Goal: Task Accomplishment & Management: Manage account settings

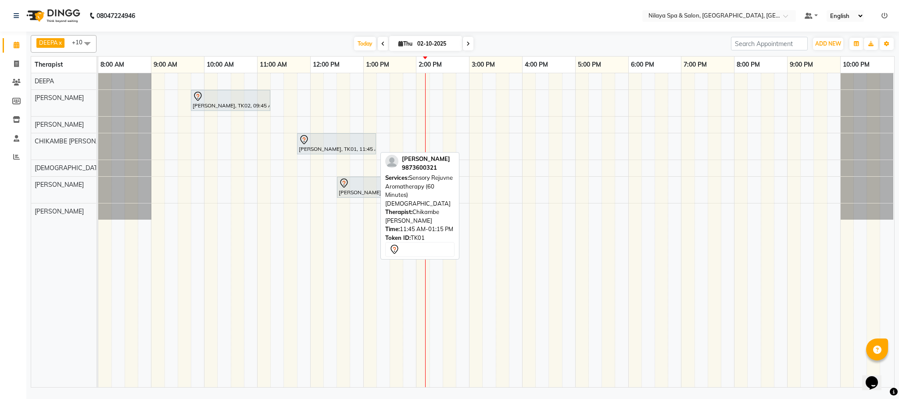
click at [324, 147] on div "[PERSON_NAME], TK01, 11:45 AM-01:15 PM, Sensory Rejuvne Aromatherapy (60 Minute…" at bounding box center [336, 144] width 77 height 18
click at [98, 149] on div "KAPIL BHALLA, TK01, 11:45 AM-01:15 PM, Sensory Rejuvne Aromatherapy (60 Minutes…" at bounding box center [98, 146] width 0 height 26
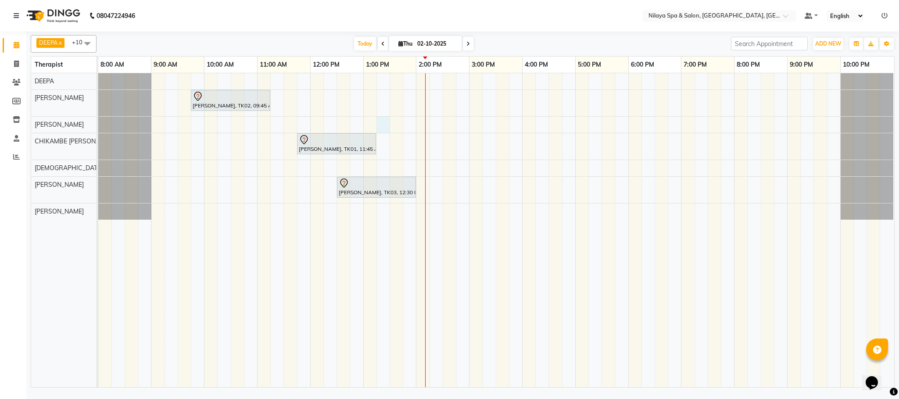
click at [377, 122] on div "Sanjay Singh, TK02, 09:45 AM-11:15 AM, Deep Tissue Repair Therapy (90 Minutes)M…" at bounding box center [496, 230] width 796 height 314
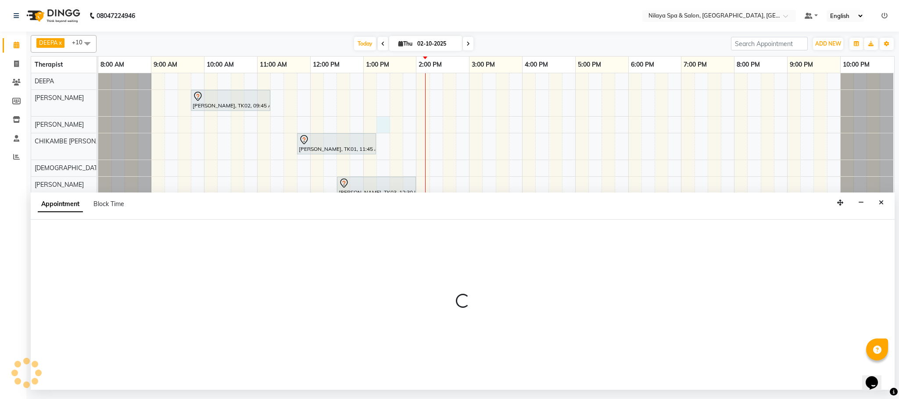
select select "72264"
select select "795"
select select "tentative"
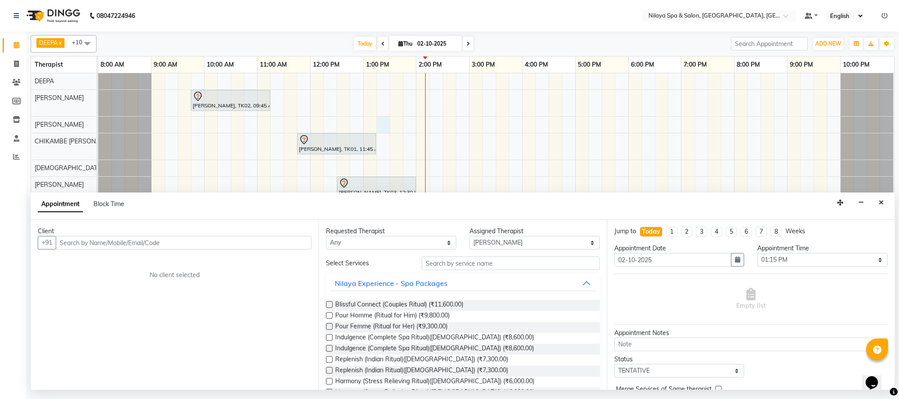
click at [65, 240] on input "text" at bounding box center [184, 243] width 256 height 14
type input "409409409409"
click at [298, 248] on button "Add Client" at bounding box center [293, 243] width 36 height 14
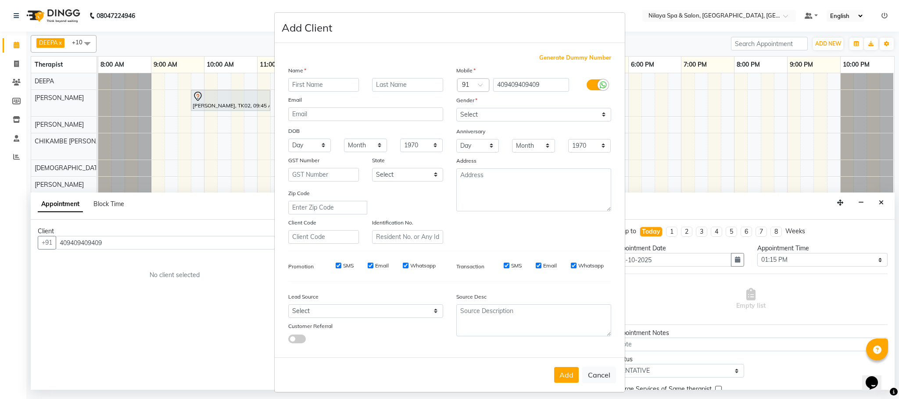
drag, startPoint x: 298, startPoint y: 78, endPoint x: 355, endPoint y: 88, distance: 57.6
click at [299, 78] on input "text" at bounding box center [323, 85] width 71 height 14
drag, startPoint x: 294, startPoint y: 82, endPoint x: 374, endPoint y: 93, distance: 80.7
click at [304, 84] on input "mr. william" at bounding box center [323, 85] width 71 height 14
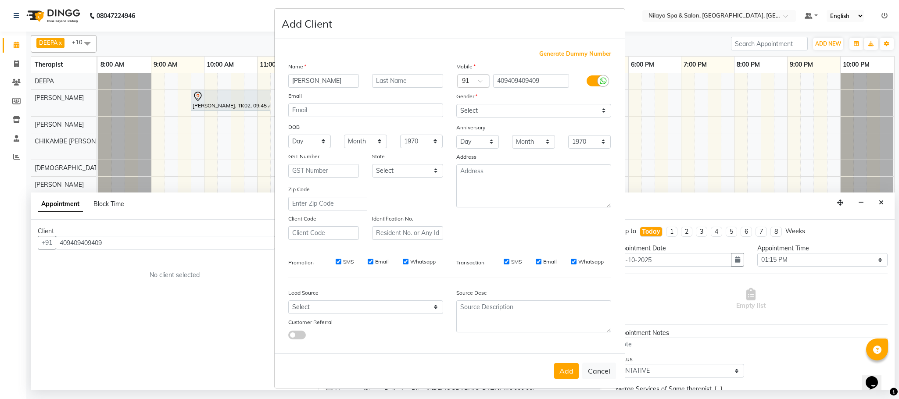
scroll to position [4, 0]
type input "[PERSON_NAME]"
click at [587, 114] on select "Select [DEMOGRAPHIC_DATA] [DEMOGRAPHIC_DATA] Other Prefer Not To Say" at bounding box center [533, 111] width 155 height 14
select select "[DEMOGRAPHIC_DATA]"
click at [456, 104] on select "Select [DEMOGRAPHIC_DATA] [DEMOGRAPHIC_DATA] Other Prefer Not To Say" at bounding box center [533, 111] width 155 height 14
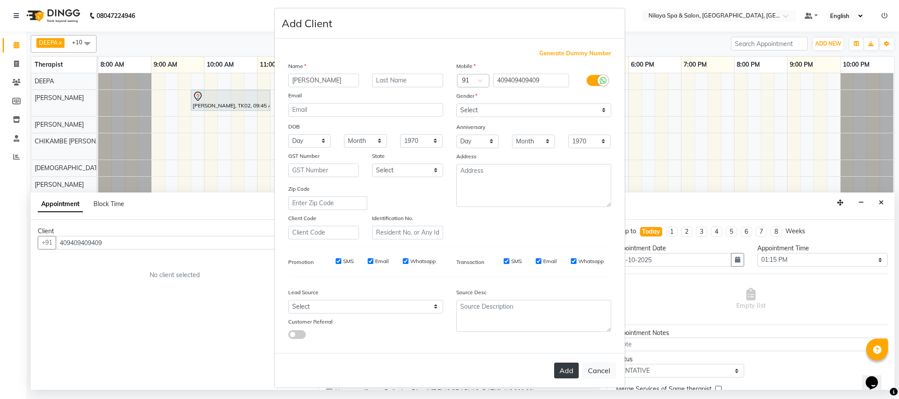
click at [557, 370] on button "Add" at bounding box center [566, 371] width 25 height 16
type input "40********09"
select select
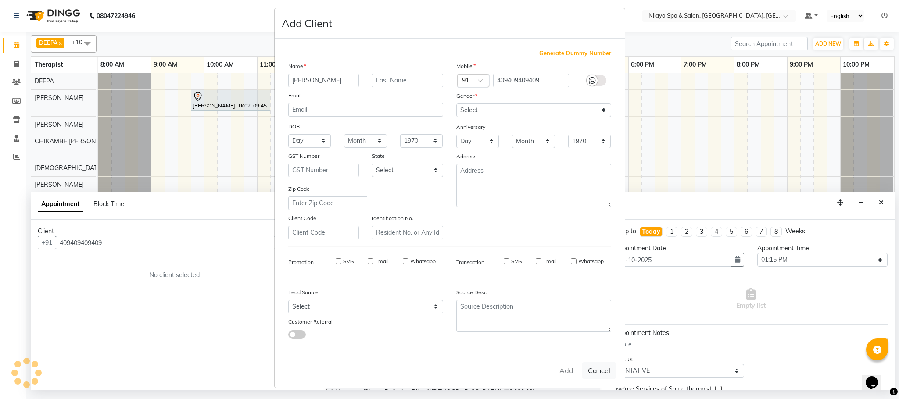
select select
checkbox input "false"
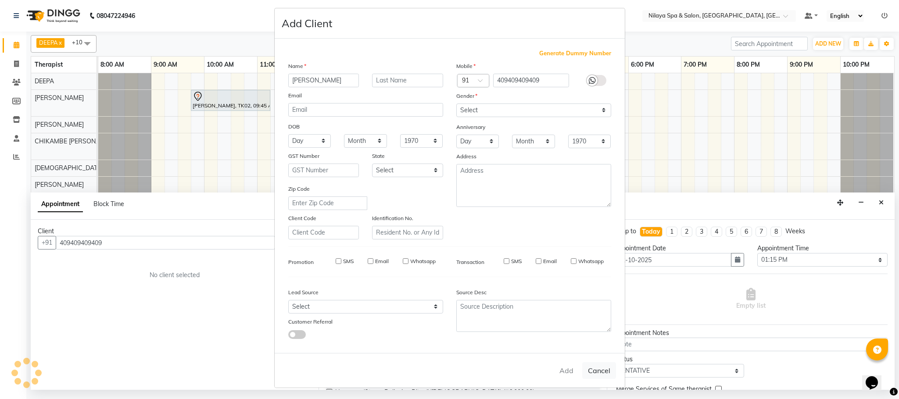
checkbox input "false"
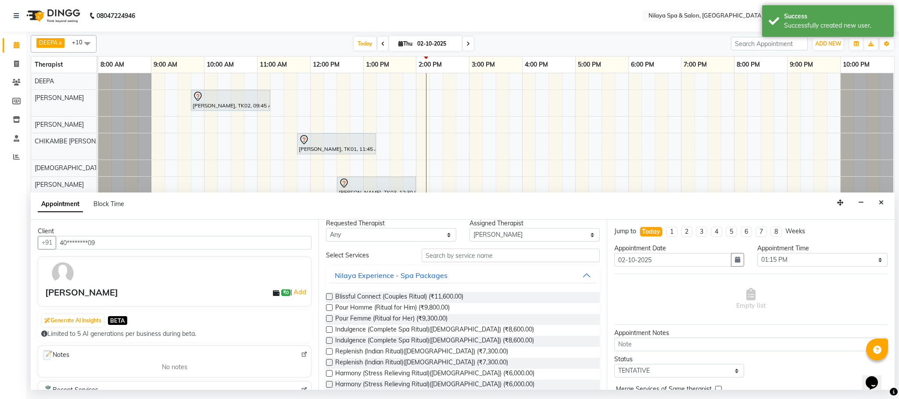
scroll to position [0, 0]
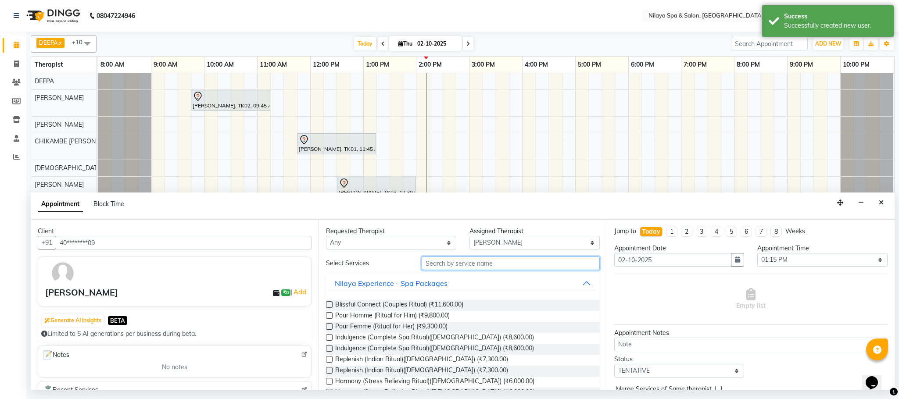
click at [448, 269] on input "text" at bounding box center [511, 264] width 178 height 14
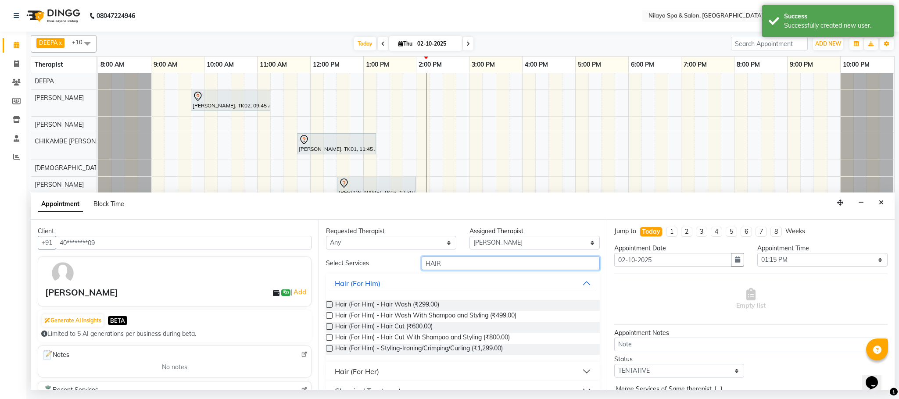
type input "HAIR"
click at [331, 326] on label at bounding box center [329, 326] width 7 height 7
click at [331, 326] on input "checkbox" at bounding box center [329, 328] width 6 height 6
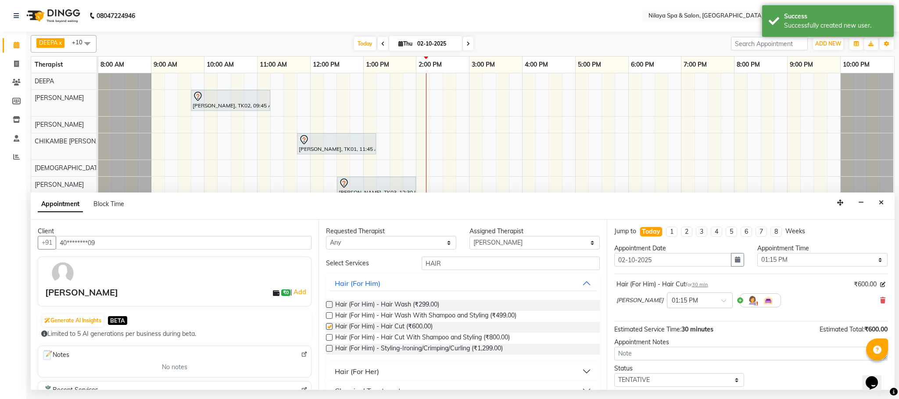
checkbox input "false"
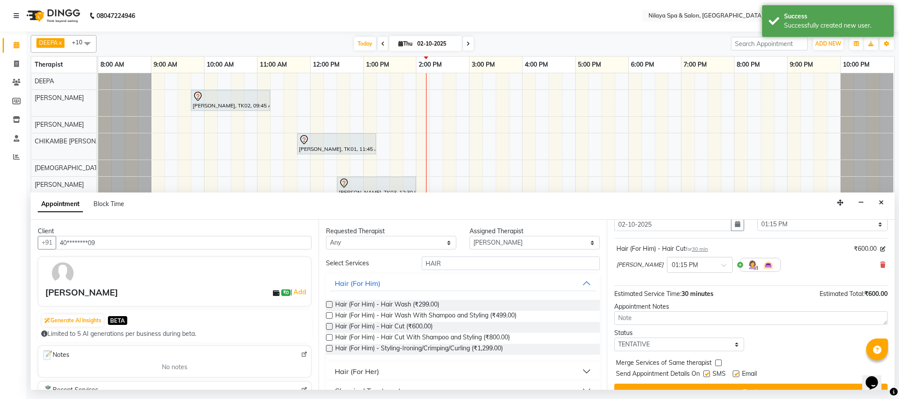
scroll to position [54, 0]
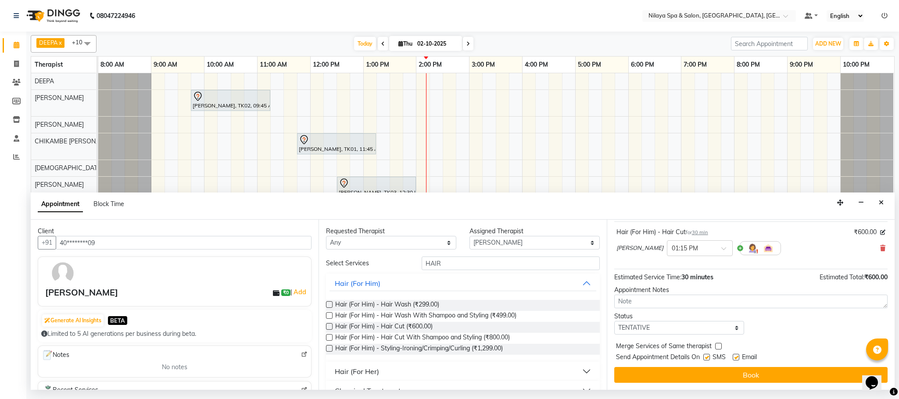
click at [752, 371] on button "Book" at bounding box center [750, 375] width 273 height 16
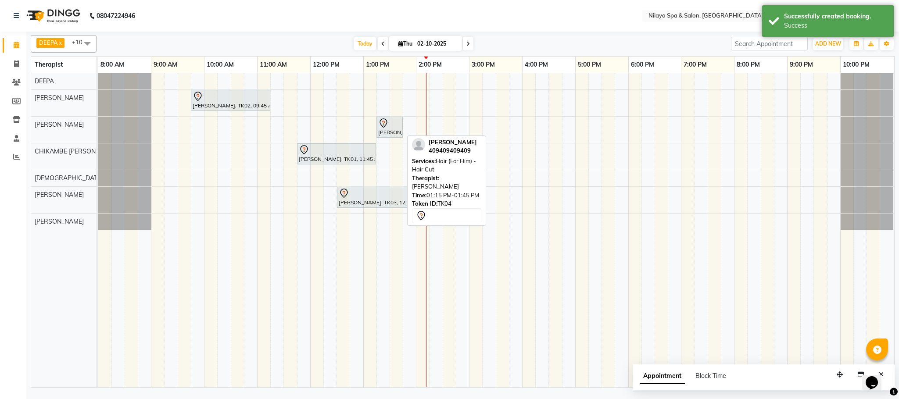
click at [395, 134] on div "[PERSON_NAME], TK04, 01:15 PM-01:45 PM, Hair (For Him) - Hair Cut" at bounding box center [389, 127] width 25 height 18
select select "7"
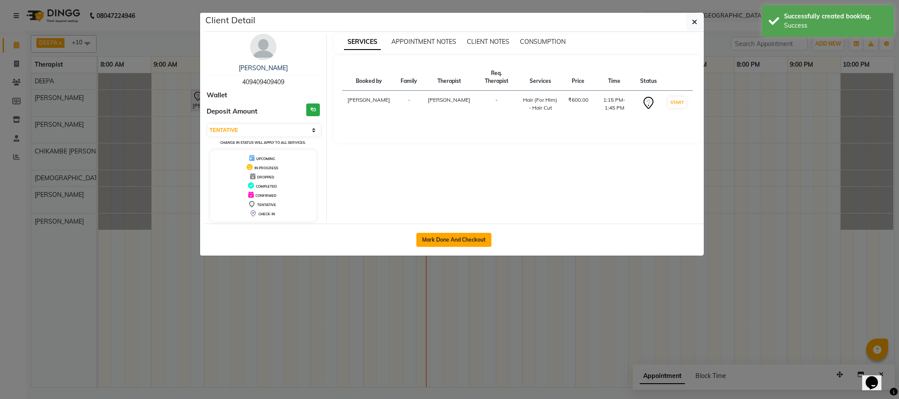
click at [460, 245] on button "Mark Done And Checkout" at bounding box center [453, 240] width 75 height 14
select select "service"
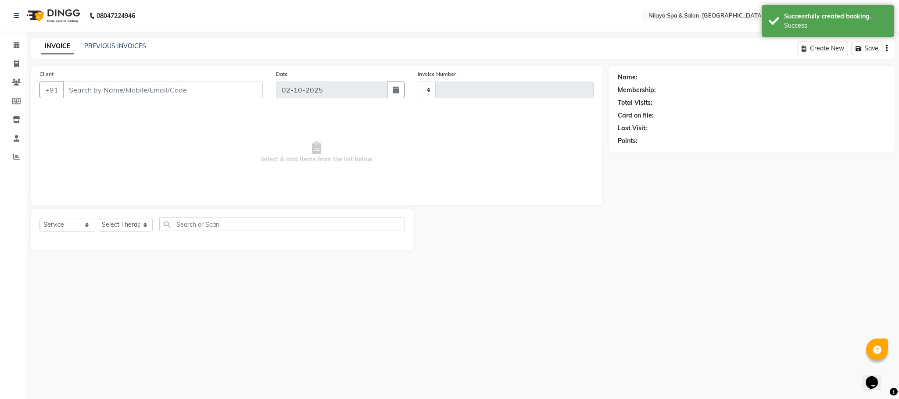
type input "1619"
select select "7983"
type input "40********09"
select select "72264"
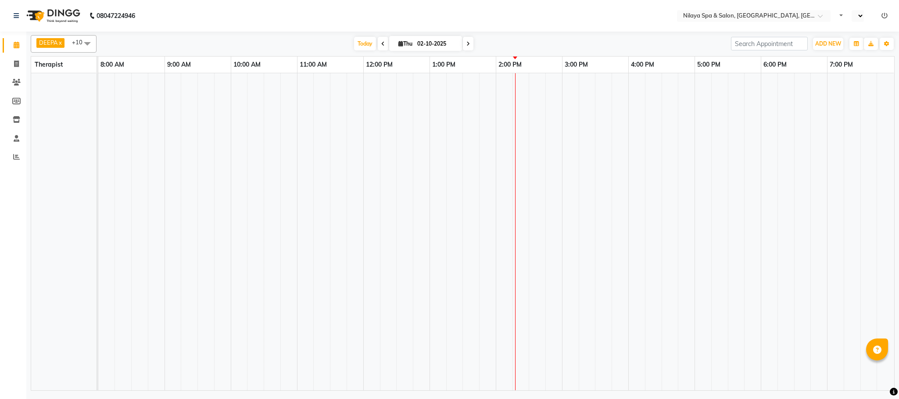
select select "en"
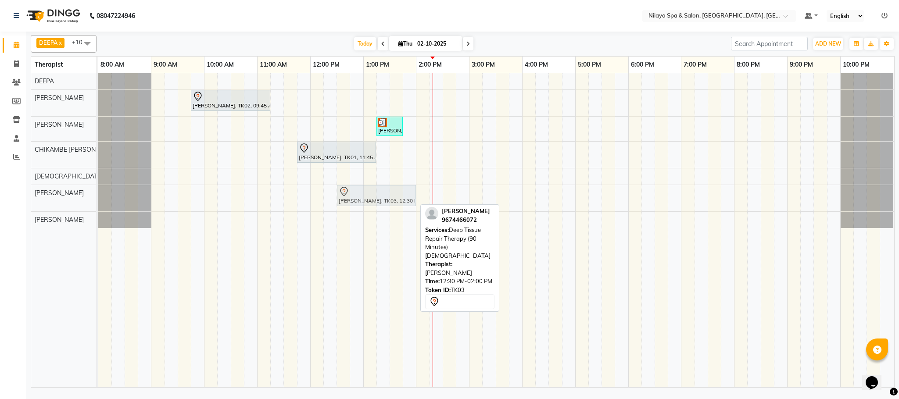
click at [98, 205] on div "[PERSON_NAME], TK03, 12:30 PM-02:00 PM, Deep Tissue Repair Therapy (90 Minutes)…" at bounding box center [98, 198] width 0 height 26
drag, startPoint x: 351, startPoint y: 196, endPoint x: 357, endPoint y: 213, distance: 18.0
click at [360, 222] on tbody "[PERSON_NAME], TK02, 09:45 AM-11:15 AM, Deep Tissue Repair Therapy (90 Minutes)…" at bounding box center [496, 150] width 796 height 155
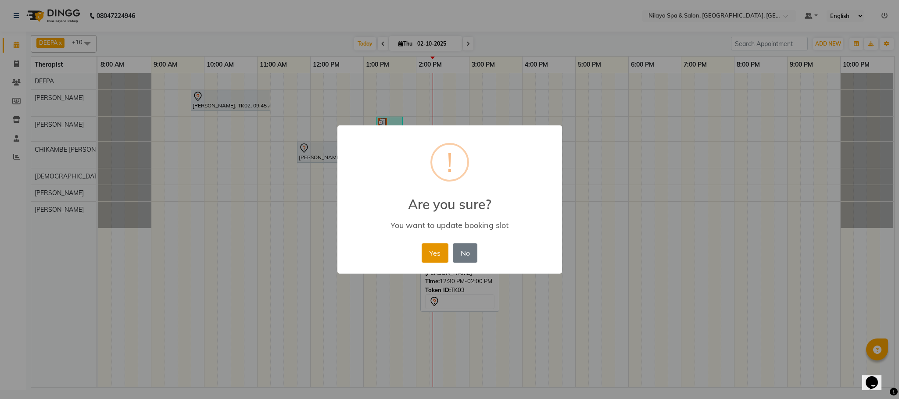
click at [438, 251] on button "Yes" at bounding box center [435, 253] width 27 height 19
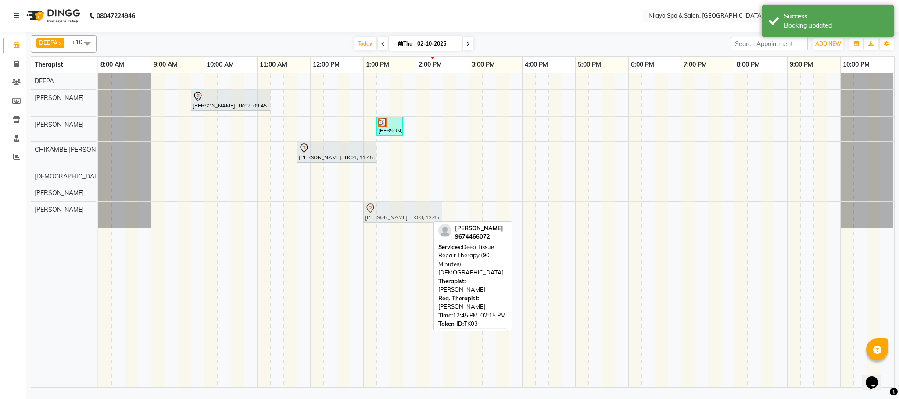
drag, startPoint x: 359, startPoint y: 212, endPoint x: 375, endPoint y: 213, distance: 16.7
click at [98, 213] on div "[PERSON_NAME], TK03, 12:45 PM-02:15 PM, Deep Tissue Repair Therapy (90 Minutes)…" at bounding box center [98, 215] width 0 height 26
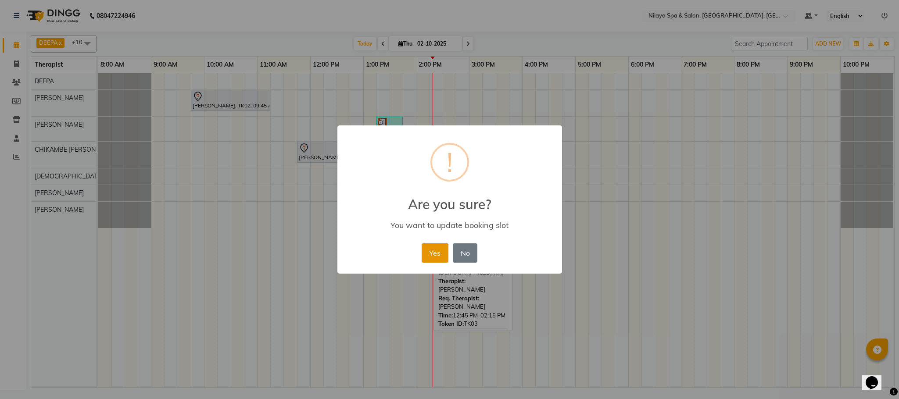
click at [430, 253] on button "Yes" at bounding box center [435, 253] width 27 height 19
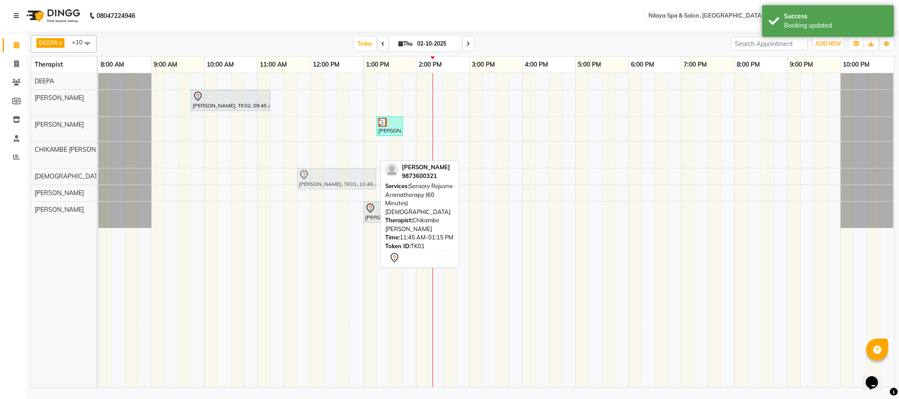
drag, startPoint x: 313, startPoint y: 154, endPoint x: 308, endPoint y: 175, distance: 21.6
click at [308, 175] on tbody "[PERSON_NAME], TK02, 09:45 AM-11:15 AM, Deep Tissue Repair Therapy (90 Minutes)…" at bounding box center [496, 150] width 796 height 155
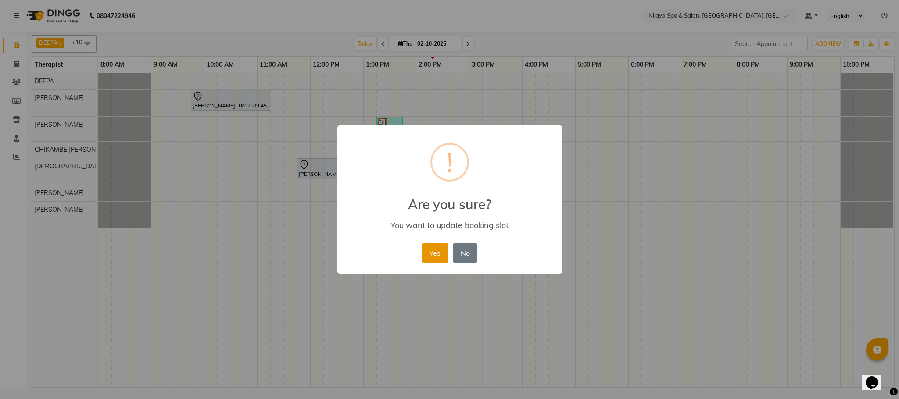
click at [429, 247] on button "Yes" at bounding box center [435, 253] width 27 height 19
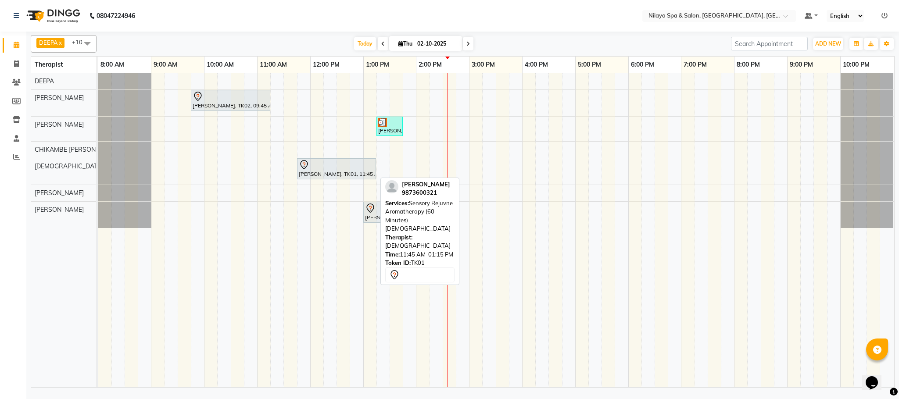
click at [330, 170] on div at bounding box center [336, 165] width 75 height 11
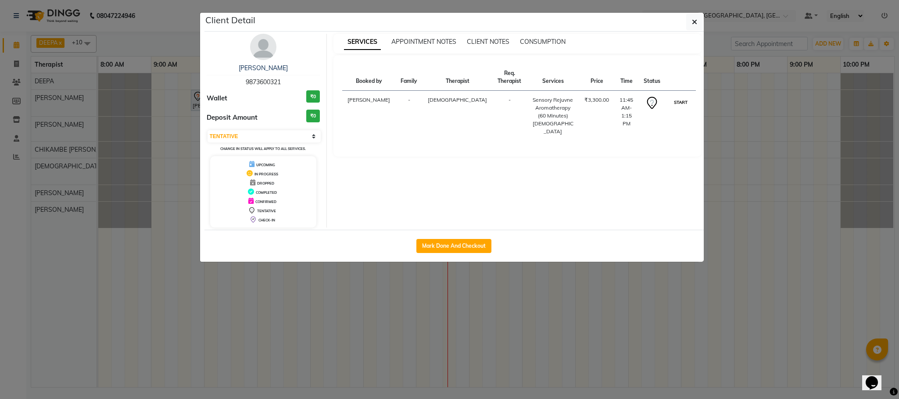
click at [675, 98] on button "START" at bounding box center [681, 102] width 18 height 11
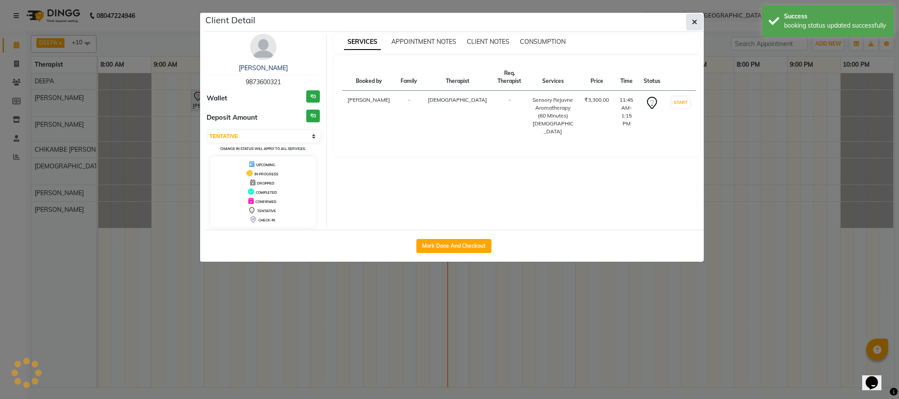
select select "1"
click at [686, 24] on button "button" at bounding box center [694, 22] width 17 height 17
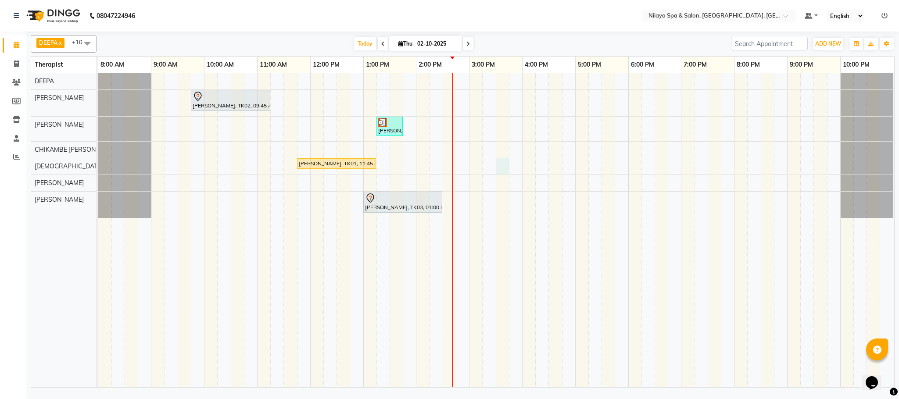
click at [502, 165] on div "[PERSON_NAME], TK02, 09:45 AM-11:15 AM, Deep Tissue Repair Therapy (90 Minutes)…" at bounding box center [496, 230] width 796 height 314
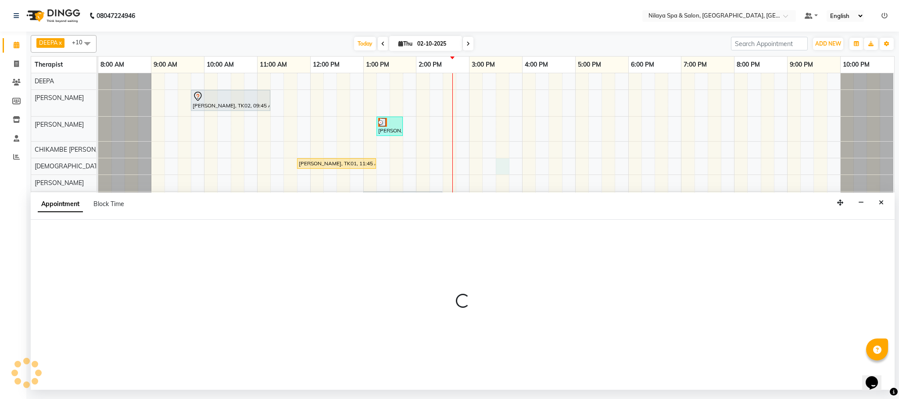
select select "85437"
select select "tentative"
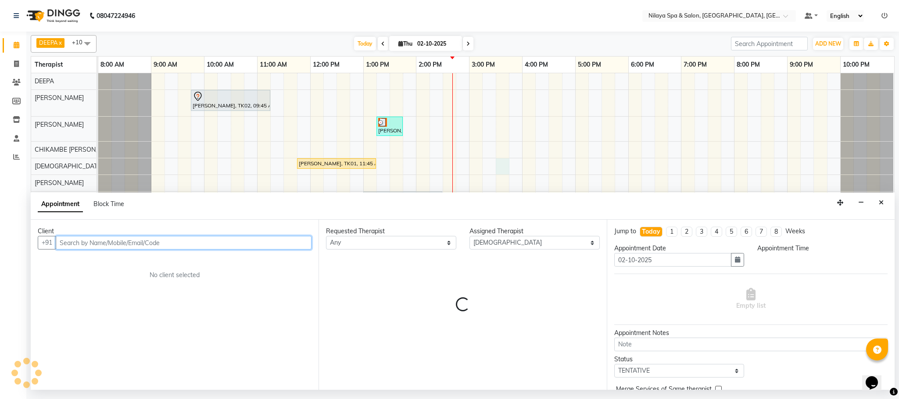
select select "930"
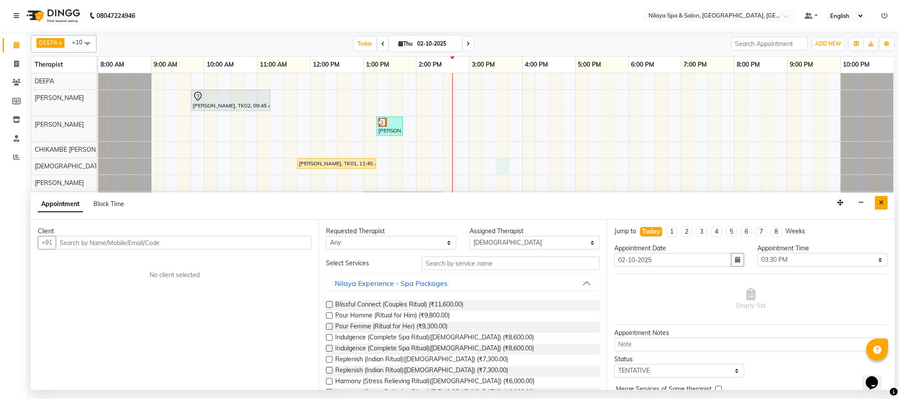
click at [879, 203] on icon "Close" at bounding box center [881, 203] width 5 height 6
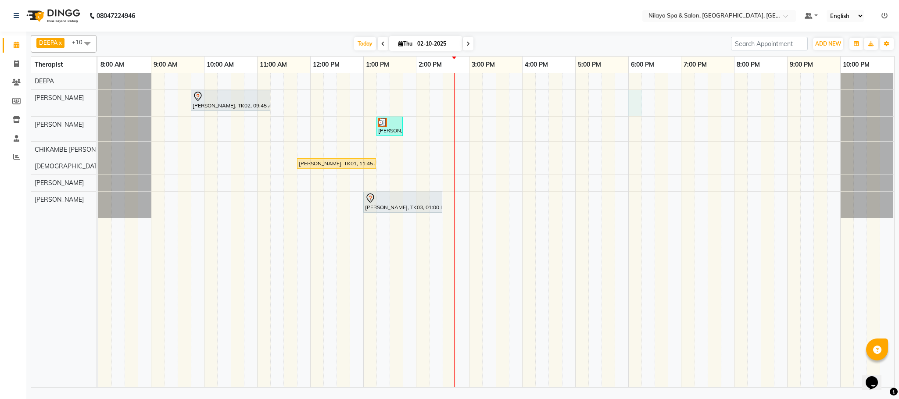
click at [639, 103] on div "[PERSON_NAME], TK02, 09:45 AM-11:15 AM, Deep Tissue Repair Therapy (90 Minutes)…" at bounding box center [496, 230] width 796 height 314
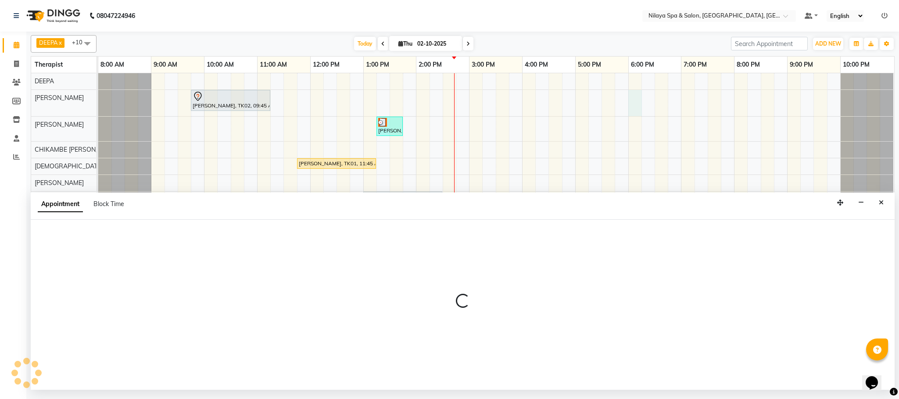
select select "72261"
select select "1080"
select select "tentative"
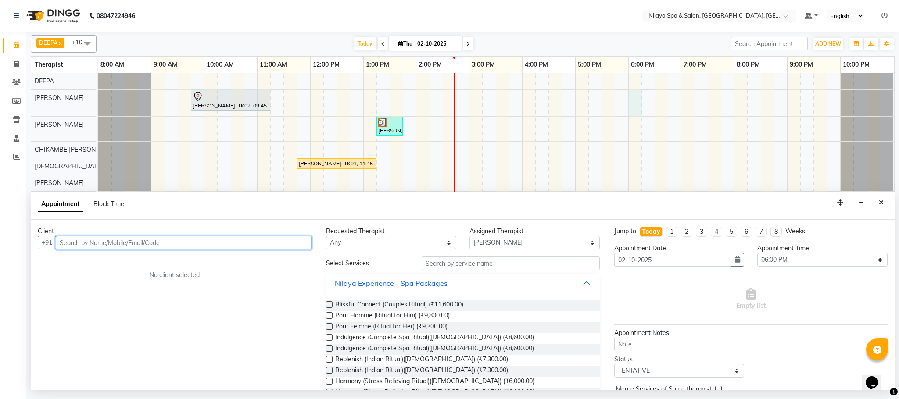
drag, startPoint x: 79, startPoint y: 240, endPoint x: 207, endPoint y: 284, distance: 135.7
click at [82, 240] on input "text" at bounding box center [184, 243] width 256 height 14
type input "9711198224"
click at [287, 244] on span "Add Client" at bounding box center [293, 243] width 29 height 8
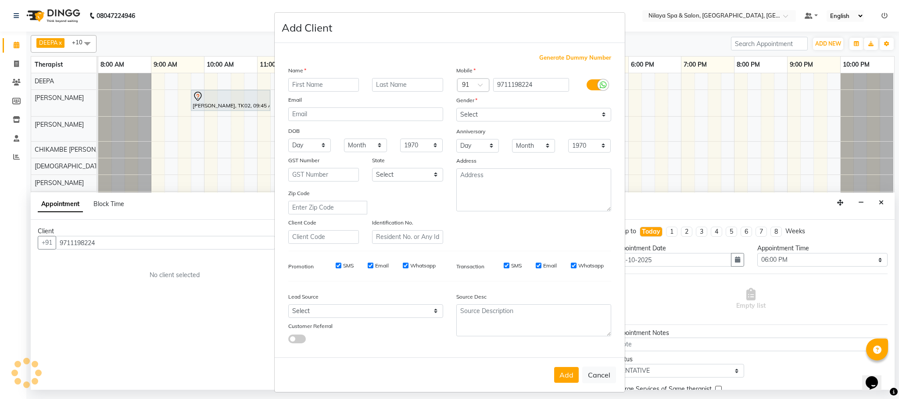
click at [299, 78] on input "text" at bounding box center [323, 85] width 71 height 14
click at [298, 88] on input "text" at bounding box center [323, 85] width 71 height 14
type input "N"
type input "MR."
click at [384, 78] on input "text" at bounding box center [407, 85] width 71 height 14
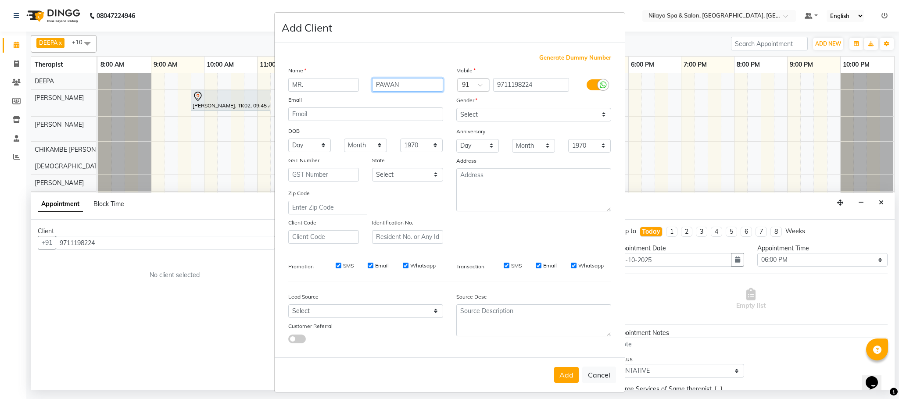
type input "PAWAN"
click at [584, 110] on select "Select [DEMOGRAPHIC_DATA] [DEMOGRAPHIC_DATA] Other Prefer Not To Say" at bounding box center [533, 115] width 155 height 14
select select "[DEMOGRAPHIC_DATA]"
click at [456, 108] on select "Select [DEMOGRAPHIC_DATA] [DEMOGRAPHIC_DATA] Other Prefer Not To Say" at bounding box center [533, 115] width 155 height 14
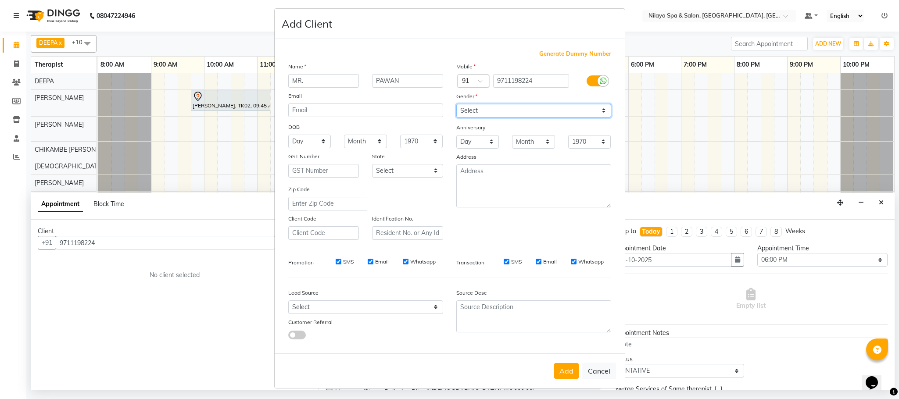
scroll to position [4, 0]
click at [563, 365] on button "Add" at bounding box center [566, 371] width 25 height 16
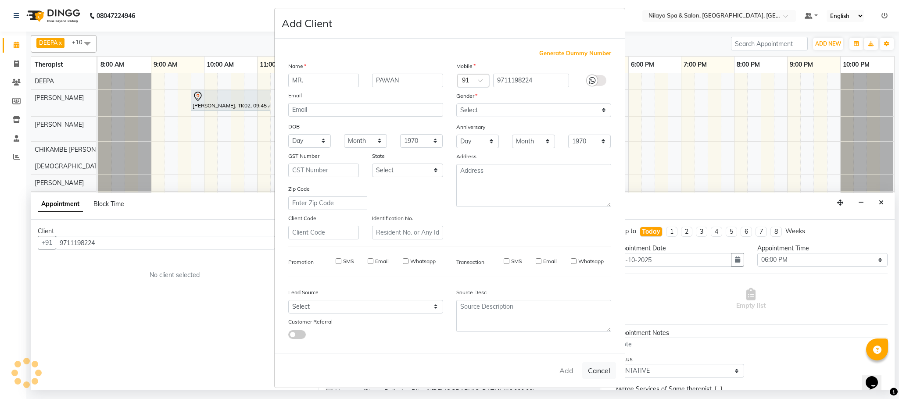
type input "97******24"
select select
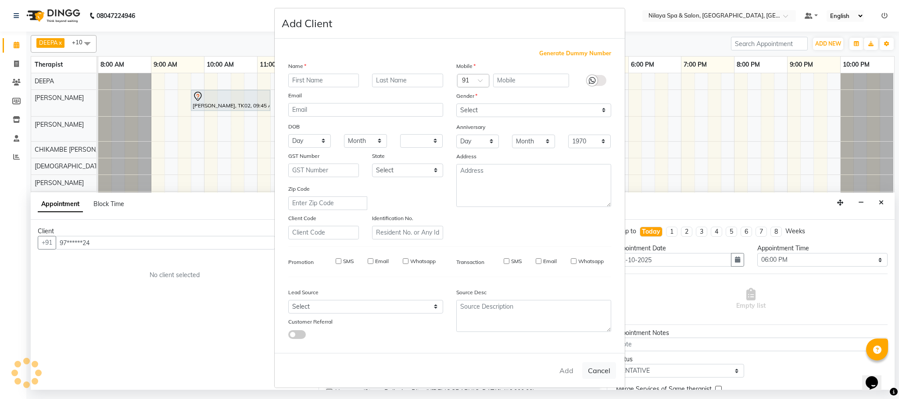
select select
checkbox input "false"
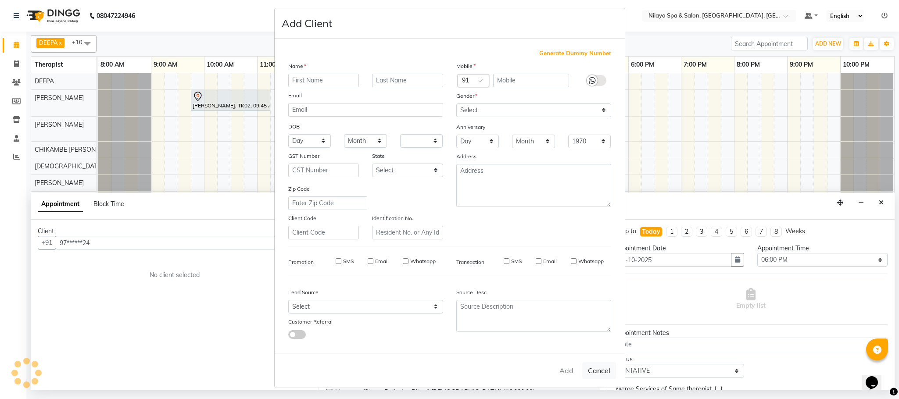
checkbox input "false"
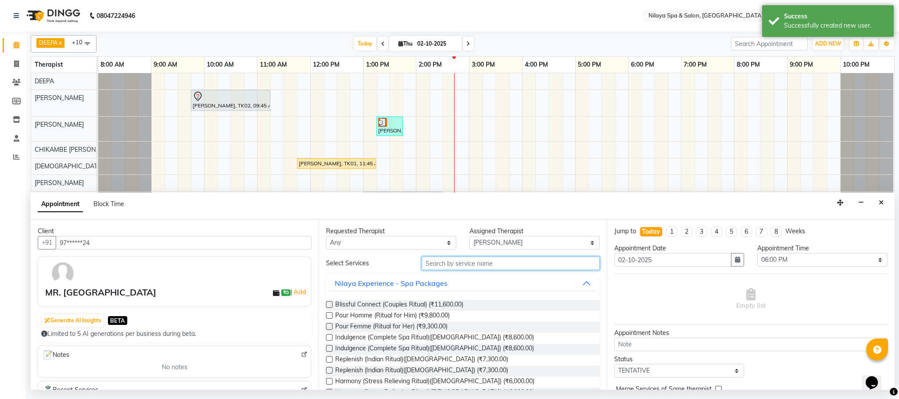
click at [436, 262] on input "text" at bounding box center [511, 264] width 178 height 14
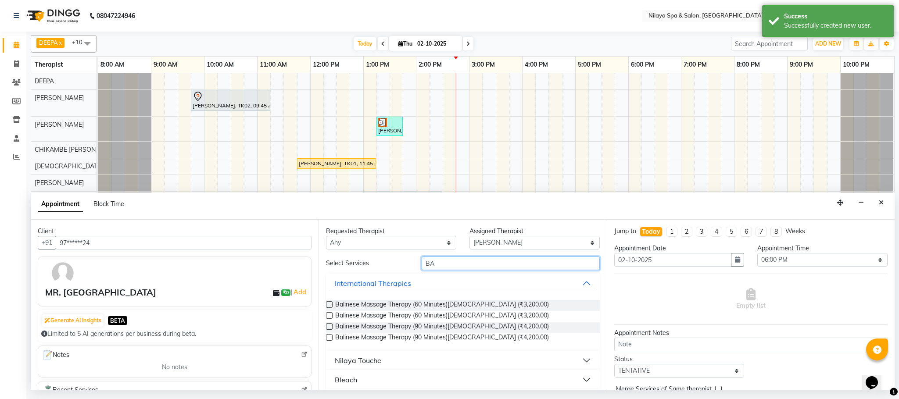
type input "BA"
click at [328, 305] on label at bounding box center [329, 304] width 7 height 7
click at [328, 305] on input "checkbox" at bounding box center [329, 306] width 6 height 6
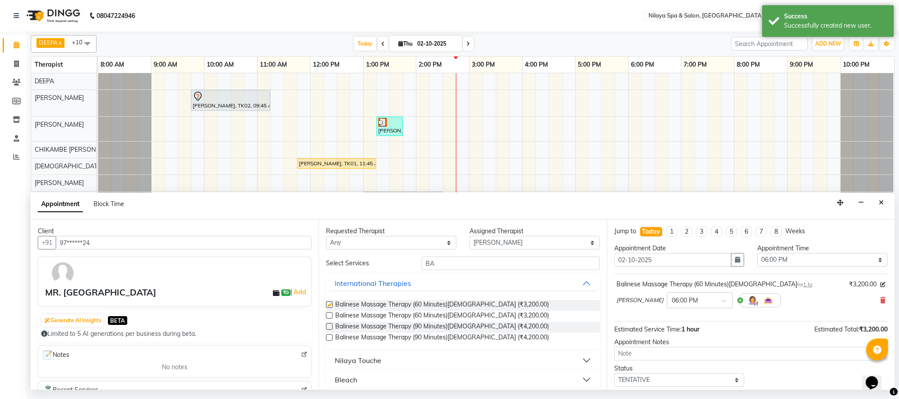
checkbox input "false"
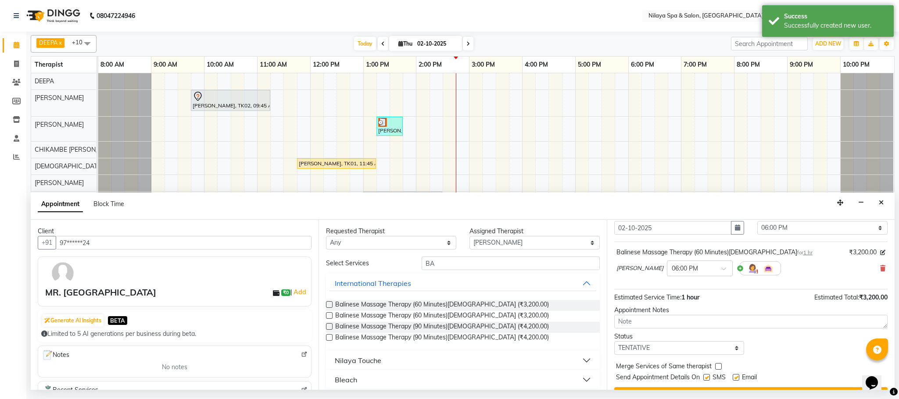
scroll to position [54, 0]
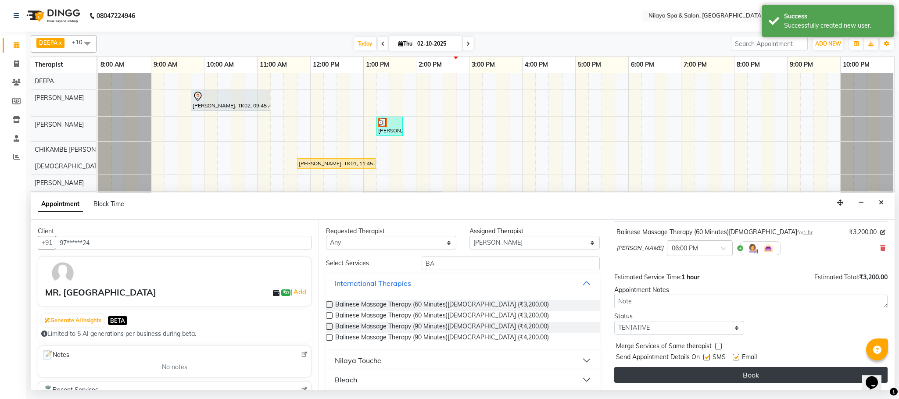
click at [711, 377] on button "Book" at bounding box center [750, 375] width 273 height 16
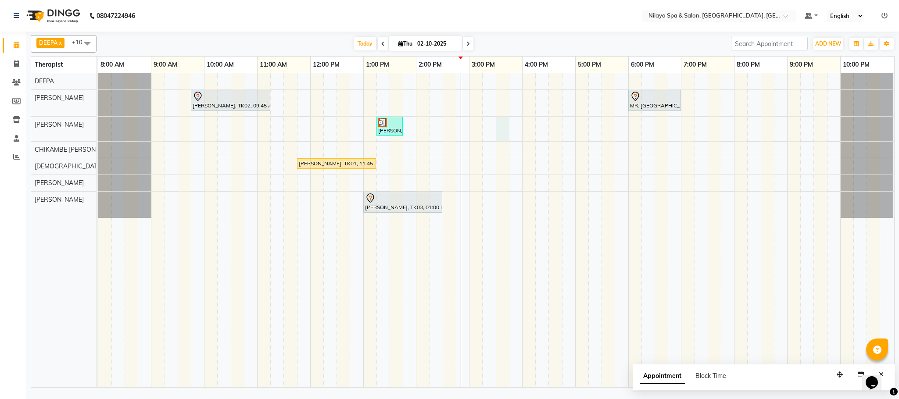
click at [503, 125] on div "[PERSON_NAME], TK02, 09:45 AM-11:15 AM, Deep Tissue Repair Therapy (90 Minutes)…" at bounding box center [496, 230] width 796 height 314
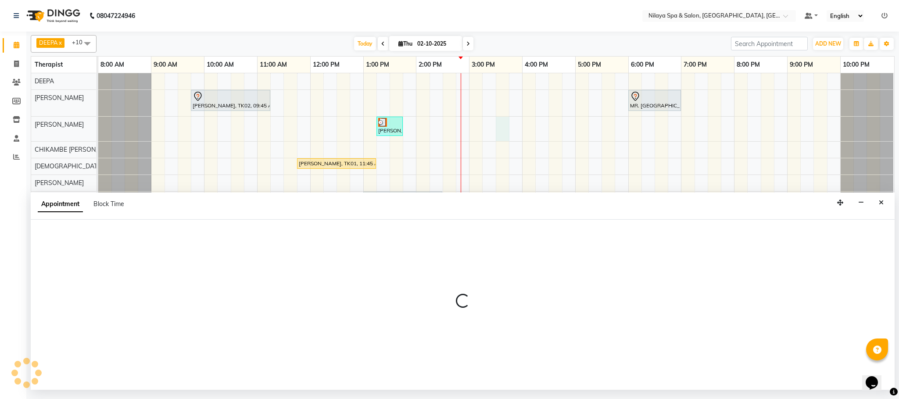
select select "72264"
select select "tentative"
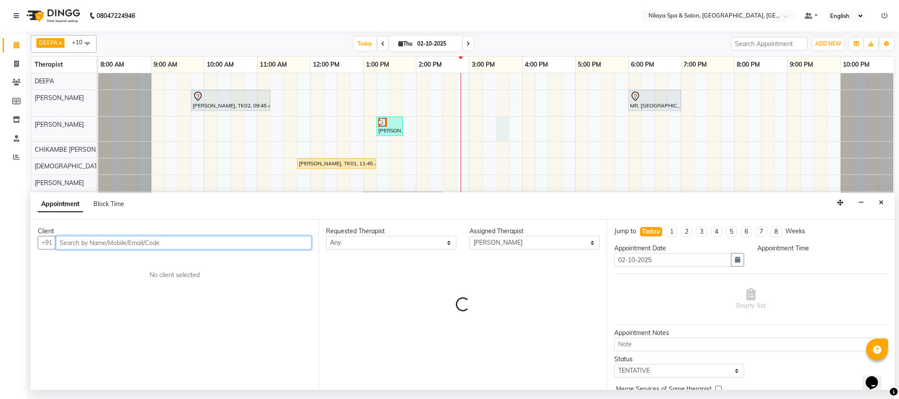
select select "930"
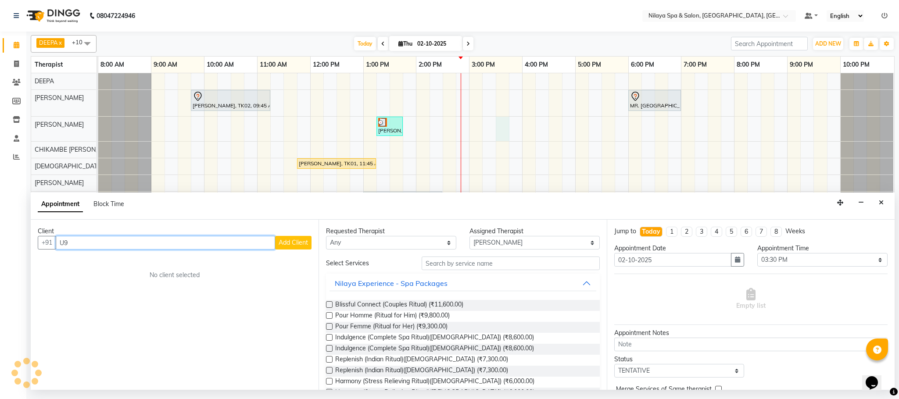
type input "U"
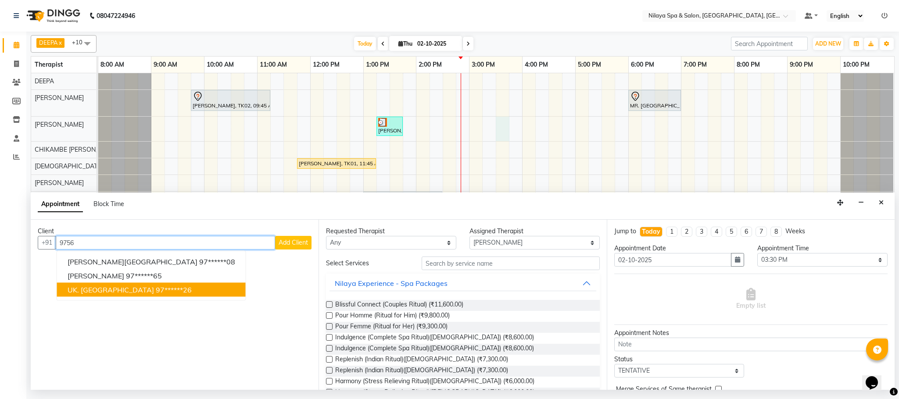
click at [156, 294] on ngb-highlight "97******26" at bounding box center [174, 290] width 36 height 9
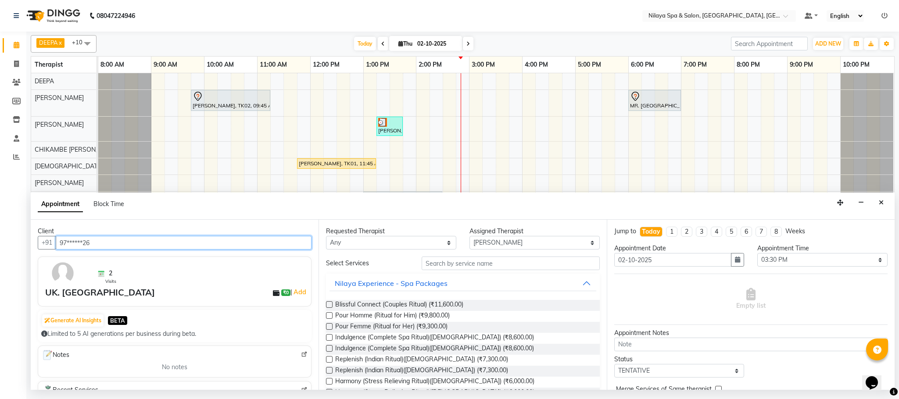
type input "97******26"
click at [444, 261] on input "text" at bounding box center [511, 264] width 178 height 14
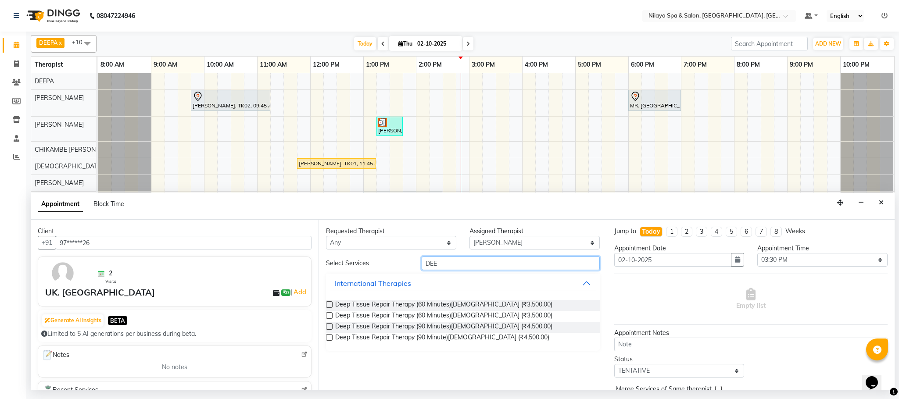
type input "DEE"
click at [330, 306] on label at bounding box center [329, 304] width 7 height 7
click at [330, 306] on input "checkbox" at bounding box center [329, 306] width 6 height 6
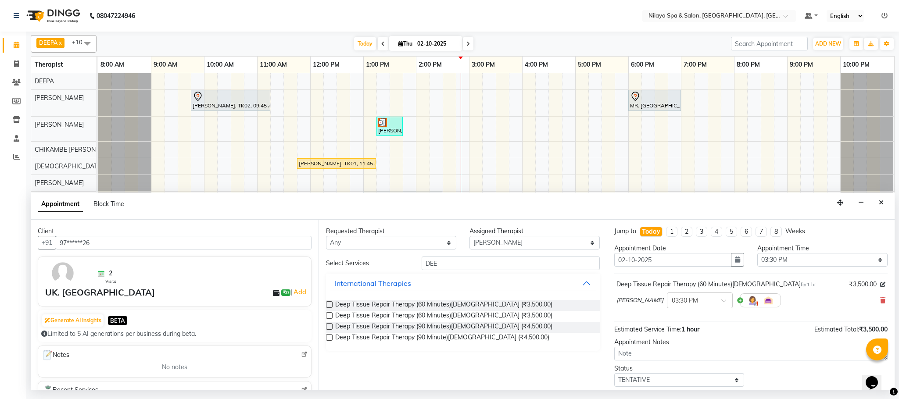
click at [330, 306] on label at bounding box center [329, 304] width 7 height 7
click at [330, 306] on input "checkbox" at bounding box center [329, 306] width 6 height 6
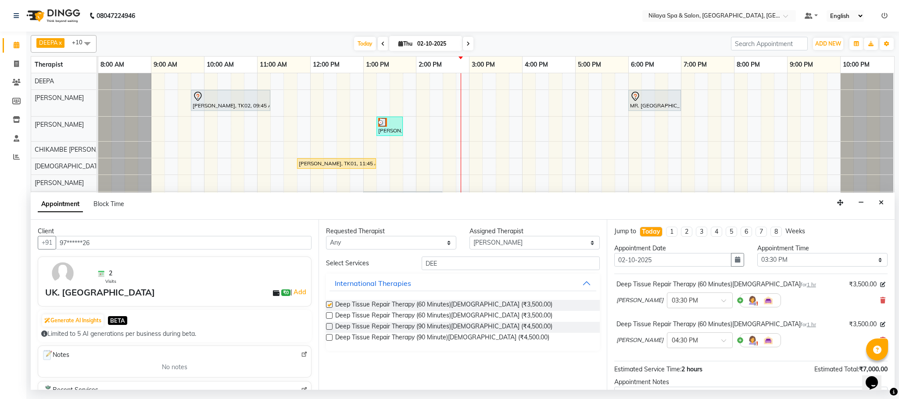
checkbox input "false"
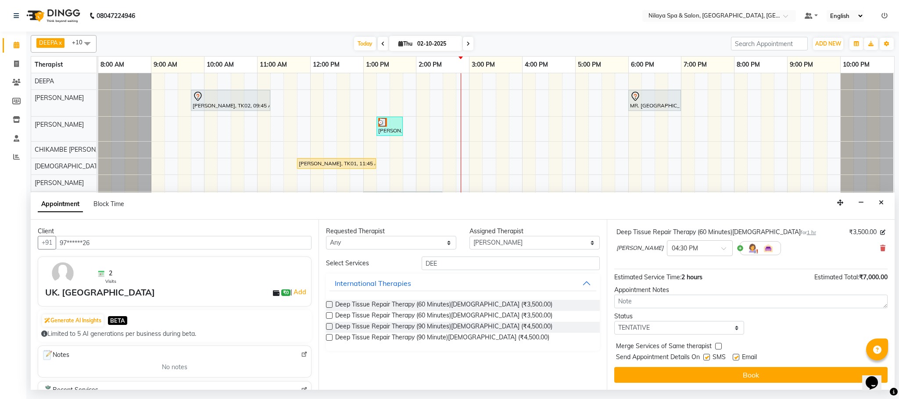
scroll to position [94, 0]
click at [694, 245] on div at bounding box center [699, 247] width 65 height 9
click at [667, 262] on div "03:30 PM" at bounding box center [699, 265] width 65 height 16
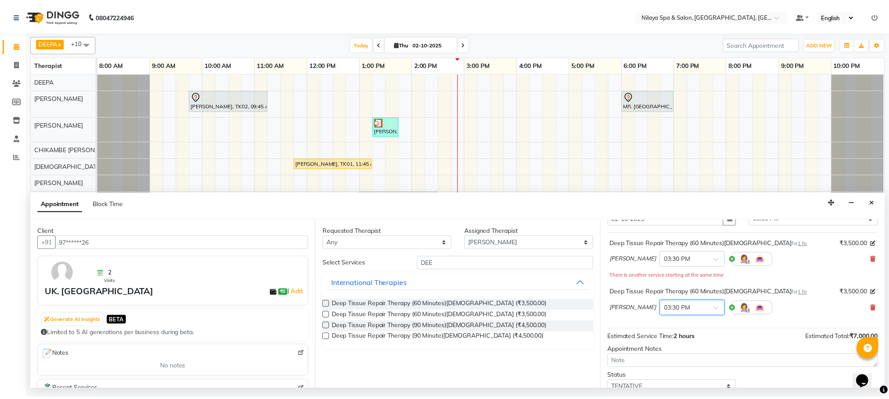
scroll to position [103, 0]
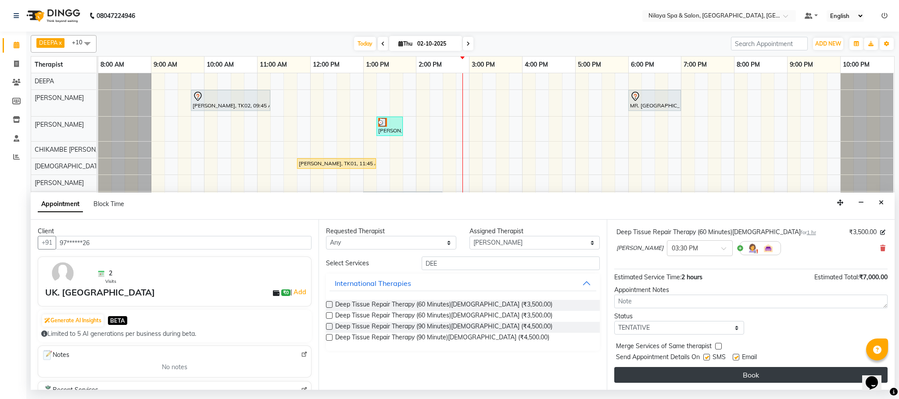
click at [727, 375] on button "Book" at bounding box center [750, 375] width 273 height 16
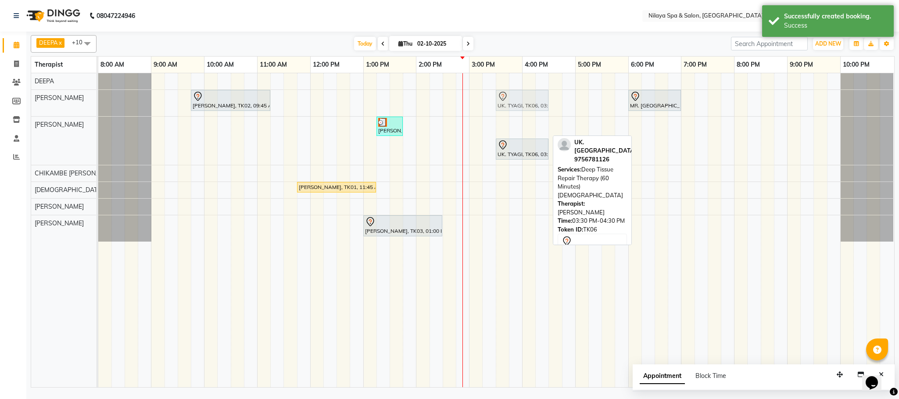
drag, startPoint x: 512, startPoint y: 128, endPoint x: 509, endPoint y: 116, distance: 12.1
click at [509, 116] on div "[PERSON_NAME], TK02, 09:45 AM-11:15 AM, Deep Tissue Repair Therapy (90 Minutes)…" at bounding box center [496, 230] width 796 height 314
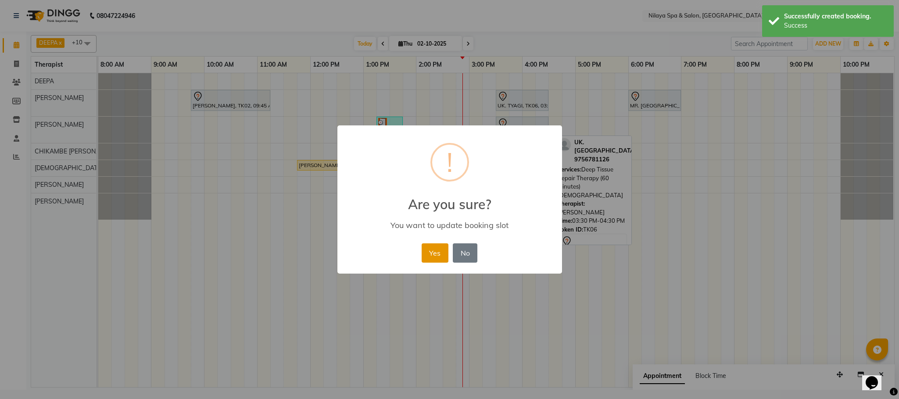
click at [434, 251] on button "Yes" at bounding box center [435, 253] width 27 height 19
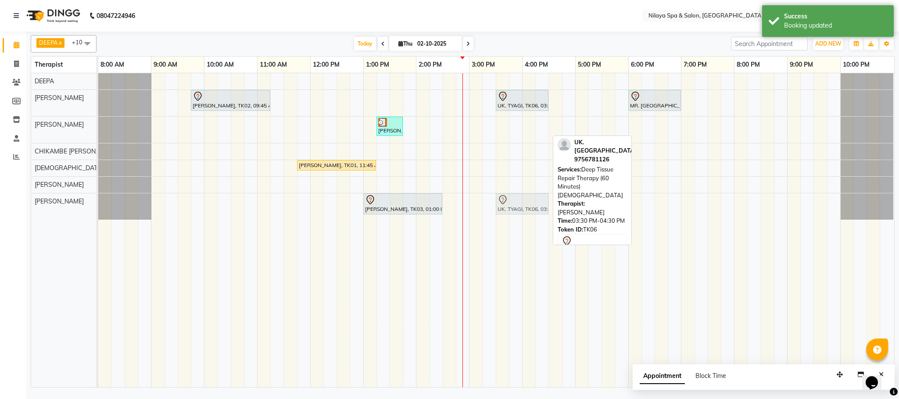
drag, startPoint x: 517, startPoint y: 132, endPoint x: 514, endPoint y: 204, distance: 72.5
click at [514, 204] on tbody "[PERSON_NAME], TK02, 09:45 AM-11:15 AM, Deep Tissue Repair Therapy (90 Minutes)…" at bounding box center [496, 146] width 796 height 147
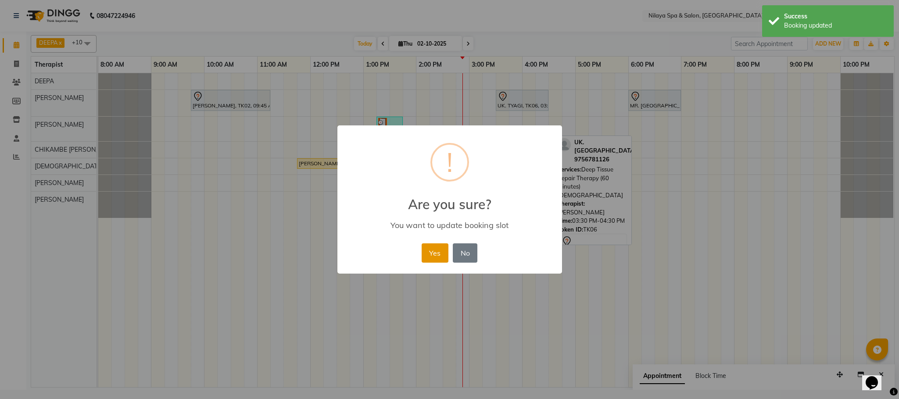
click at [436, 251] on button "Yes" at bounding box center [435, 253] width 27 height 19
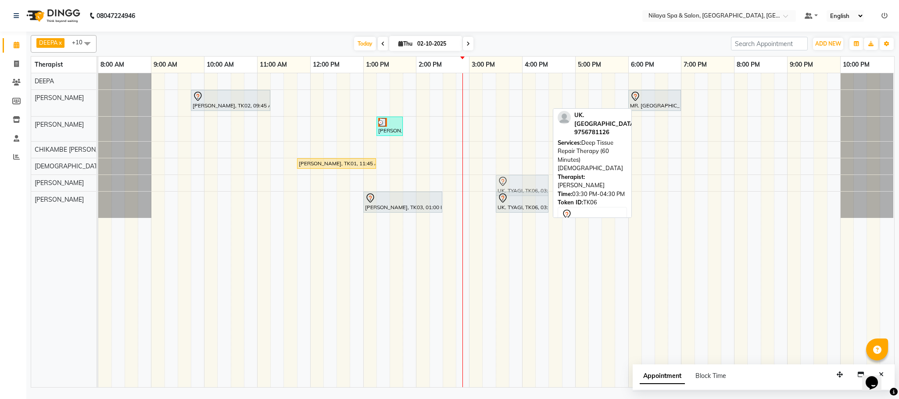
drag, startPoint x: 518, startPoint y: 99, endPoint x: 514, endPoint y: 176, distance: 77.8
click at [514, 176] on div "[PERSON_NAME], TK02, 09:45 AM-11:15 AM, Deep Tissue Repair Therapy (90 Minutes)…" at bounding box center [496, 230] width 796 height 314
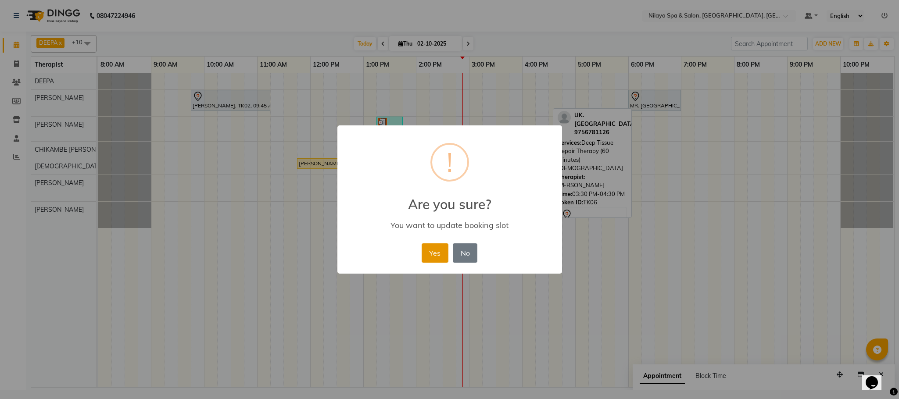
click at [435, 249] on button "Yes" at bounding box center [435, 253] width 27 height 19
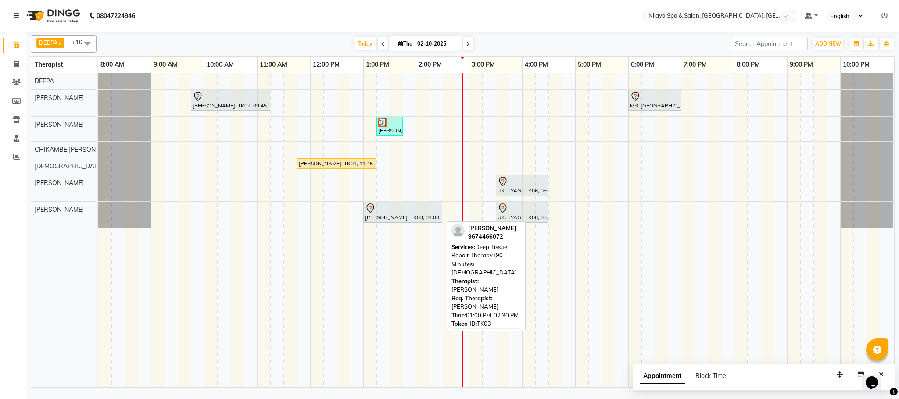
click at [412, 216] on div "[PERSON_NAME], TK03, 01:00 PM-02:30 PM, Deep Tissue Repair Therapy (90 Minutes)…" at bounding box center [402, 212] width 77 height 18
select select "7"
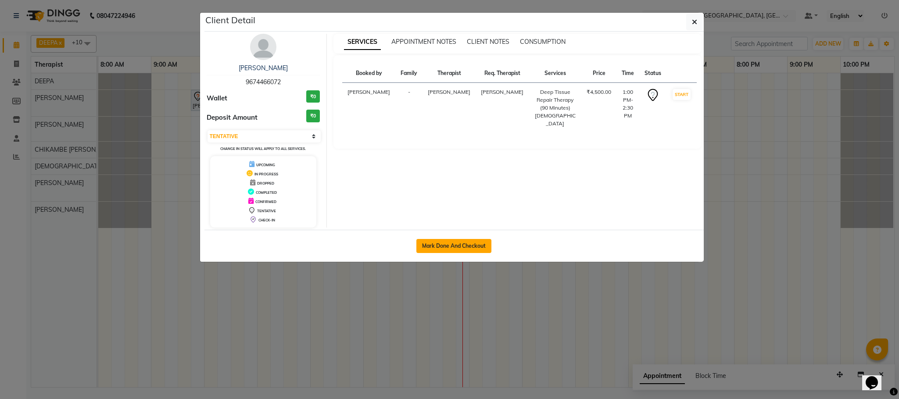
click at [455, 245] on button "Mark Done And Checkout" at bounding box center [453, 246] width 75 height 14
select select "service"
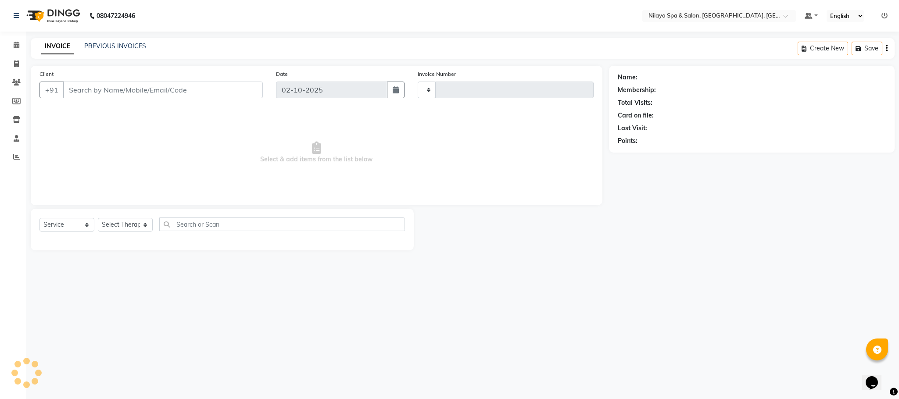
type input "1619"
select select "3"
select select "7983"
type input "96******72"
select select "92755"
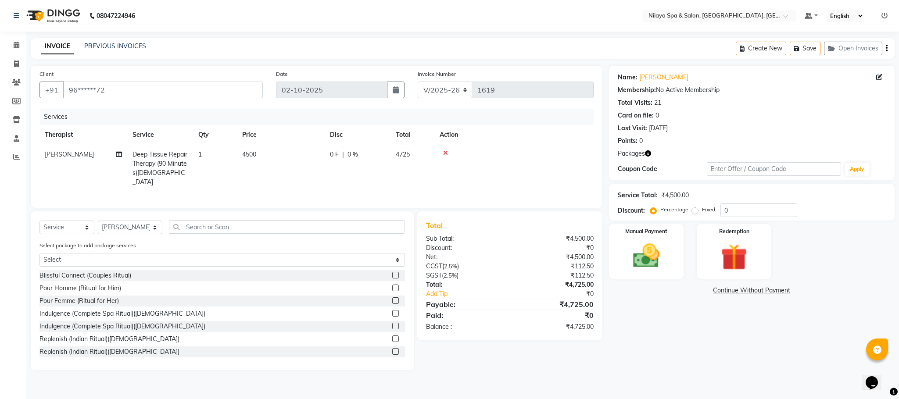
click at [452, 153] on div at bounding box center [514, 153] width 149 height 6
click at [444, 153] on icon at bounding box center [445, 153] width 5 height 6
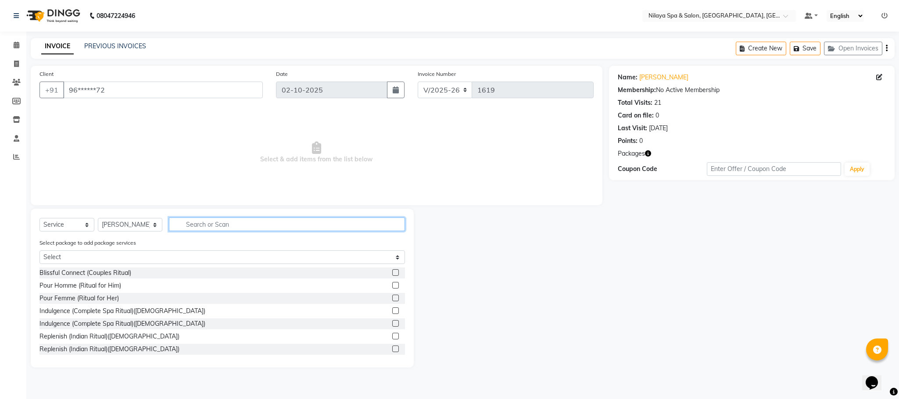
drag, startPoint x: 188, startPoint y: 225, endPoint x: 229, endPoint y: 263, distance: 55.9
click at [189, 225] on input "text" at bounding box center [287, 225] width 236 height 14
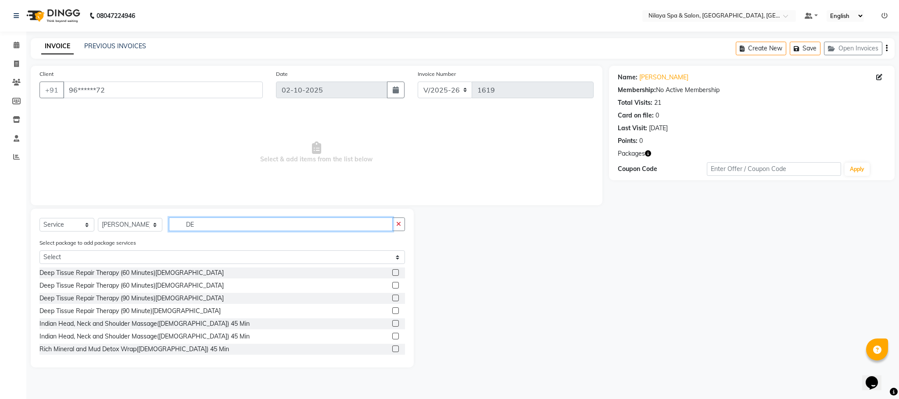
type input "DE"
click at [392, 274] on label at bounding box center [395, 272] width 7 height 7
click at [392, 274] on input "checkbox" at bounding box center [395, 273] width 6 height 6
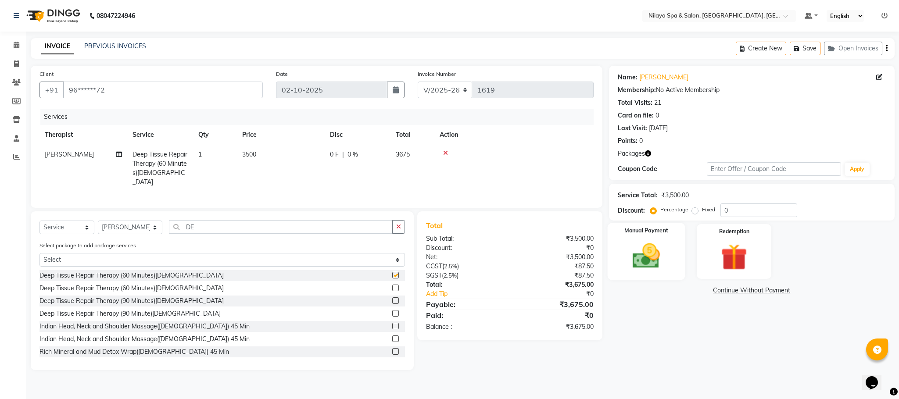
checkbox input "false"
click at [724, 255] on img at bounding box center [734, 257] width 45 height 34
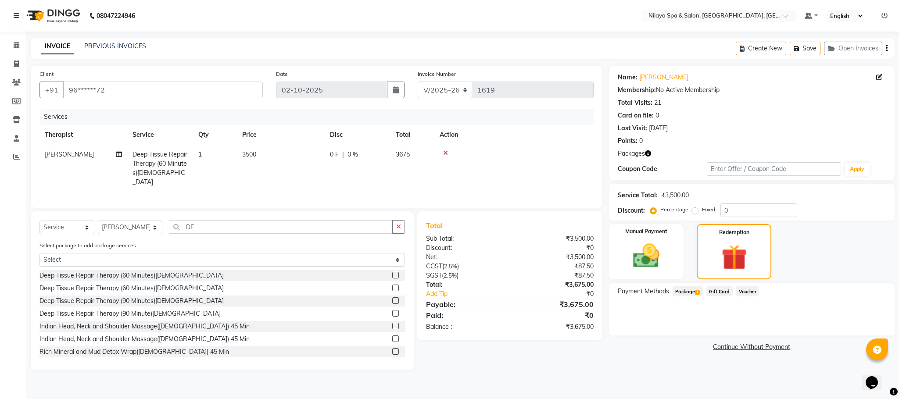
click at [677, 292] on span "Package 1" at bounding box center [688, 292] width 30 height 10
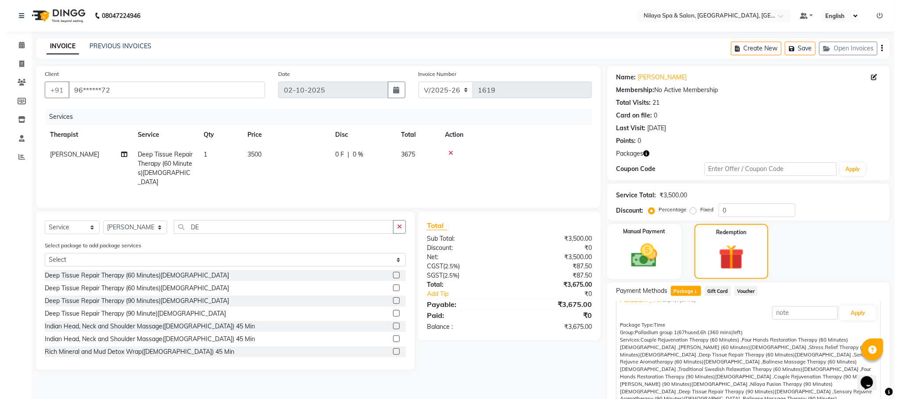
scroll to position [18, 0]
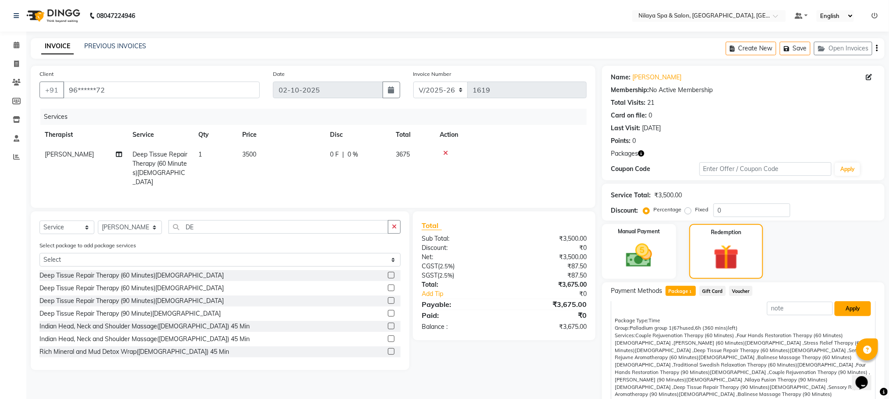
click at [841, 310] on button "Apply" at bounding box center [853, 308] width 36 height 15
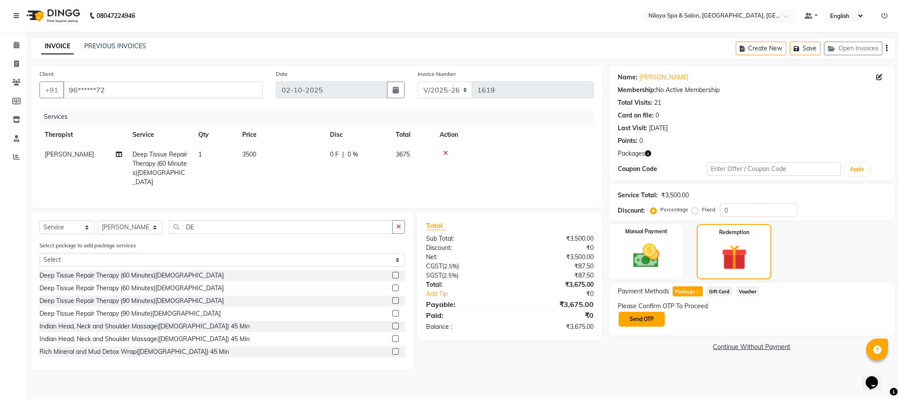
click at [648, 320] on button "Send OTP" at bounding box center [642, 319] width 46 height 15
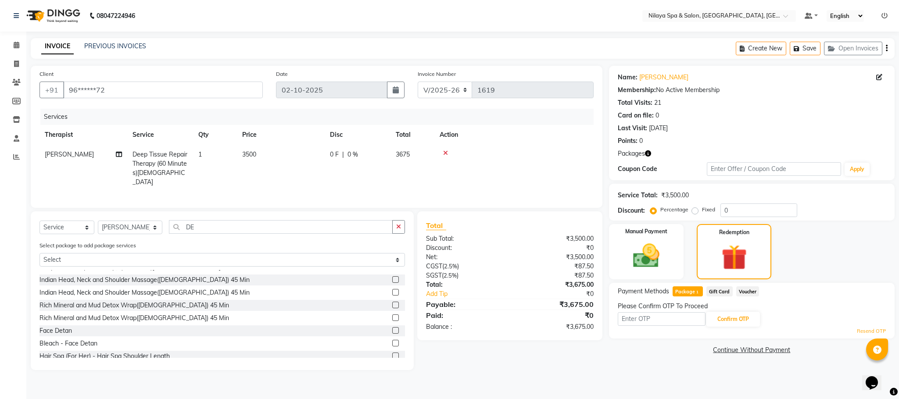
scroll to position [90, 0]
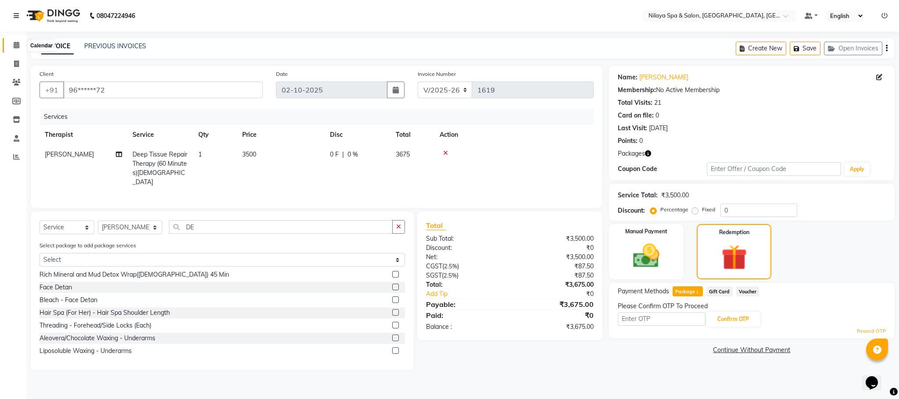
click at [16, 45] on icon at bounding box center [17, 45] width 6 height 7
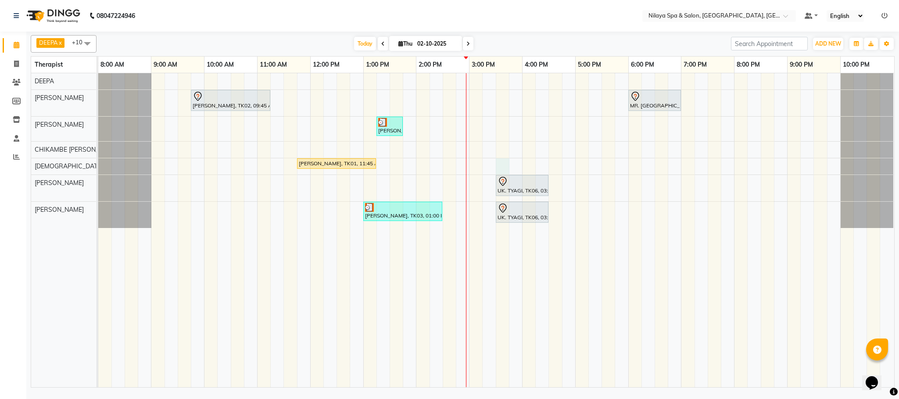
click at [502, 165] on div "[PERSON_NAME], TK02, 09:45 AM-11:15 AM, Deep Tissue Repair Therapy (90 Minutes)…" at bounding box center [496, 230] width 796 height 314
select select "85437"
select select "tentative"
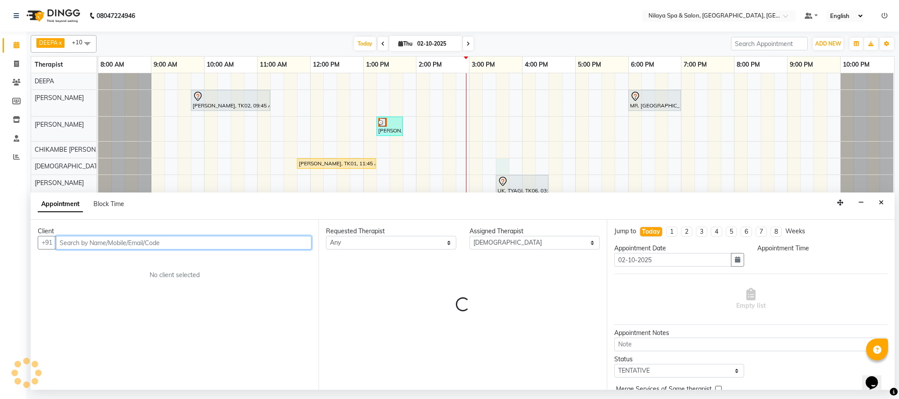
select select "930"
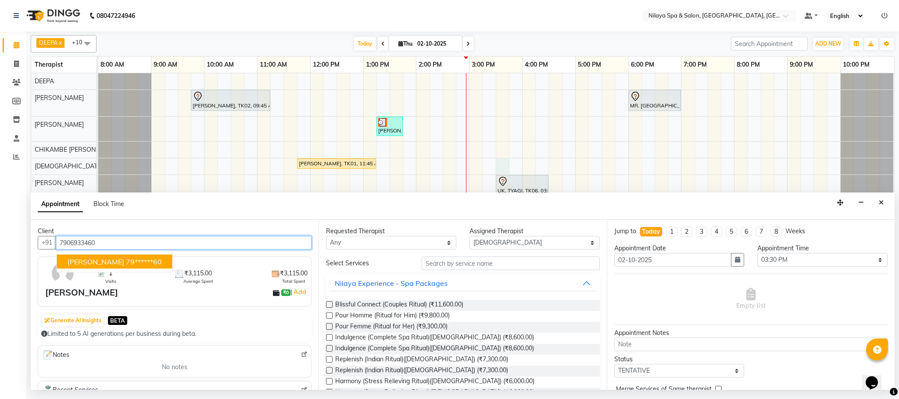
click at [120, 264] on span "[PERSON_NAME]" at bounding box center [96, 262] width 57 height 9
type input "79******60"
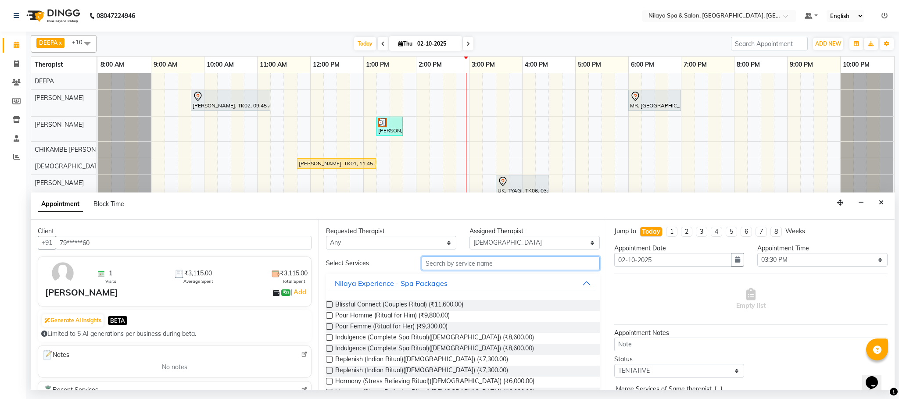
click at [453, 260] on input "text" at bounding box center [511, 264] width 178 height 14
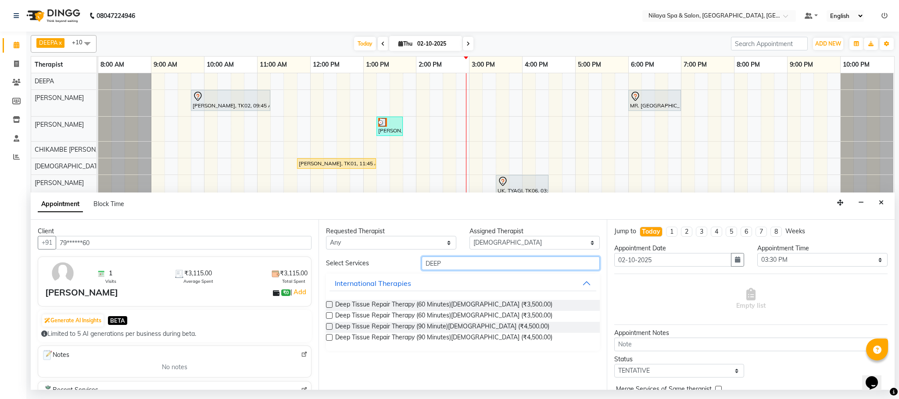
type input "DEEP"
click at [328, 305] on label at bounding box center [329, 304] width 7 height 7
click at [328, 305] on input "checkbox" at bounding box center [329, 306] width 6 height 6
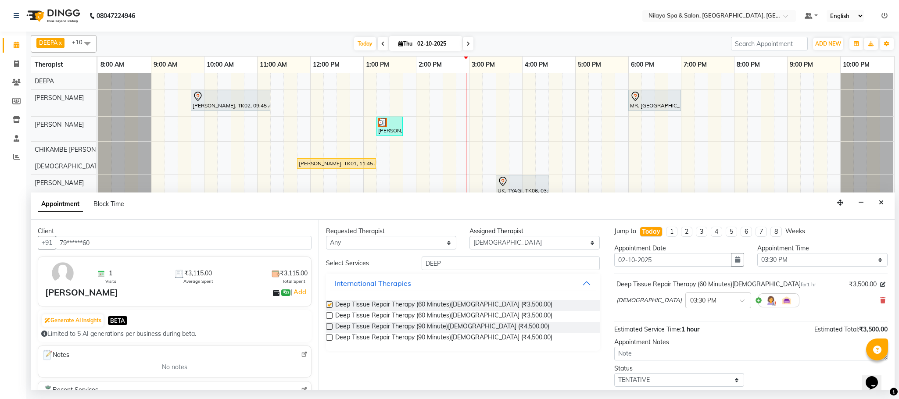
checkbox input "false"
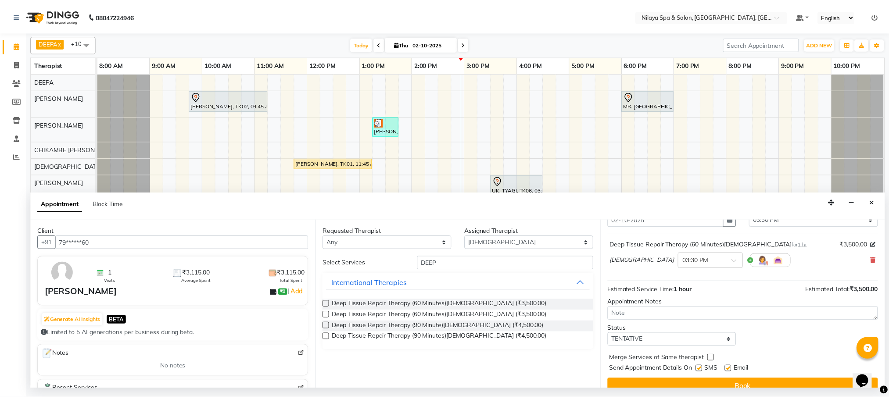
scroll to position [54, 0]
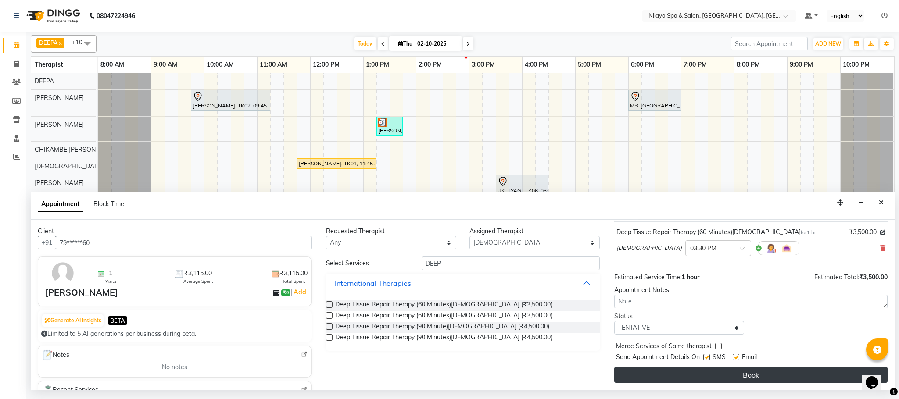
click at [709, 377] on button "Book" at bounding box center [750, 375] width 273 height 16
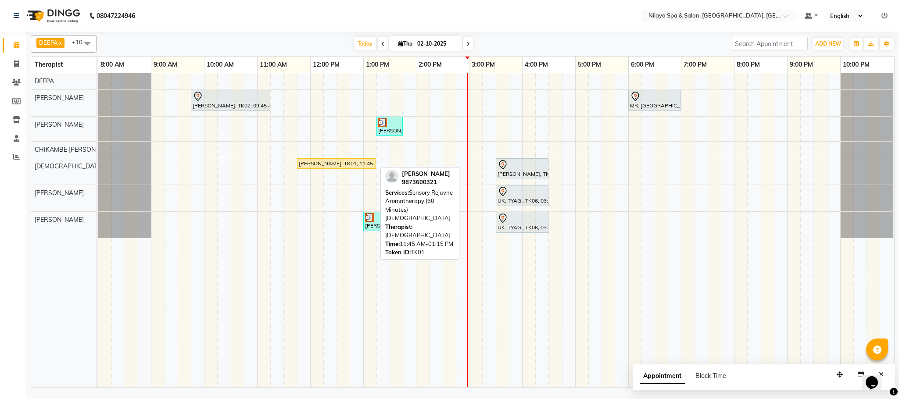
click at [344, 165] on div "[PERSON_NAME], TK01, 11:45 AM-01:15 PM, Sensory Rejuvne Aromatherapy (60 Minute…" at bounding box center [336, 164] width 77 height 8
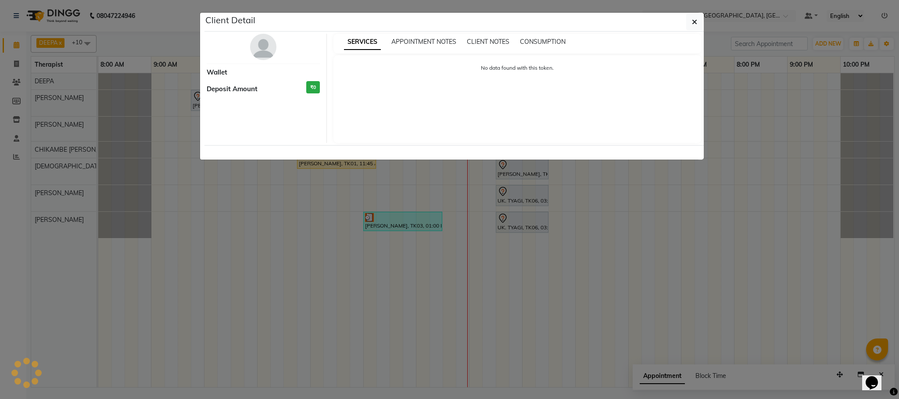
select select "1"
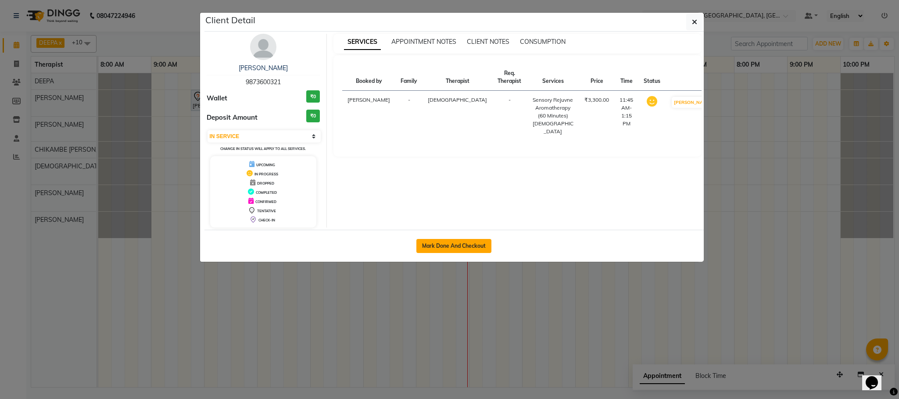
click at [461, 246] on button "Mark Done And Checkout" at bounding box center [453, 246] width 75 height 14
select select "service"
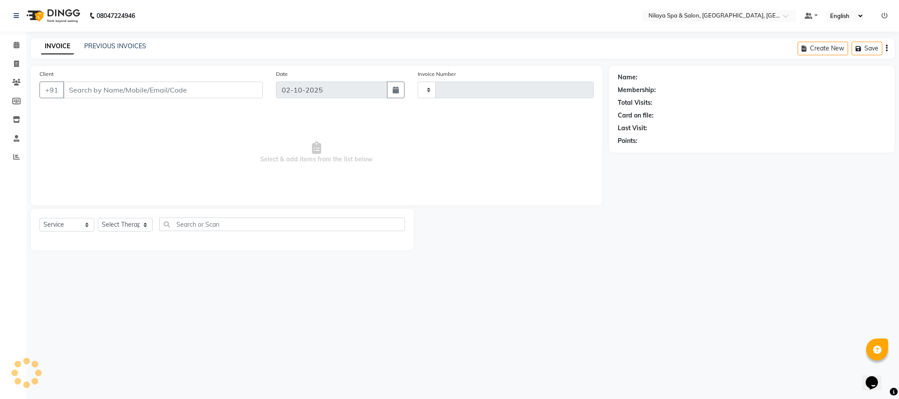
type input "1619"
select select "7983"
type input "98******21"
select select "85437"
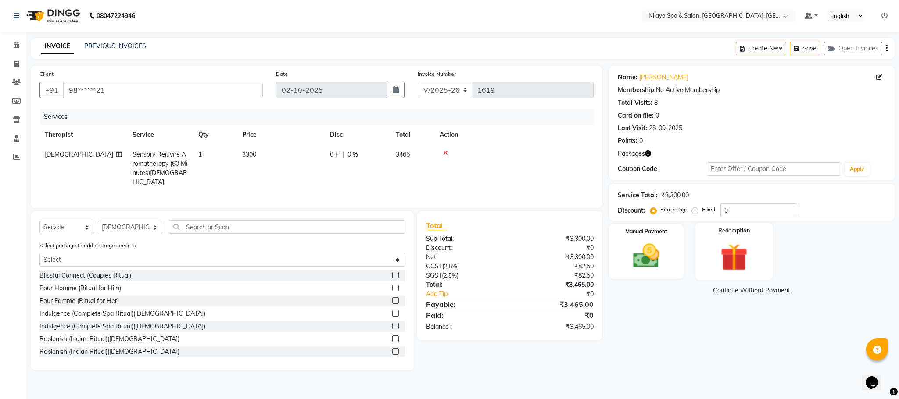
click at [732, 257] on img at bounding box center [734, 257] width 45 height 34
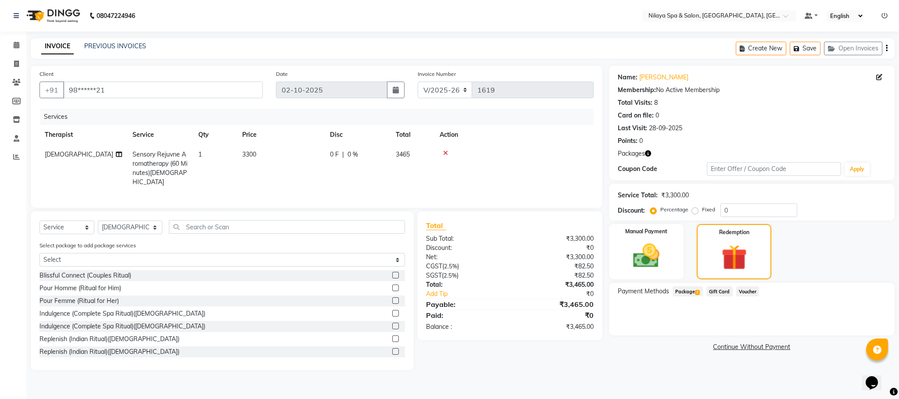
click at [680, 295] on span "Package 2" at bounding box center [688, 292] width 30 height 10
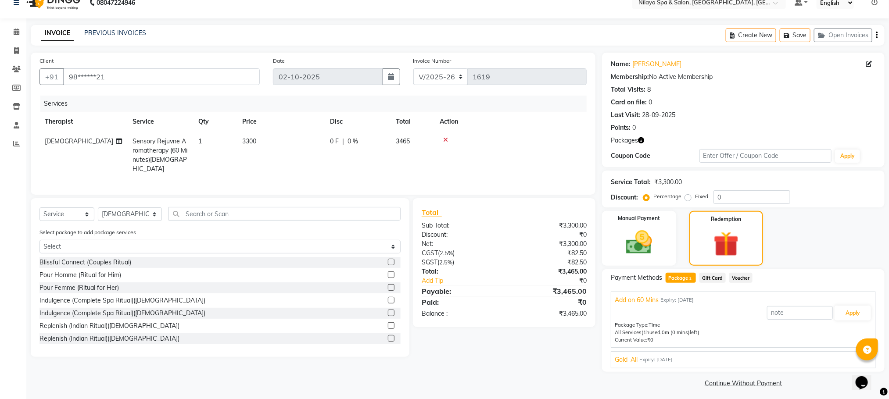
scroll to position [18, 0]
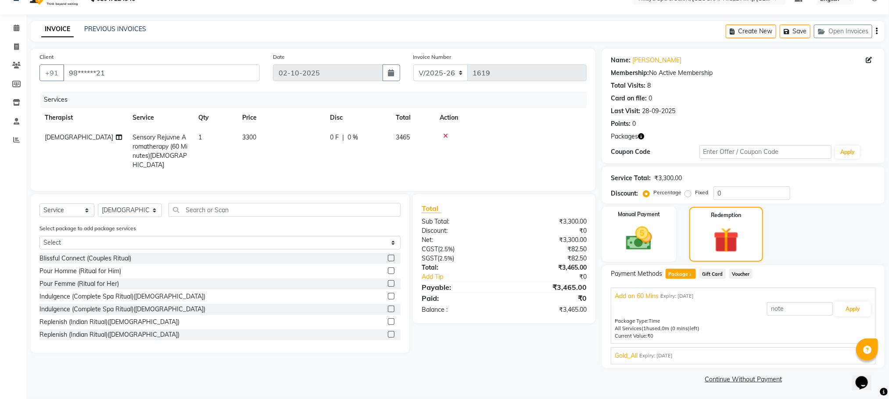
click at [628, 352] on span "Gold_All" at bounding box center [626, 355] width 23 height 9
click at [846, 332] on button "Apply" at bounding box center [853, 330] width 36 height 15
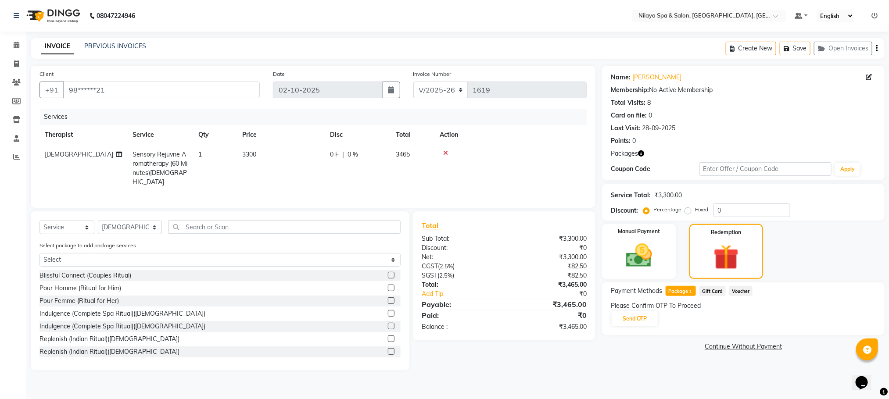
scroll to position [0, 0]
click at [645, 320] on button "Send OTP" at bounding box center [642, 319] width 46 height 15
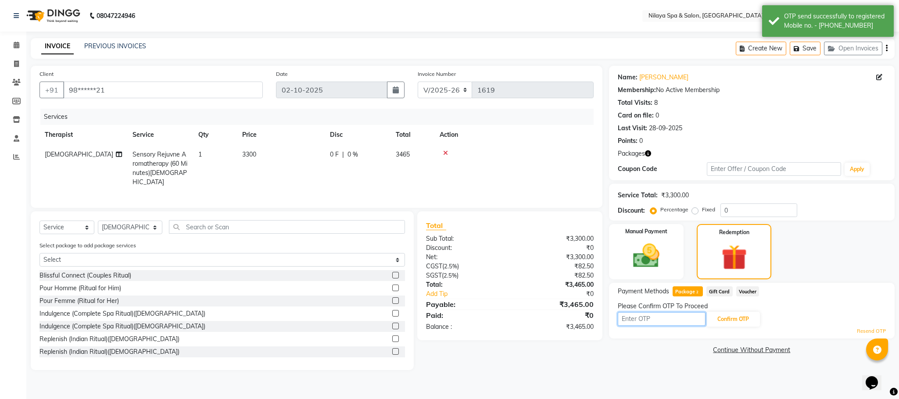
click at [630, 319] on input "text" at bounding box center [662, 319] width 88 height 14
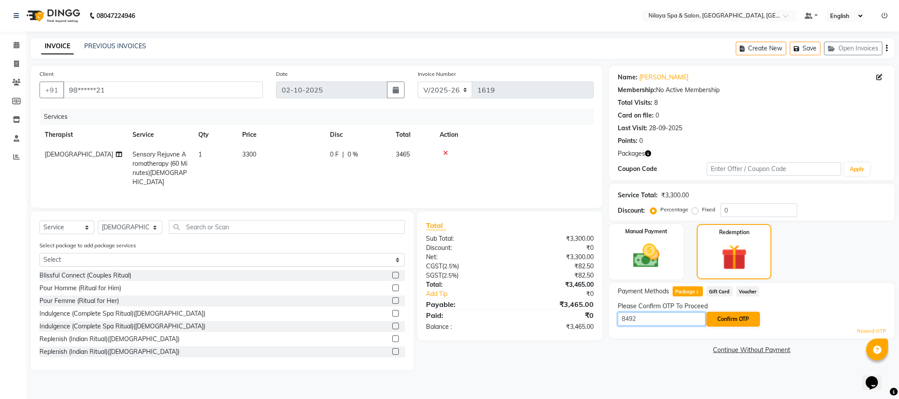
type input "8492"
click at [742, 323] on button "Confirm OTP" at bounding box center [734, 319] width 54 height 15
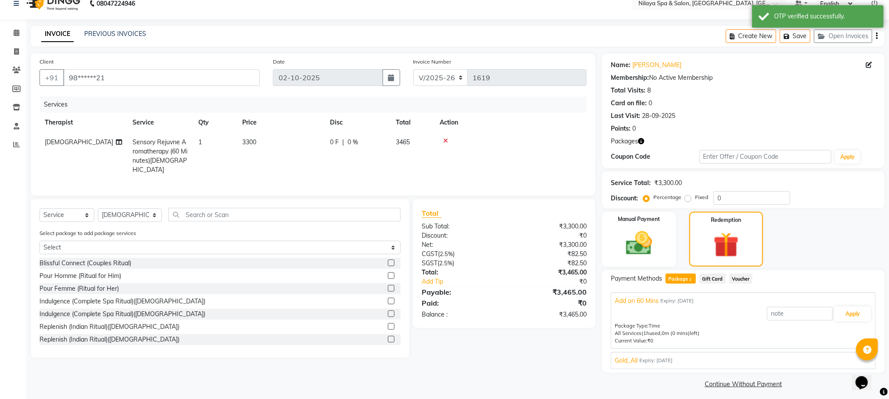
scroll to position [18, 0]
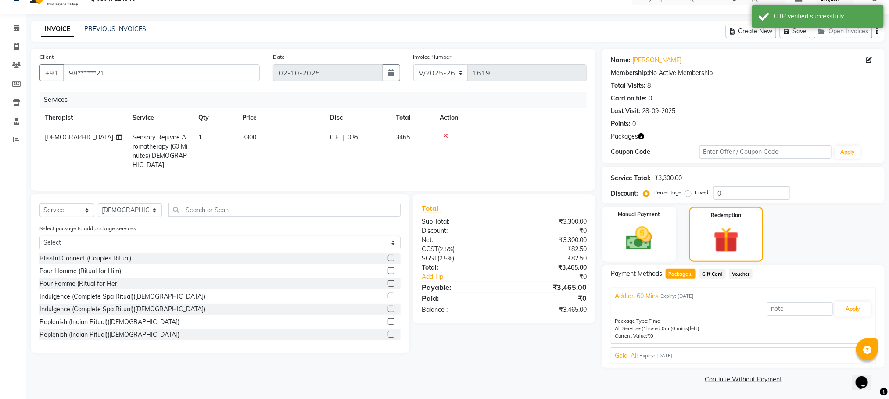
click at [622, 360] on div "Gold_All Expiry: [DATE] Apply Package Type: Time All Services (10h 30m used, 6h…" at bounding box center [743, 356] width 265 height 17
click at [630, 355] on span "Gold_All" at bounding box center [626, 355] width 23 height 9
drag, startPoint x: 852, startPoint y: 332, endPoint x: 843, endPoint y: 332, distance: 9.2
click at [843, 332] on button "Apply" at bounding box center [853, 330] width 36 height 15
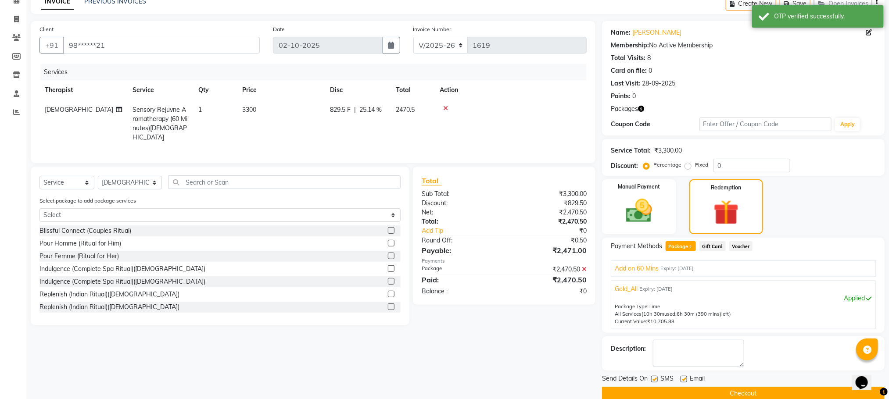
scroll to position [61, 0]
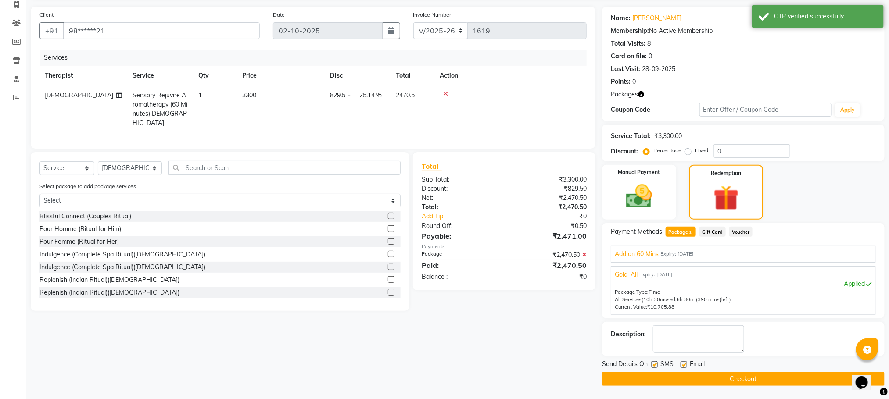
click at [686, 377] on button "Checkout" at bounding box center [743, 380] width 283 height 14
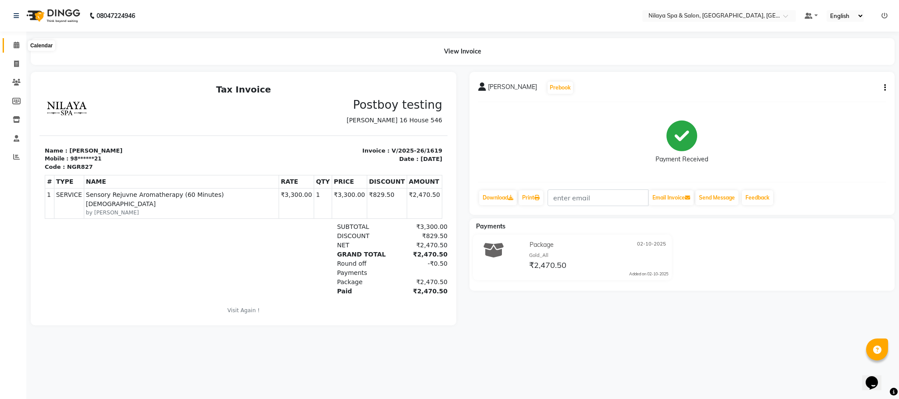
click at [14, 45] on icon at bounding box center [17, 45] width 6 height 7
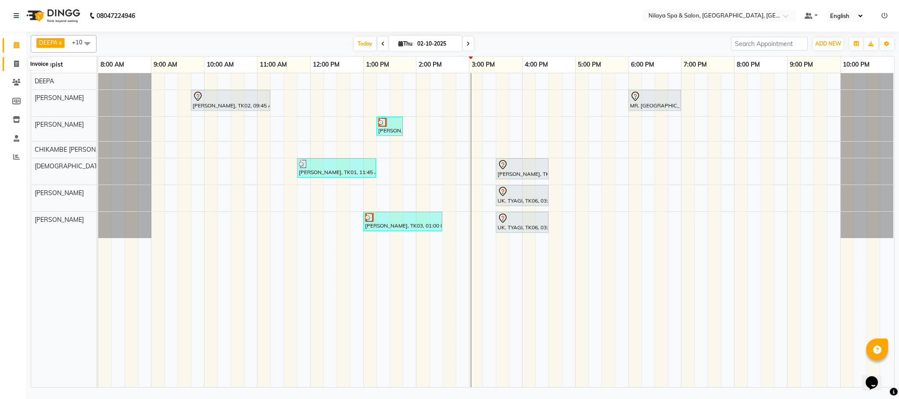
click at [10, 62] on span at bounding box center [16, 64] width 15 height 10
select select "service"
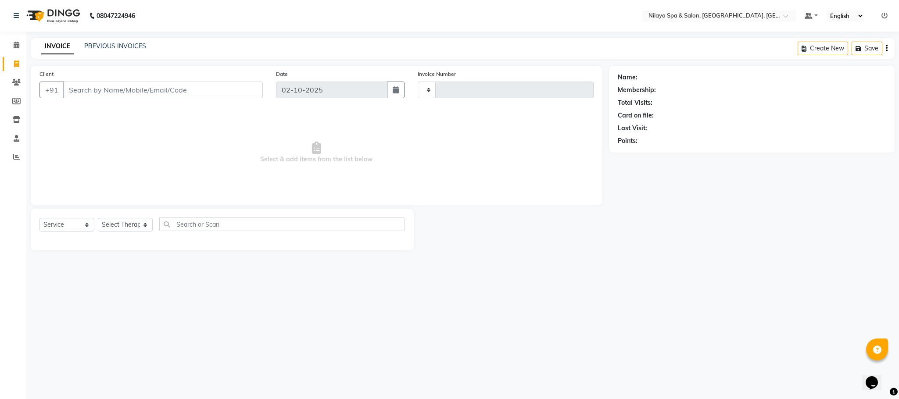
type input "1620"
select select "7983"
click at [15, 49] on span at bounding box center [16, 45] width 15 height 10
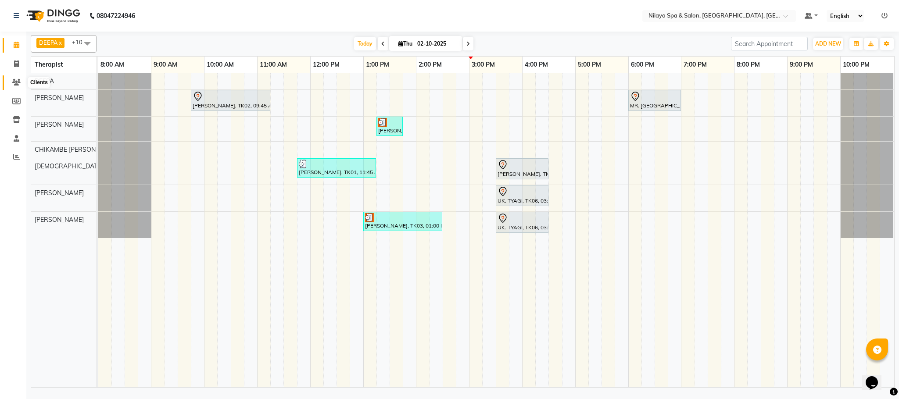
click at [16, 83] on icon at bounding box center [16, 82] width 8 height 7
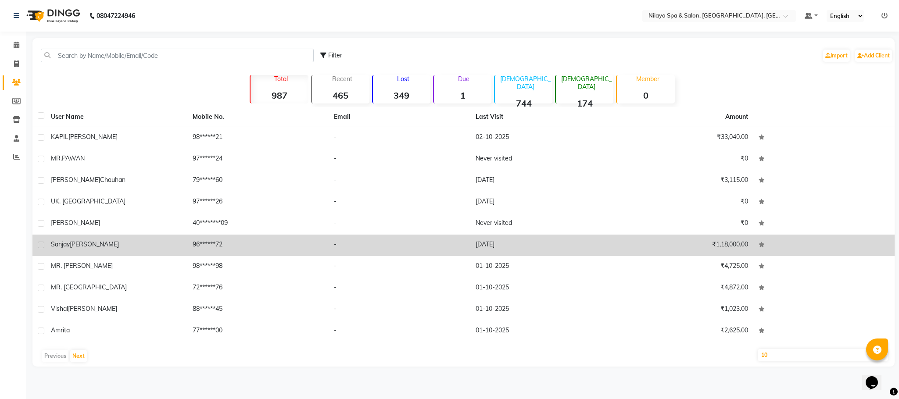
click at [87, 244] on span "[PERSON_NAME]" at bounding box center [94, 244] width 49 height 8
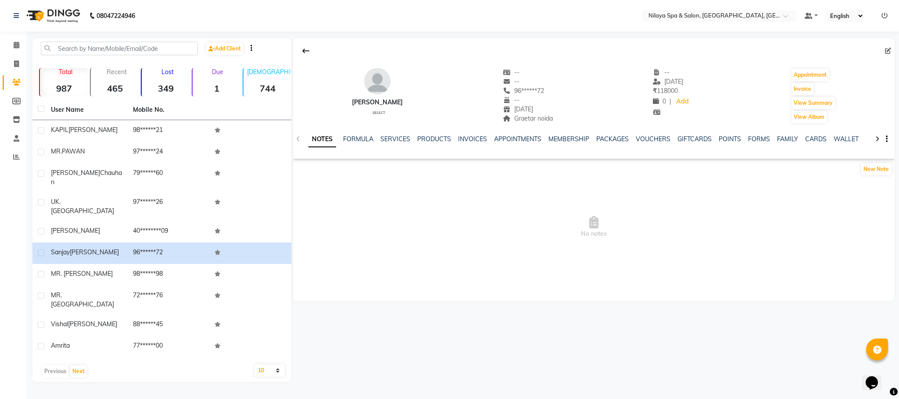
click at [888, 142] on div "NOTES FORMULA SERVICES PRODUCTS INVOICES APPOINTMENTS MEMBERSHIP PACKAGES VOUCH…" at bounding box center [594, 139] width 602 height 30
click at [889, 141] on div "NOTES FORMULA SERVICES PRODUCTS INVOICES APPOINTMENTS MEMBERSHIP PACKAGES VOUCH…" at bounding box center [594, 139] width 602 height 30
click at [886, 140] on icon "button" at bounding box center [887, 139] width 2 height 0
click at [753, 137] on link "FORMS" at bounding box center [759, 139] width 22 height 8
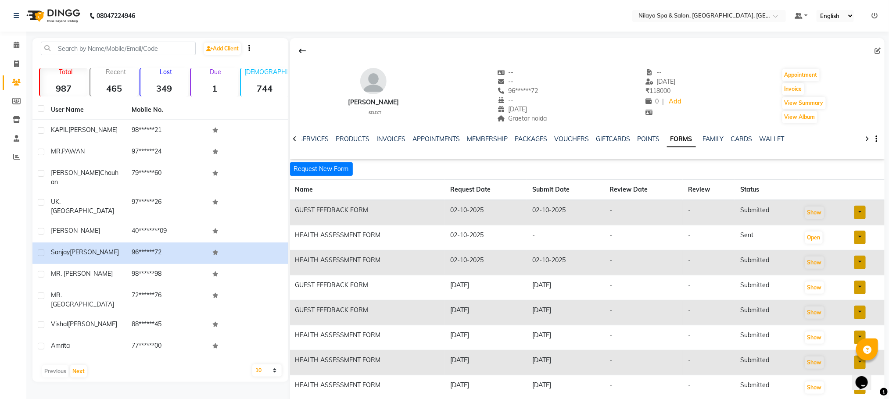
click at [861, 212] on link at bounding box center [859, 213] width 11 height 14
click at [453, 209] on td "02-10-2025" at bounding box center [486, 212] width 82 height 25
click at [815, 211] on button "Show" at bounding box center [814, 213] width 19 height 12
click at [821, 214] on button "Show" at bounding box center [814, 213] width 19 height 12
click at [856, 237] on link at bounding box center [859, 238] width 11 height 14
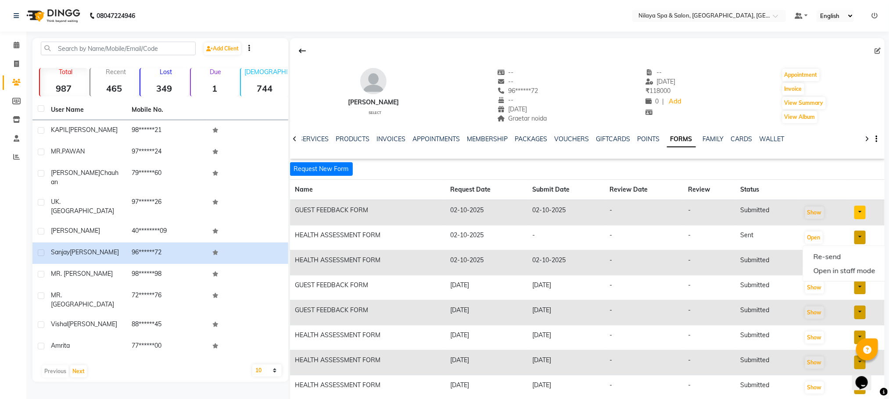
click at [610, 135] on div "GIFTCARDS" at bounding box center [613, 139] width 34 height 9
click at [650, 139] on link "POINTS" at bounding box center [649, 139] width 22 height 8
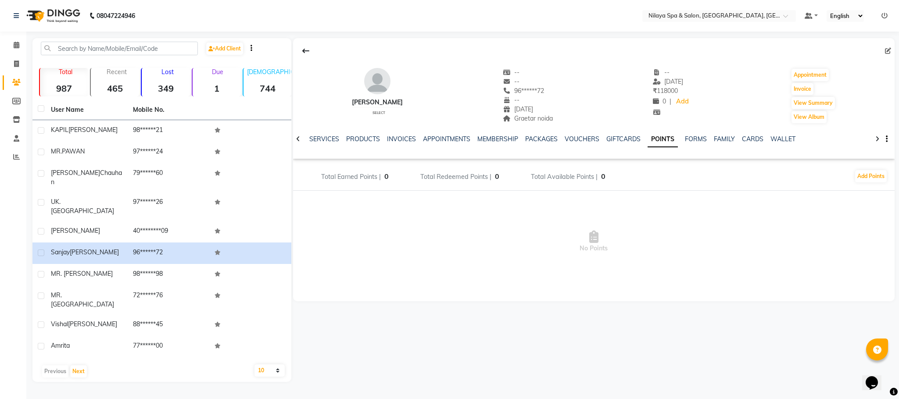
click at [619, 134] on div "NOTES FORMULA SERVICES PRODUCTS INVOICES APPOINTMENTS MEMBERSHIP PACKAGES VOUCH…" at bounding box center [594, 139] width 602 height 30
click at [624, 142] on link "GIFTCARDS" at bounding box center [623, 139] width 34 height 8
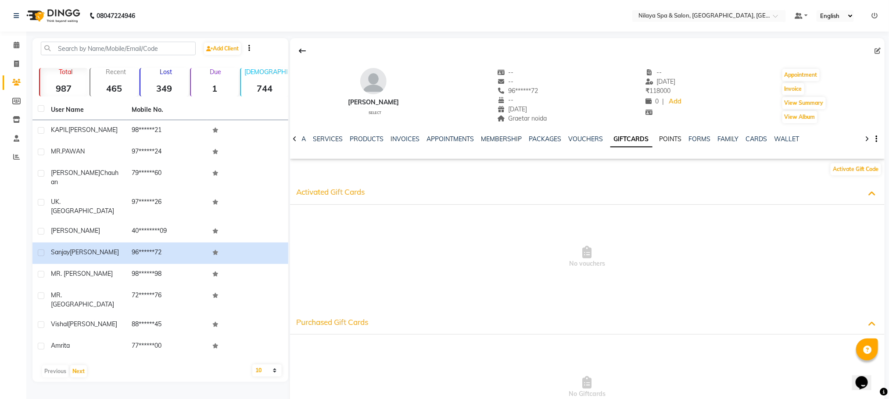
click at [668, 137] on link "POINTS" at bounding box center [671, 139] width 22 height 8
click at [9, 40] on span at bounding box center [16, 45] width 15 height 10
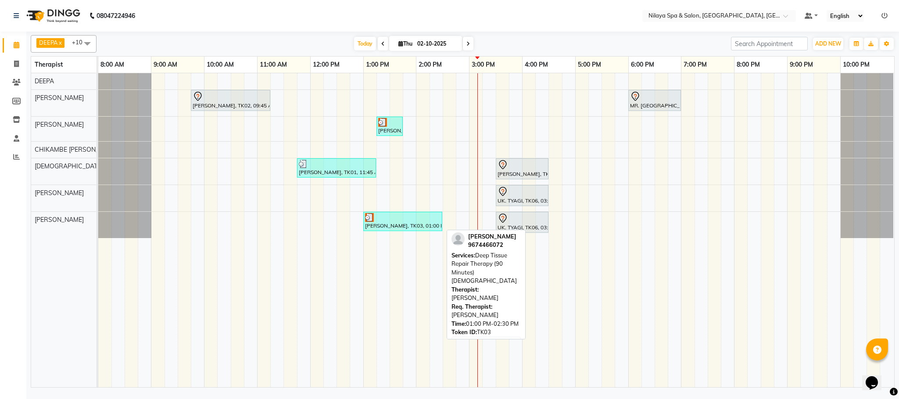
click at [394, 225] on div "[PERSON_NAME], TK03, 01:00 PM-02:30 PM, Deep Tissue Repair Therapy (90 Minutes)…" at bounding box center [402, 221] width 77 height 17
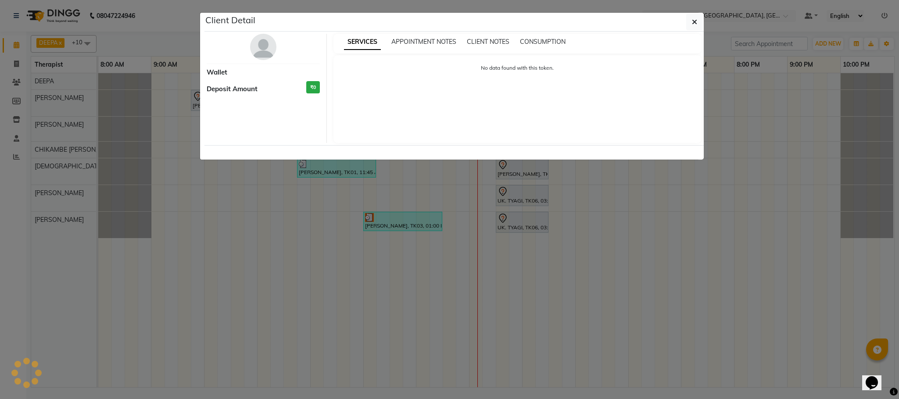
select select "3"
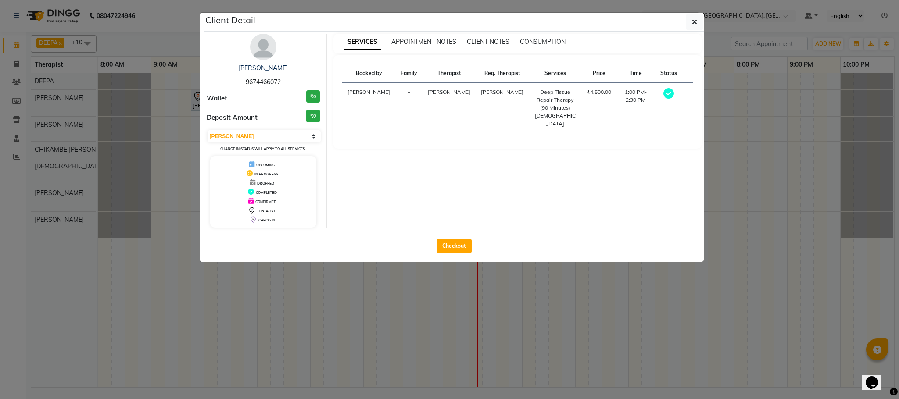
drag, startPoint x: 699, startPoint y: 18, endPoint x: 687, endPoint y: 41, distance: 26.1
click at [698, 18] on button "button" at bounding box center [694, 22] width 17 height 17
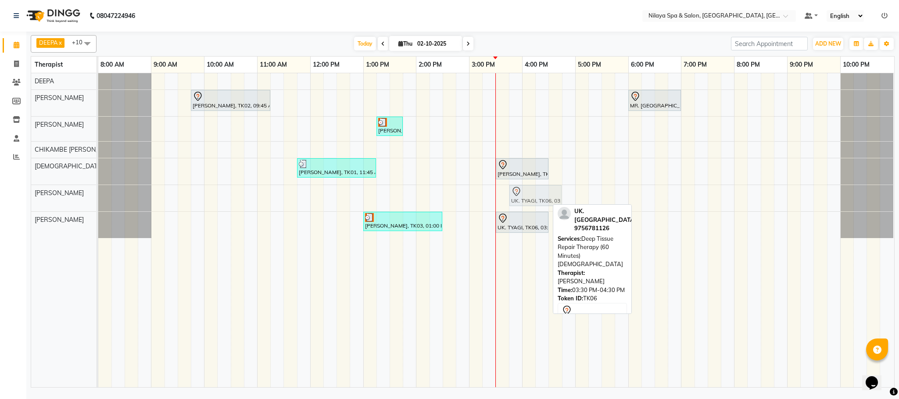
drag, startPoint x: 528, startPoint y: 199, endPoint x: 545, endPoint y: 201, distance: 17.2
click at [98, 201] on div "UK. TYAGI, TK06, 03:30 PM-04:30 PM, Deep Tissue Repair Therapy (60 Minutes)[DEM…" at bounding box center [98, 198] width 0 height 26
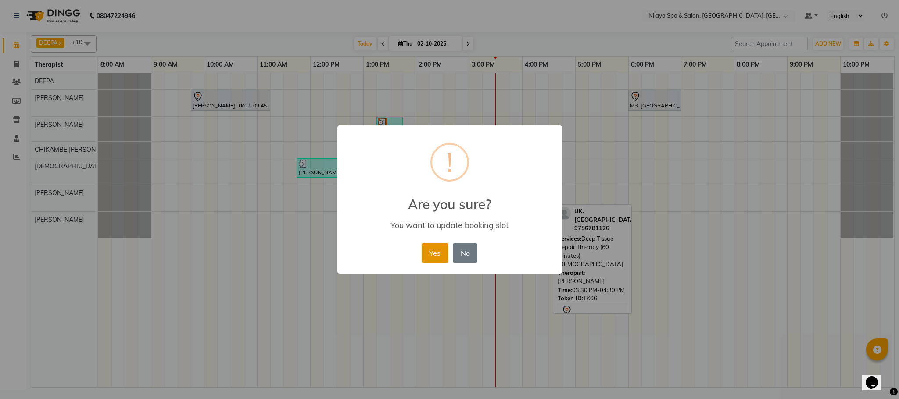
click at [429, 258] on button "Yes" at bounding box center [435, 253] width 27 height 19
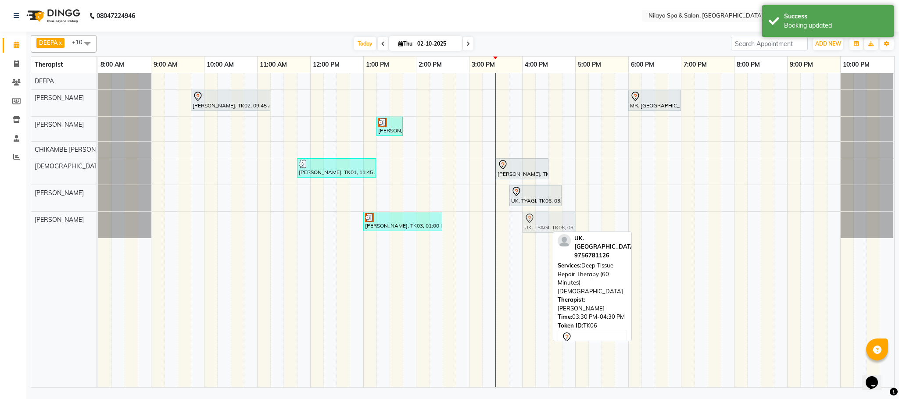
drag, startPoint x: 520, startPoint y: 229, endPoint x: 548, endPoint y: 229, distance: 27.2
click at [98, 229] on div "[PERSON_NAME], TK03, 01:00 PM-02:30 PM, Deep Tissue Repair Therapy (90 Minutes)…" at bounding box center [98, 225] width 0 height 26
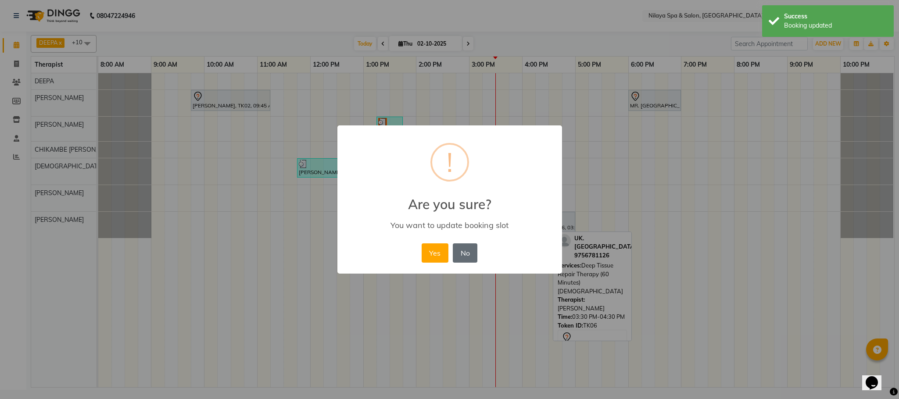
click at [471, 251] on button "No" at bounding box center [465, 253] width 25 height 19
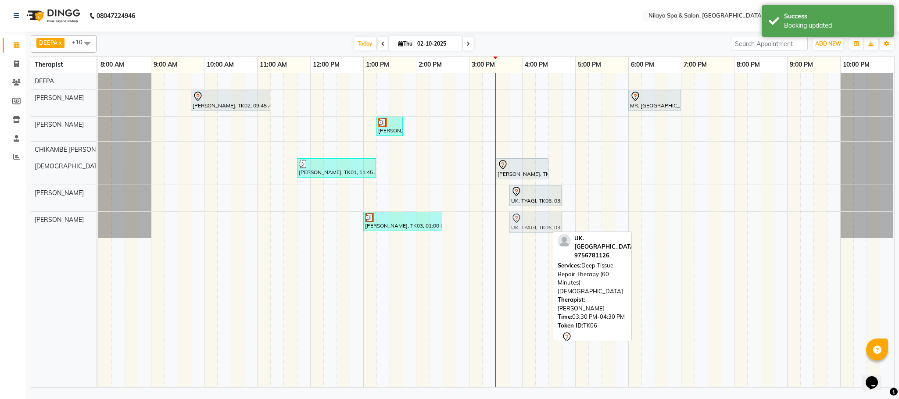
drag, startPoint x: 526, startPoint y: 224, endPoint x: 539, endPoint y: 226, distance: 13.2
click at [98, 226] on div "[PERSON_NAME], TK03, 01:00 PM-02:30 PM, Deep Tissue Repair Therapy (90 Minutes)…" at bounding box center [98, 225] width 0 height 26
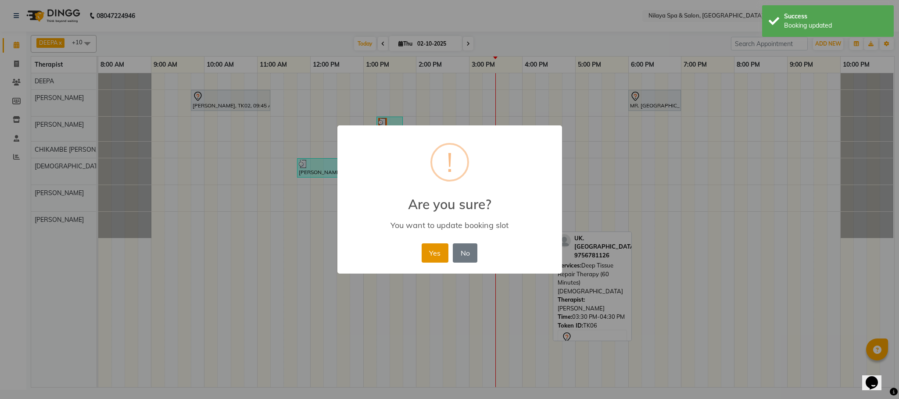
click at [429, 253] on button "Yes" at bounding box center [435, 253] width 27 height 19
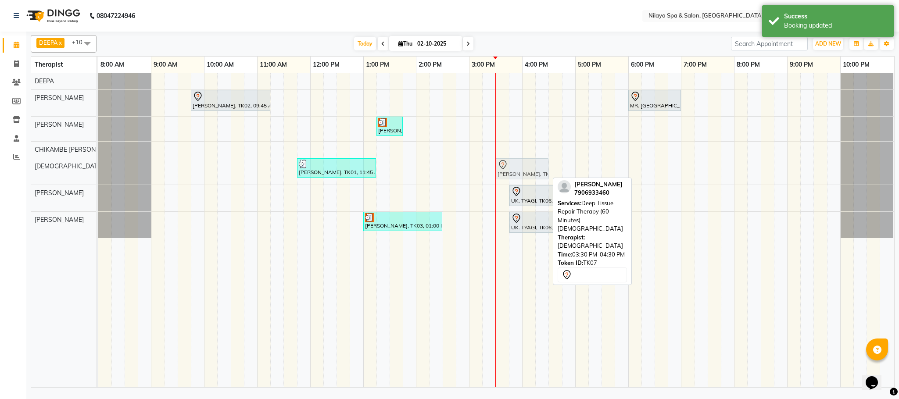
drag, startPoint x: 521, startPoint y: 172, endPoint x: 528, endPoint y: 172, distance: 6.6
click at [98, 172] on div "[PERSON_NAME], TK01, 11:45 AM-01:15 PM, Sensory Rejuvne Aromatherapy (60 Minute…" at bounding box center [98, 171] width 0 height 26
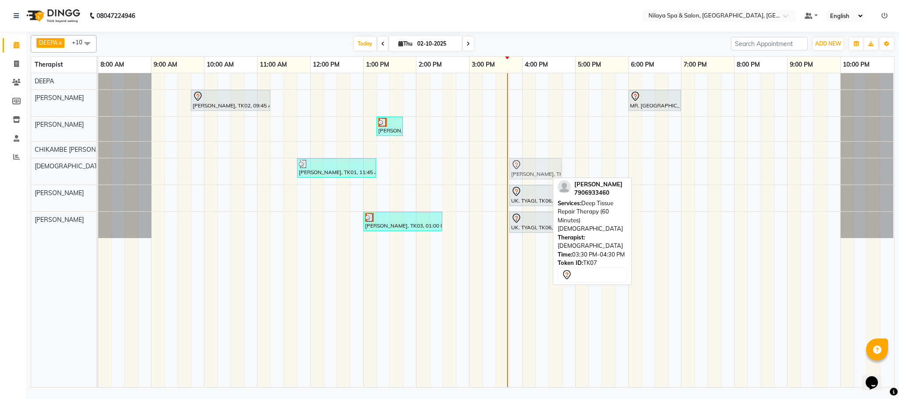
drag, startPoint x: 526, startPoint y: 170, endPoint x: 544, endPoint y: 174, distance: 18.5
click at [98, 174] on div "[PERSON_NAME], TK01, 11:45 AM-01:15 PM, Sensory Rejuvne Aromatherapy (60 Minute…" at bounding box center [98, 171] width 0 height 26
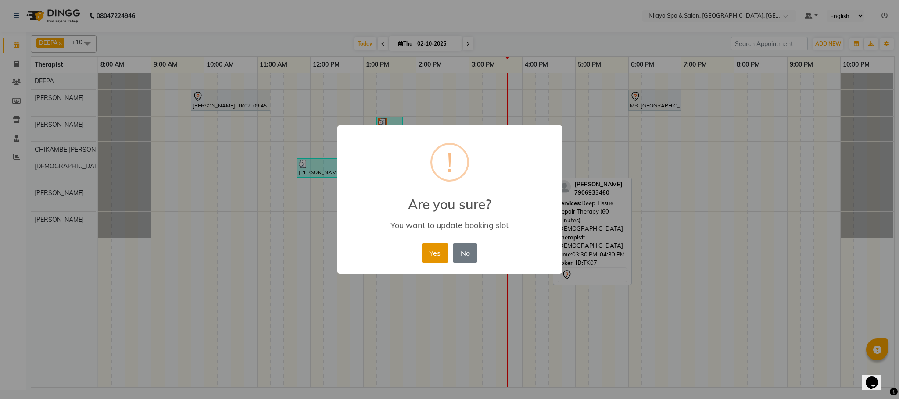
click at [437, 256] on button "Yes" at bounding box center [435, 253] width 27 height 19
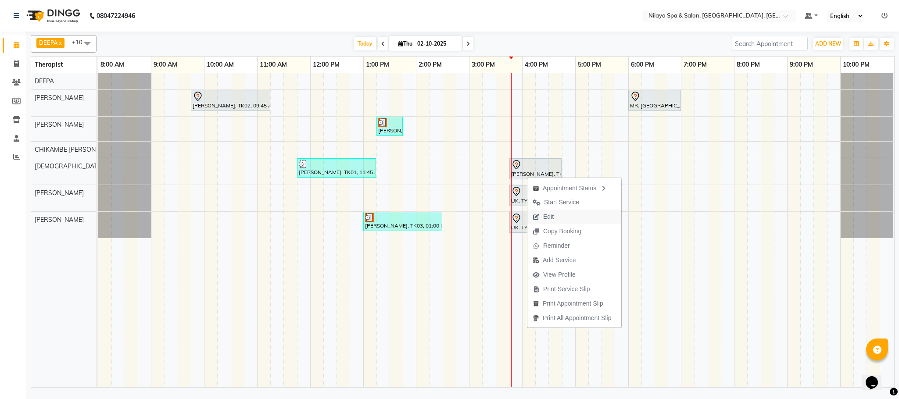
click at [554, 215] on span "Edit" at bounding box center [543, 217] width 32 height 14
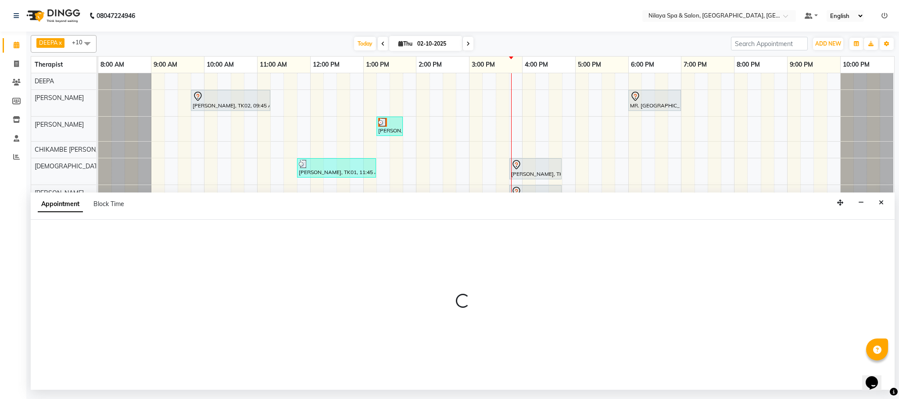
select select "tentative"
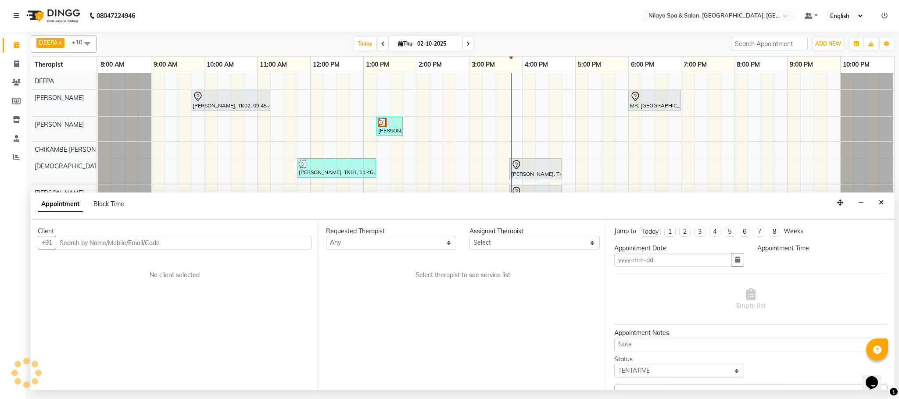
type input "02-10-2025"
select select "85437"
select select "945"
select select "4019"
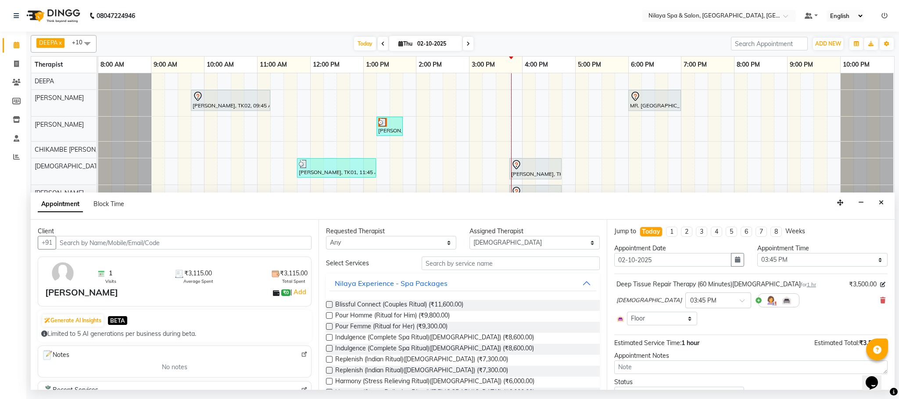
click at [91, 247] on input "text" at bounding box center [184, 243] width 256 height 14
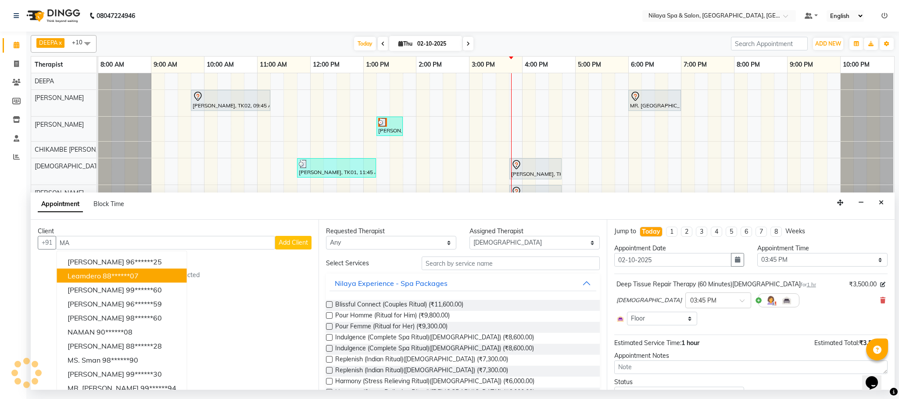
type input "M"
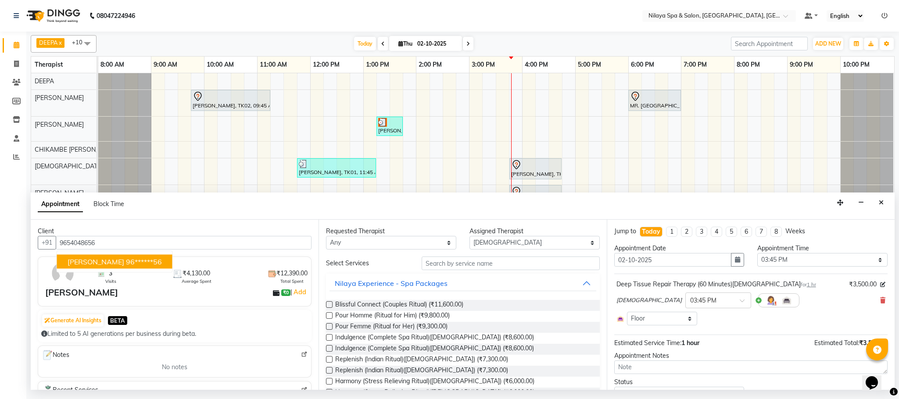
drag, startPoint x: 123, startPoint y: 259, endPoint x: 116, endPoint y: 261, distance: 6.8
click at [126, 261] on ngb-highlight "96******56" at bounding box center [144, 262] width 36 height 9
type input "96******56"
click at [573, 245] on select "Select ACHUI [PERSON_NAME] [PERSON_NAME] [PERSON_NAME] [PERSON_NAME] [PERSON_NA…" at bounding box center [535, 243] width 130 height 14
select select "92755"
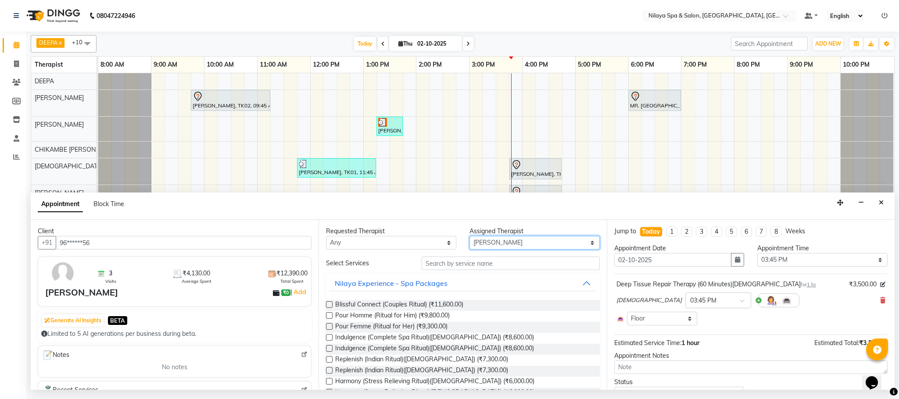
click at [470, 237] on select "Select ACHUI [PERSON_NAME] [PERSON_NAME] [PERSON_NAME] [PERSON_NAME] [PERSON_NA…" at bounding box center [535, 243] width 130 height 14
click at [475, 260] on input "text" at bounding box center [511, 264] width 178 height 14
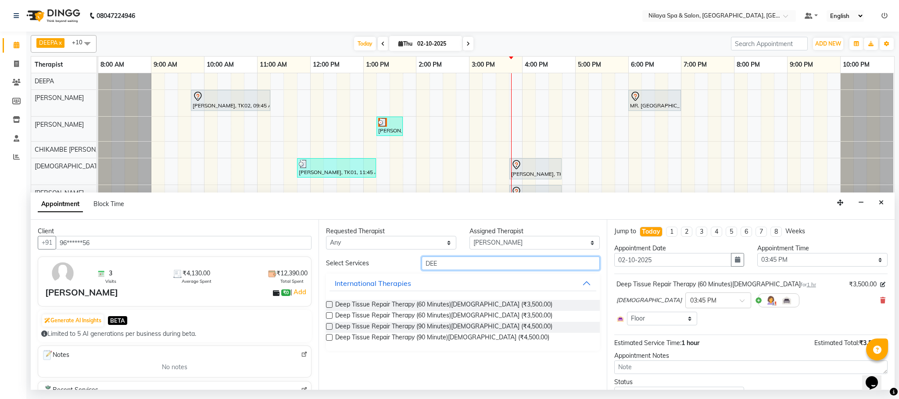
type input "DEE"
click at [330, 305] on label at bounding box center [329, 304] width 7 height 7
click at [330, 305] on input "checkbox" at bounding box center [329, 306] width 6 height 6
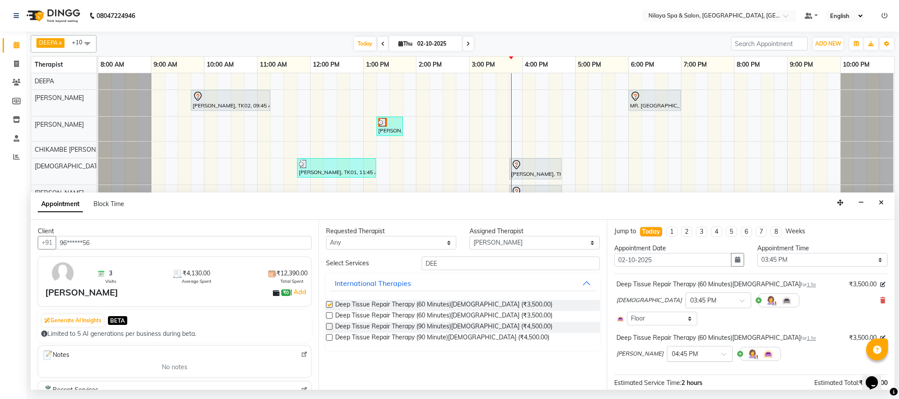
checkbox input "false"
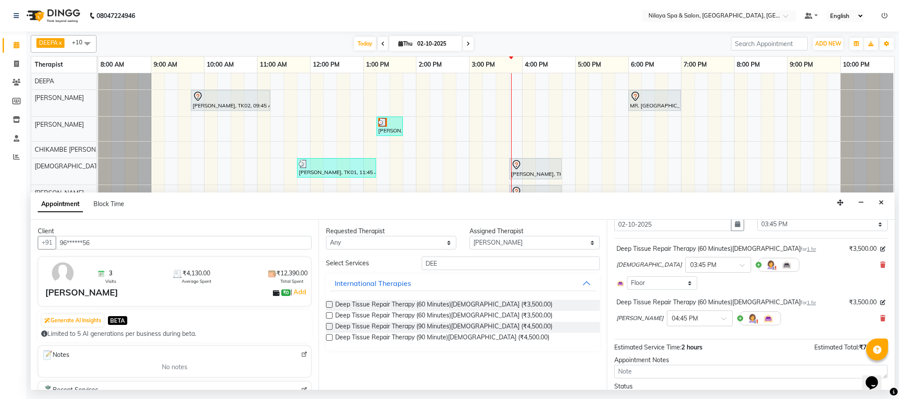
scroll to position [82, 0]
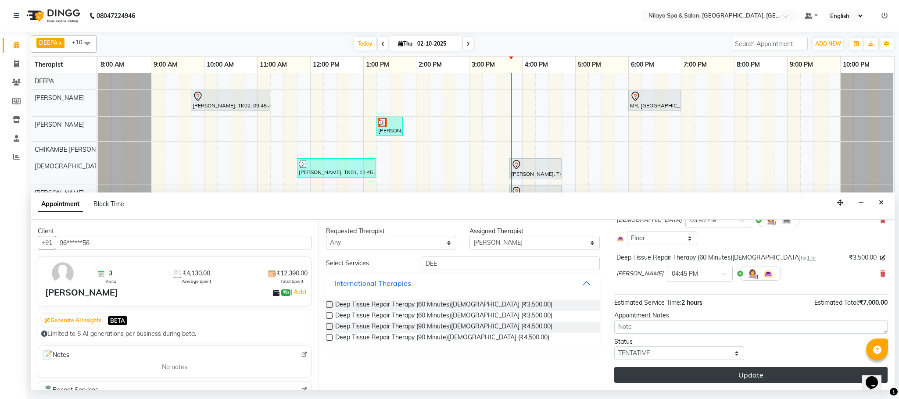
click at [732, 376] on button "Update" at bounding box center [750, 375] width 273 height 16
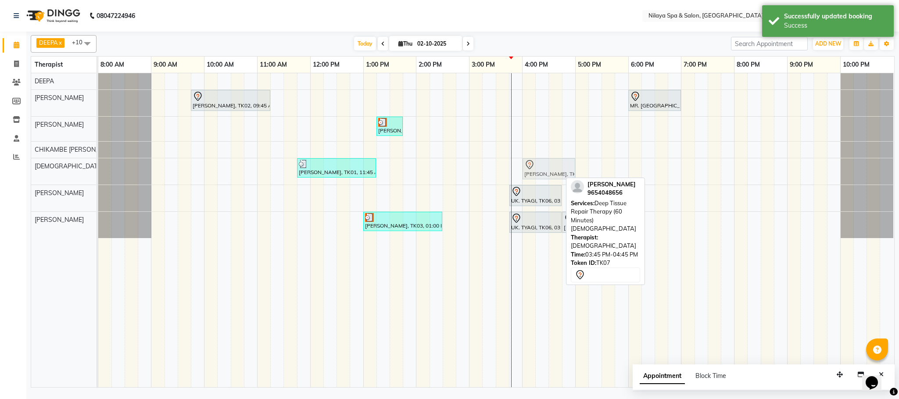
drag, startPoint x: 529, startPoint y: 172, endPoint x: 536, endPoint y: 172, distance: 7.0
click at [98, 172] on div "[PERSON_NAME], TK01, 11:45 AM-01:15 PM, Sensory Rejuvne Aromatherapy (60 Minute…" at bounding box center [98, 171] width 0 height 26
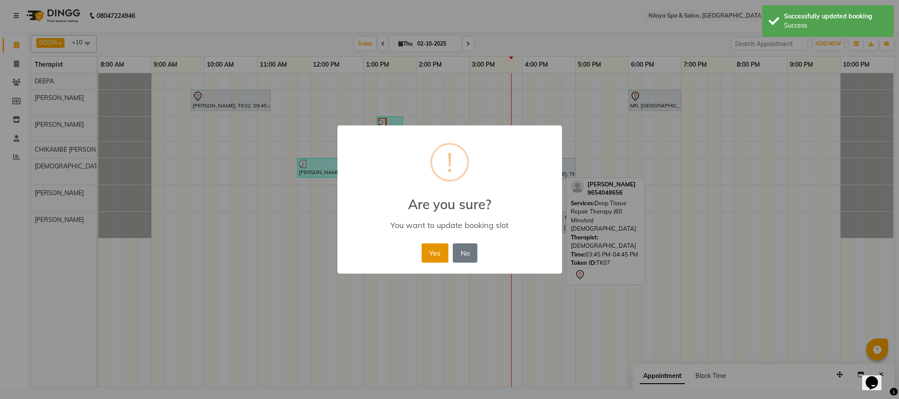
click at [436, 255] on button "Yes" at bounding box center [435, 253] width 27 height 19
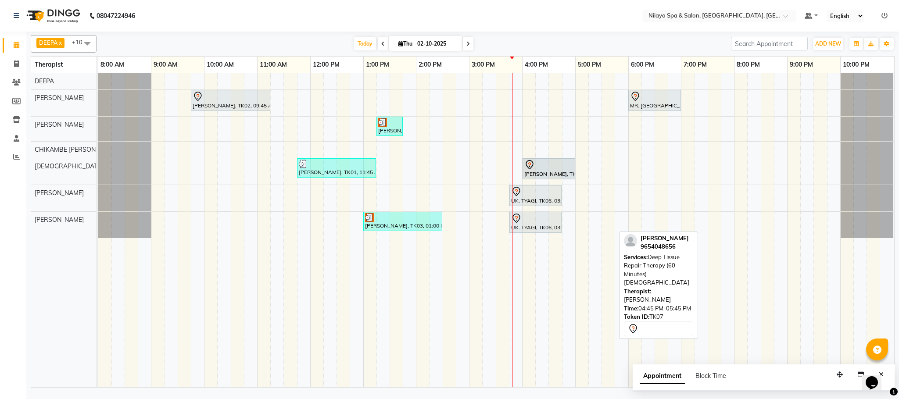
drag, startPoint x: 580, startPoint y: 228, endPoint x: 544, endPoint y: 169, distance: 69.3
click at [544, 169] on tbody "[PERSON_NAME], TK02, 09:45 AM-11:15 AM, Deep Tissue Repair Therapy (90 Minutes)…" at bounding box center [496, 155] width 796 height 165
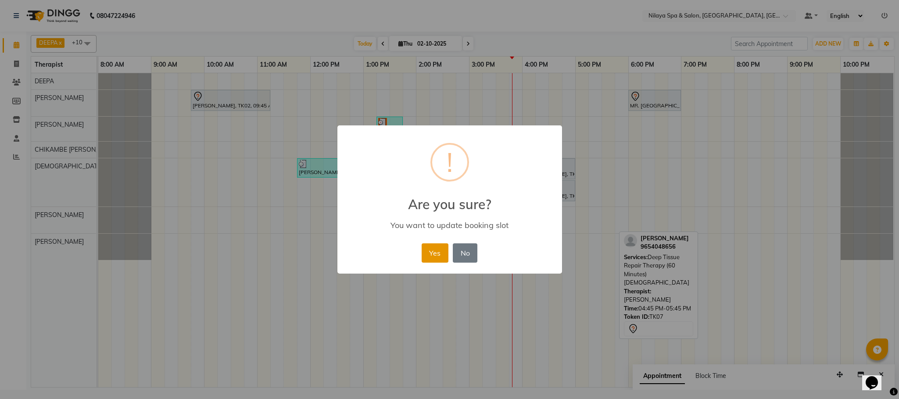
click at [434, 247] on button "Yes" at bounding box center [435, 253] width 27 height 19
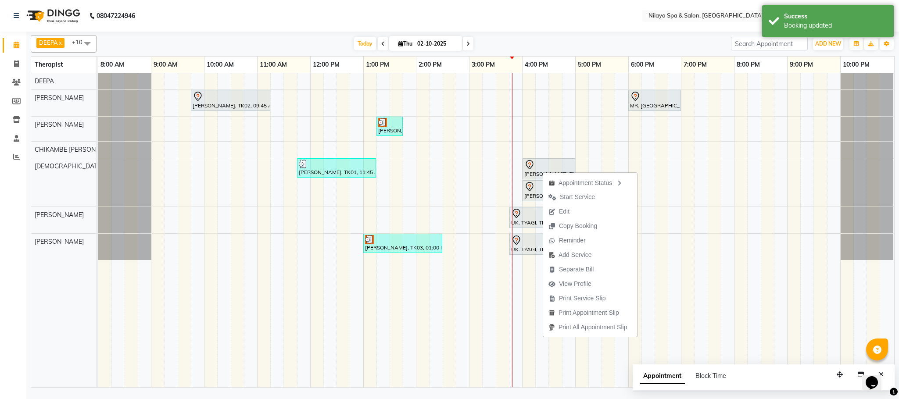
click at [565, 211] on span "Edit" at bounding box center [564, 211] width 11 height 9
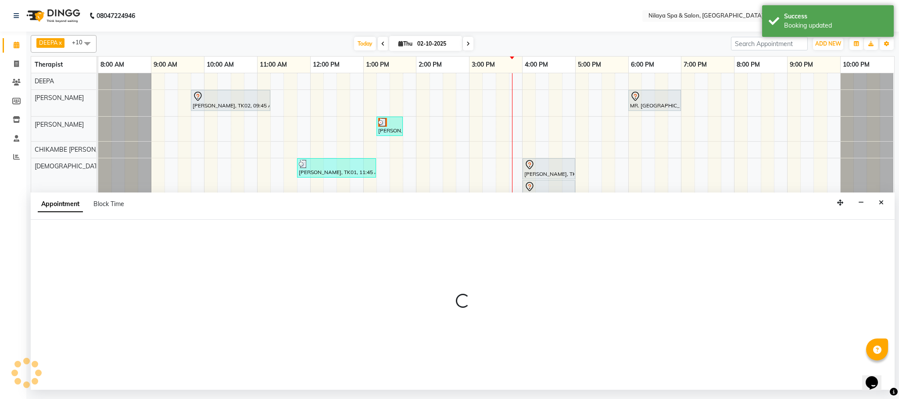
select select "tentative"
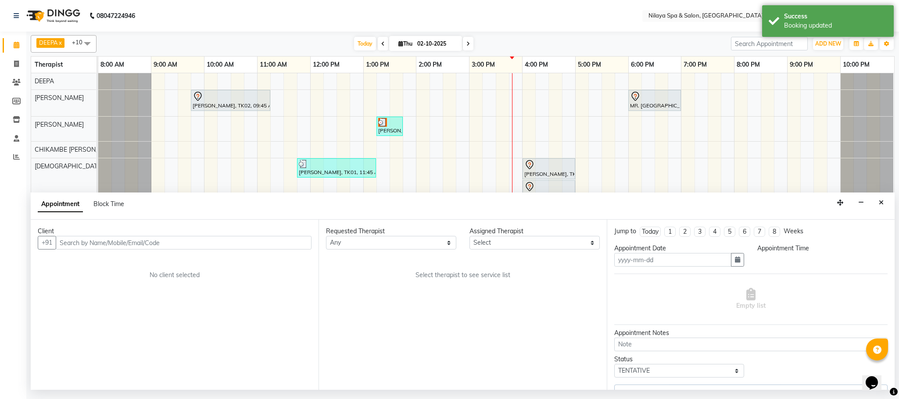
type input "02-10-2025"
select select "85437"
select select "960"
select select "4019"
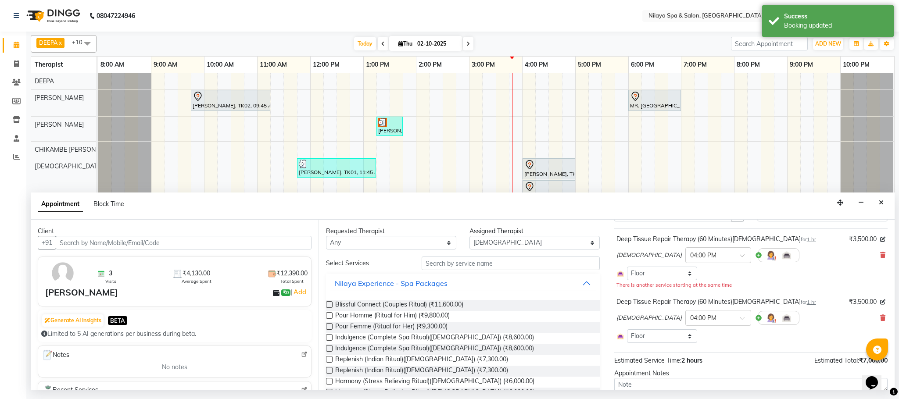
scroll to position [104, 0]
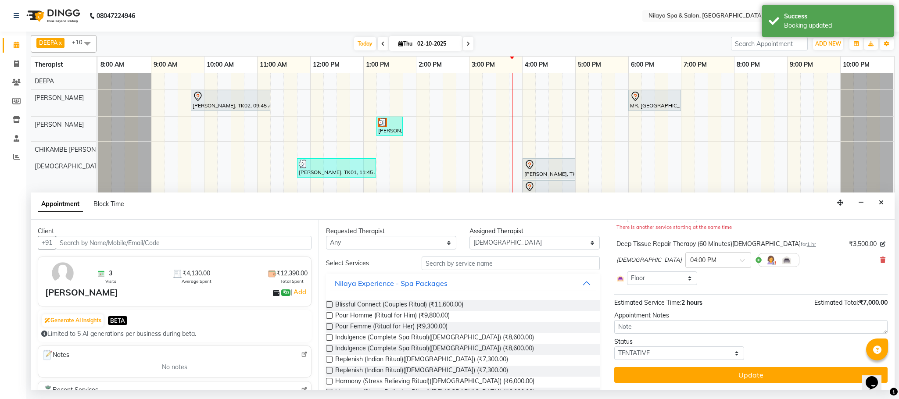
click at [879, 259] on div "Jump to [DATE] 1 2 3 4 5 6 7 8 Weeks Appointment Date [DATE] Appointment Time S…" at bounding box center [751, 305] width 288 height 170
click at [868, 254] on div "ZOVI × 04:00 PM" at bounding box center [751, 260] width 269 height 23
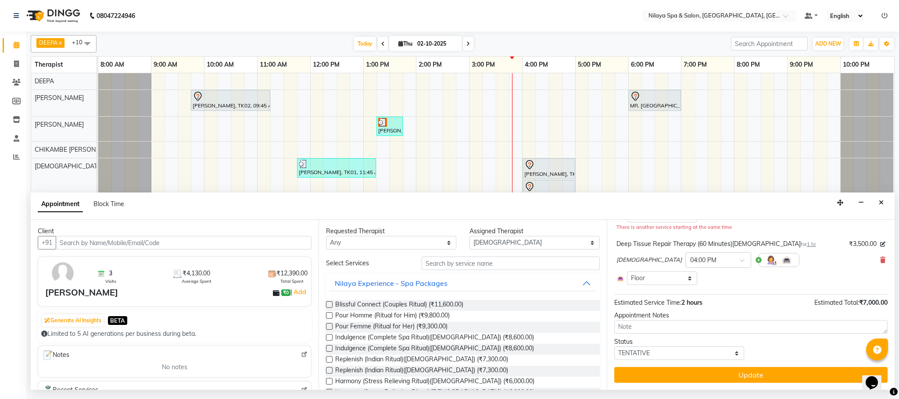
click at [875, 255] on div "ZOVI × 04:00 PM" at bounding box center [751, 260] width 269 height 23
click at [880, 257] on span at bounding box center [882, 260] width 5 height 9
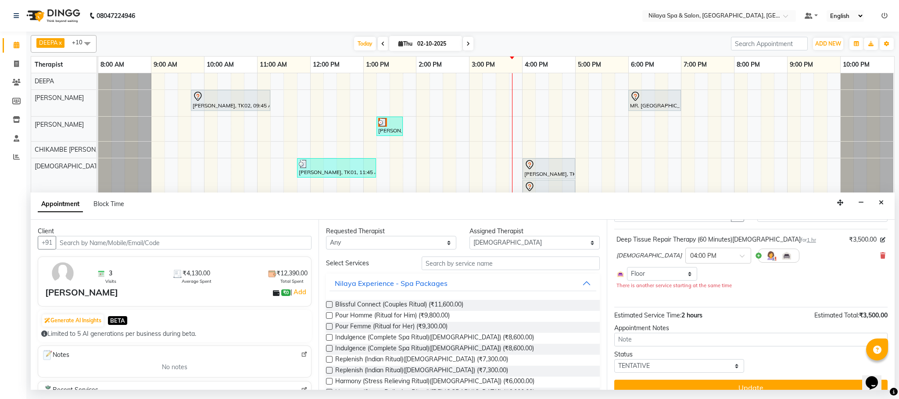
scroll to position [59, 0]
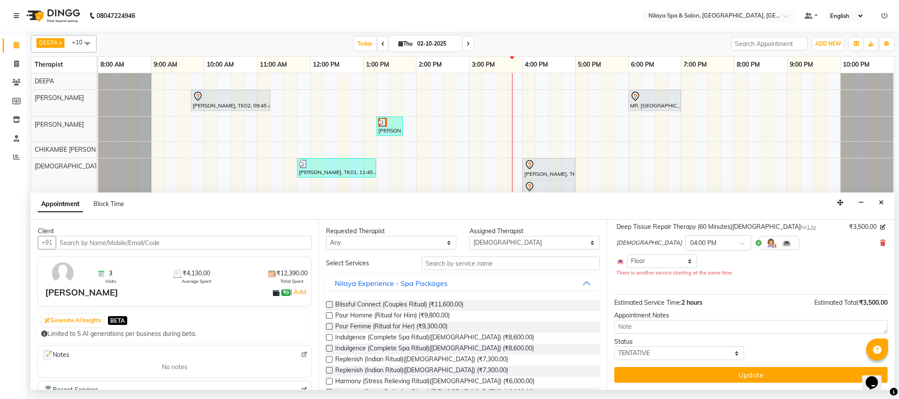
click at [748, 374] on button "Update" at bounding box center [750, 375] width 273 height 16
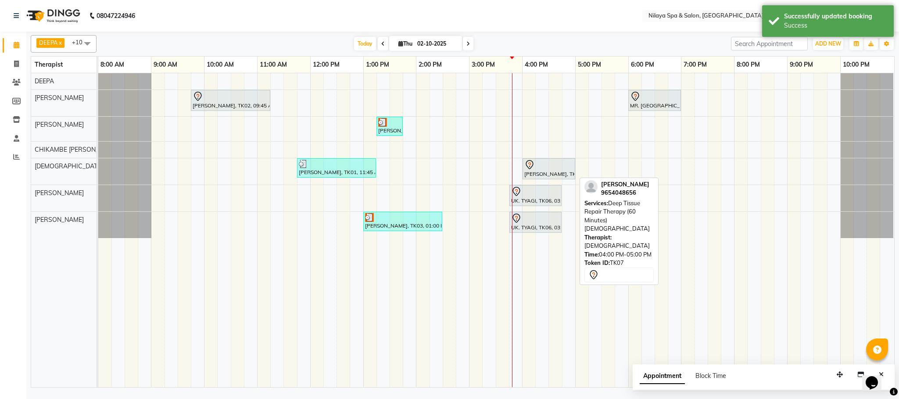
click at [544, 178] on div "[PERSON_NAME], TK07, 04:00 PM-05:00 PM, Deep Tissue Repair Therapy (60 Minutes)…" at bounding box center [549, 169] width 51 height 18
drag, startPoint x: 552, startPoint y: 173, endPoint x: 549, endPoint y: 249, distance: 75.9
click at [549, 249] on full-calendar "Therapist 8:00 AM 9:00 AM 10:00 AM 11:00 AM 12:00 PM 1:00 PM 2:00 PM 3:00 PM 4:…" at bounding box center [463, 222] width 864 height 332
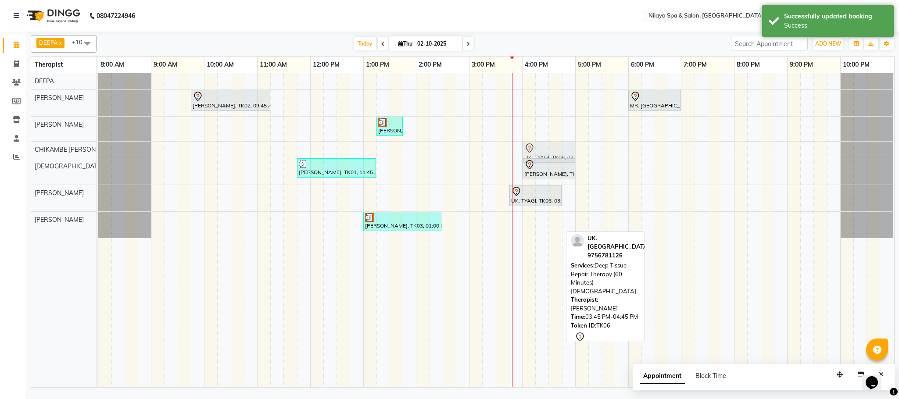
drag, startPoint x: 533, startPoint y: 227, endPoint x: 553, endPoint y: 154, distance: 75.5
click at [553, 154] on tbody "[PERSON_NAME], TK02, 09:45 AM-11:15 AM, Deep Tissue Repair Therapy (90 Minutes)…" at bounding box center [496, 155] width 796 height 165
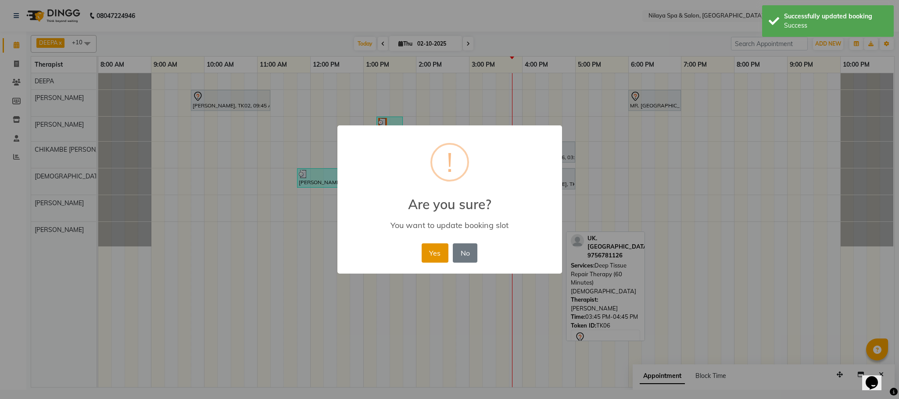
click at [431, 255] on button "Yes" at bounding box center [435, 253] width 27 height 19
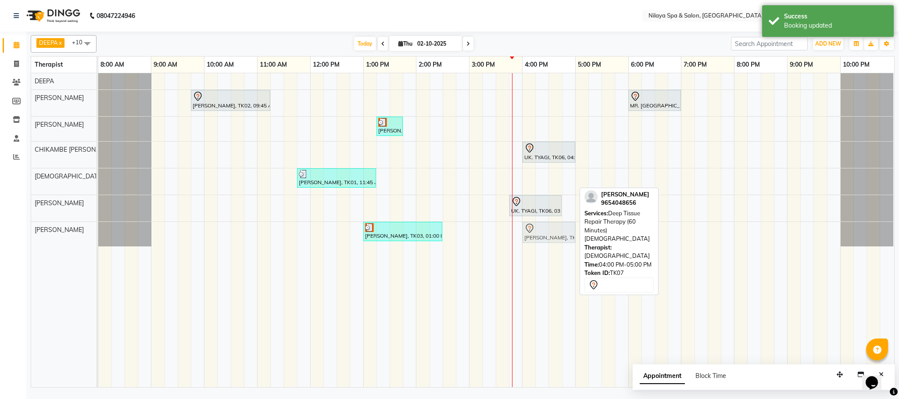
drag, startPoint x: 559, startPoint y: 172, endPoint x: 559, endPoint y: 238, distance: 66.7
click at [559, 238] on tbody "[PERSON_NAME], TK02, 09:45 AM-11:15 AM, Deep Tissue Repair Therapy (90 Minutes)…" at bounding box center [496, 159] width 796 height 173
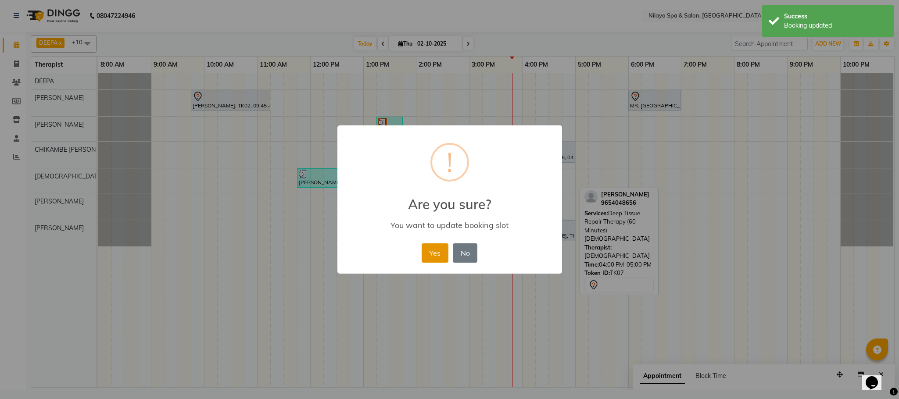
drag, startPoint x: 421, startPoint y: 251, endPoint x: 431, endPoint y: 251, distance: 9.7
click at [427, 251] on button "Yes" at bounding box center [435, 253] width 27 height 19
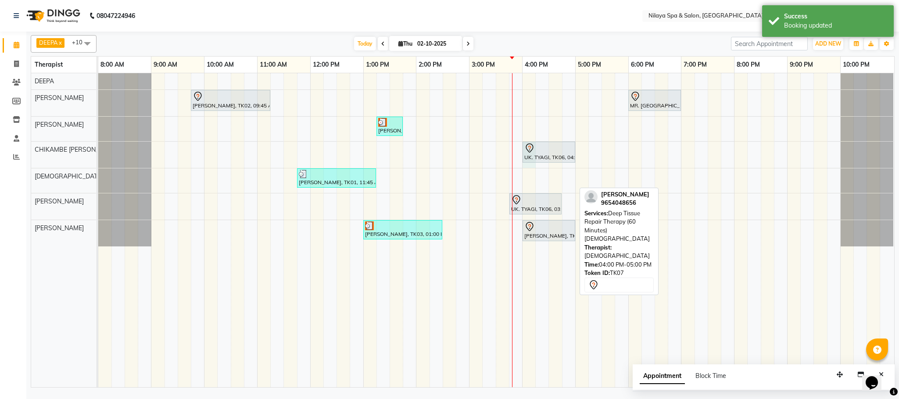
drag, startPoint x: 533, startPoint y: 168, endPoint x: 535, endPoint y: 154, distance: 13.3
click at [533, 162] on div "[PERSON_NAME], TK02, 09:45 AM-11:15 AM, Deep Tissue Repair Therapy (90 Minutes)…" at bounding box center [496, 230] width 796 height 314
select select "82530"
select select "tentative"
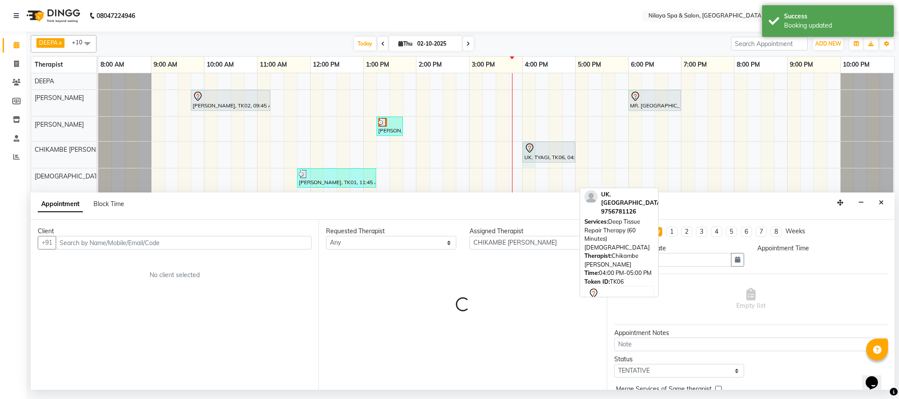
click at [535, 154] on icon at bounding box center [529, 148] width 11 height 11
select select "960"
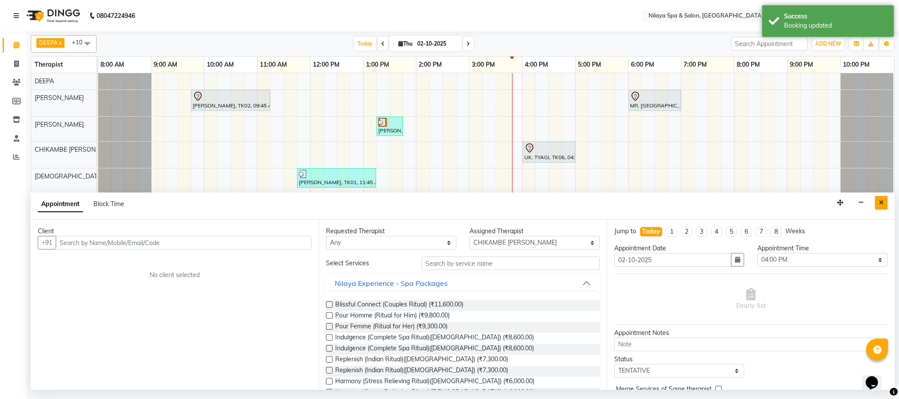
click at [880, 203] on icon "Close" at bounding box center [881, 203] width 5 height 6
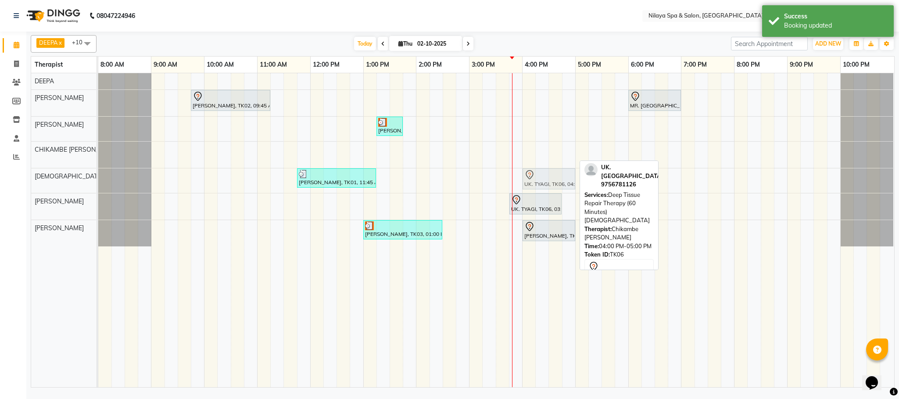
drag, startPoint x: 536, startPoint y: 161, endPoint x: 541, endPoint y: 178, distance: 18.2
click at [543, 186] on tbody "[PERSON_NAME], TK02, 09:45 AM-11:15 AM, Deep Tissue Repair Therapy (90 Minutes)…" at bounding box center [496, 159] width 796 height 173
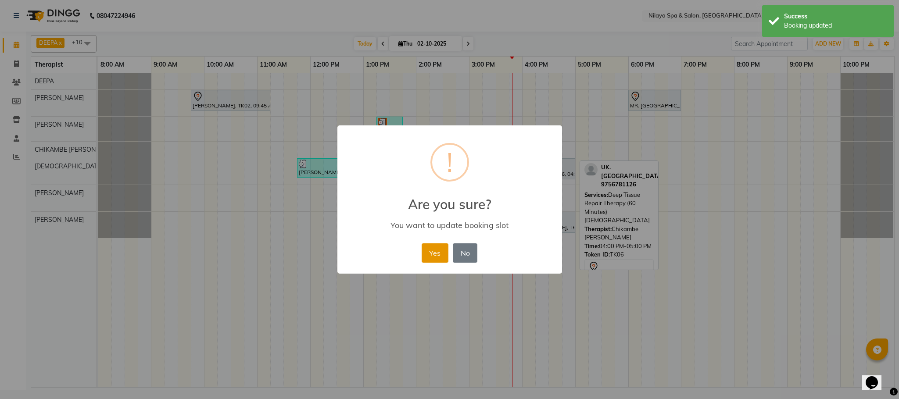
click at [441, 251] on button "Yes" at bounding box center [435, 253] width 27 height 19
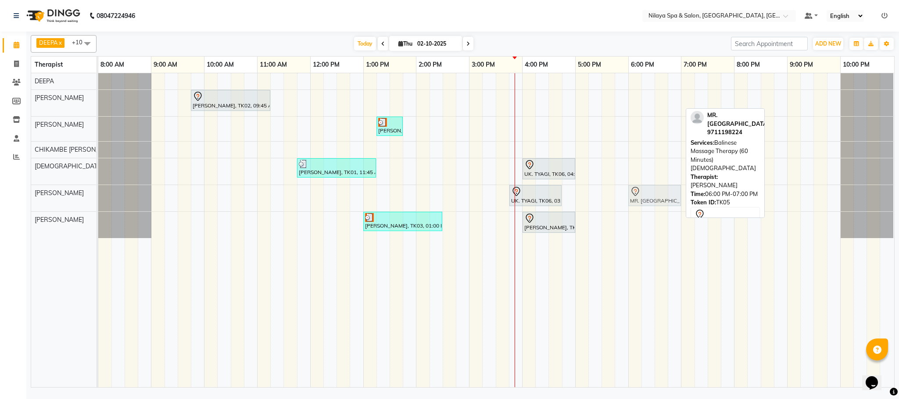
drag, startPoint x: 653, startPoint y: 100, endPoint x: 659, endPoint y: 204, distance: 104.6
click at [659, 204] on tbody "[PERSON_NAME], TK02, 09:45 AM-11:15 AM, Deep Tissue Repair Therapy (90 Minutes)…" at bounding box center [496, 155] width 796 height 165
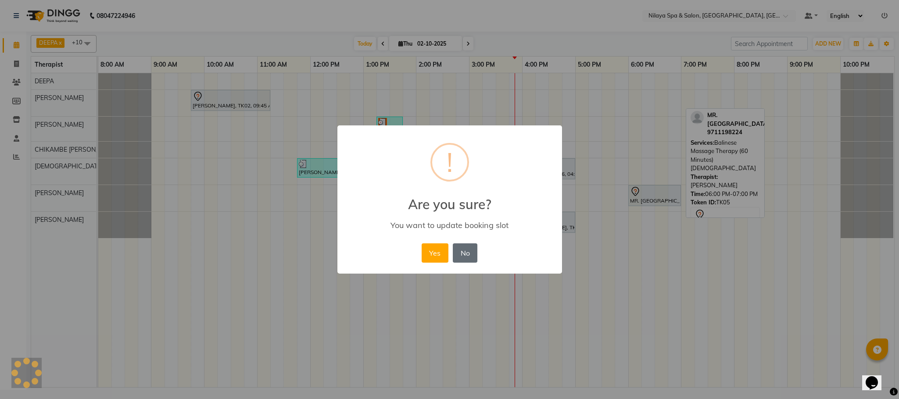
click at [464, 250] on button "No" at bounding box center [465, 253] width 25 height 19
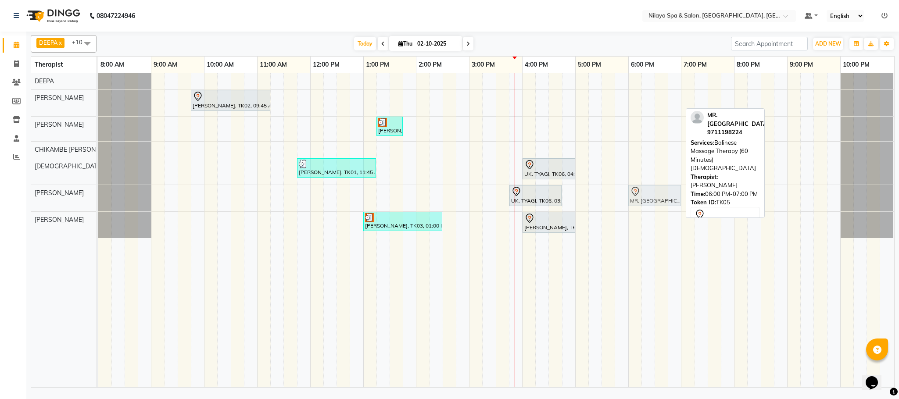
drag, startPoint x: 652, startPoint y: 93, endPoint x: 650, endPoint y: 196, distance: 102.7
click at [650, 196] on tbody "[PERSON_NAME], TK02, 09:45 AM-11:15 AM, Deep Tissue Repair Therapy (90 Minutes)…" at bounding box center [496, 155] width 796 height 165
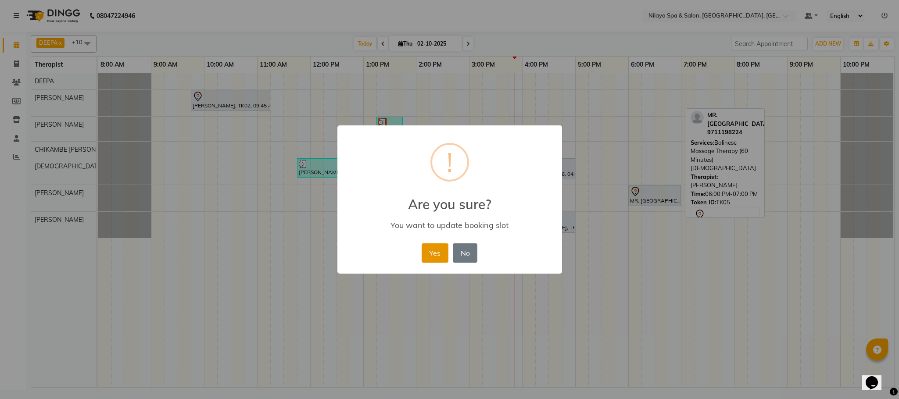
click at [426, 251] on button "Yes" at bounding box center [435, 253] width 27 height 19
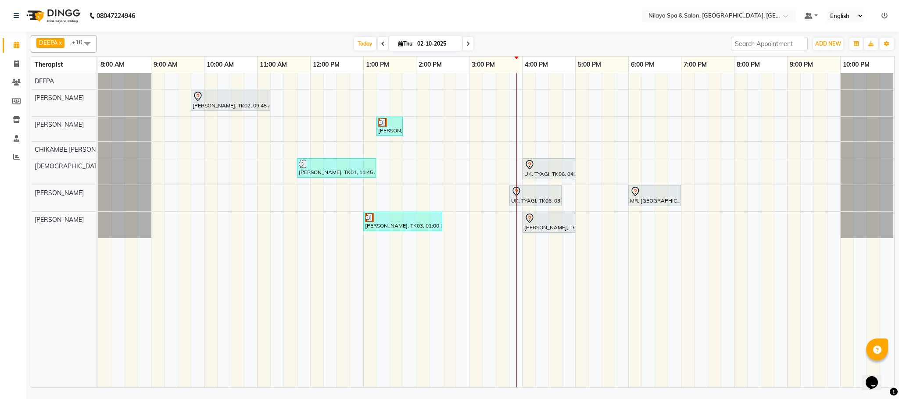
click at [26, 81] on div "DEEPA x [PERSON_NAME] x KHALUM x RINYAPHY x SALMAN x SULITHA x ZUALI x CHIKAMBE…" at bounding box center [462, 211] width 873 height 359
click at [23, 79] on span at bounding box center [16, 83] width 15 height 10
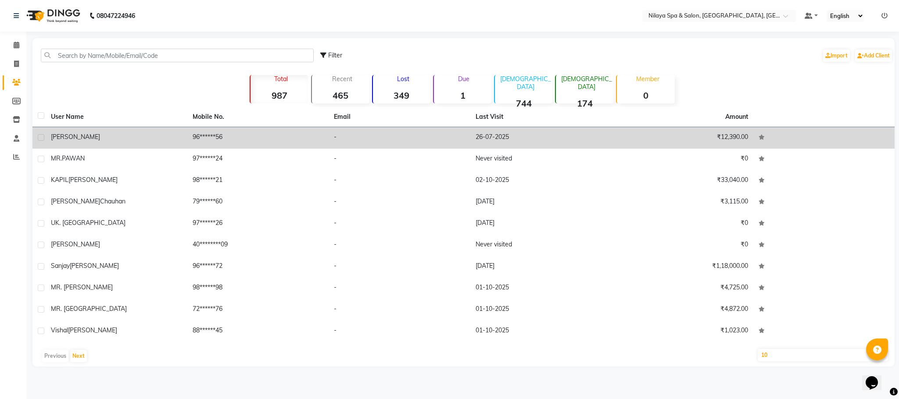
click at [68, 133] on span "[PERSON_NAME]" at bounding box center [75, 137] width 49 height 8
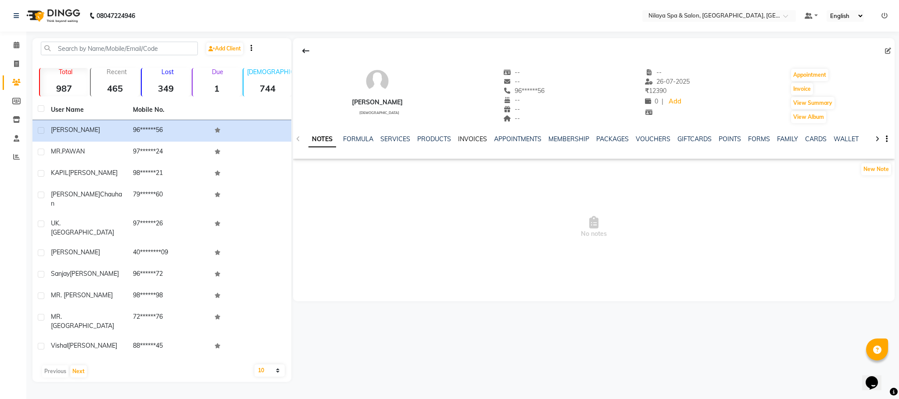
click at [466, 140] on link "INVOICES" at bounding box center [472, 139] width 29 height 8
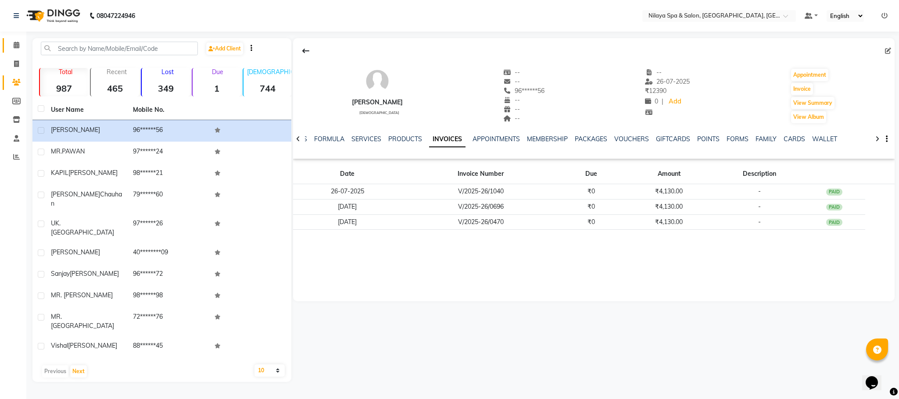
drag, startPoint x: 16, startPoint y: 39, endPoint x: 20, endPoint y: 43, distance: 5.9
click at [18, 39] on link "Calendar" at bounding box center [13, 45] width 21 height 14
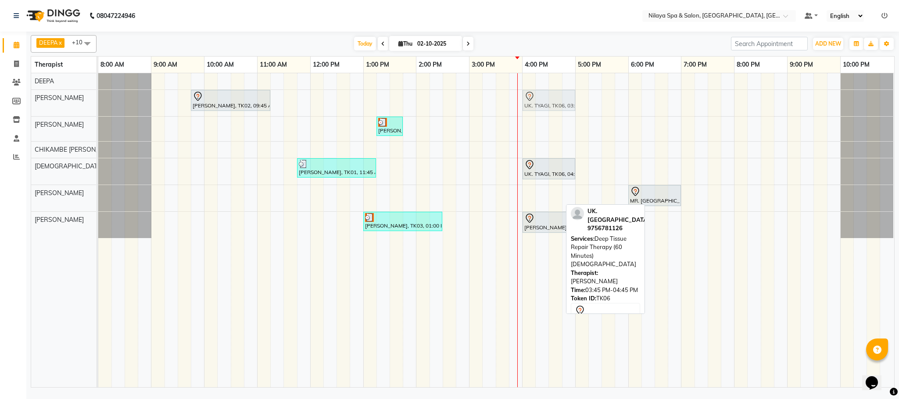
drag, startPoint x: 544, startPoint y: 201, endPoint x: 554, endPoint y: 115, distance: 87.5
click at [554, 115] on div "[PERSON_NAME], TK02, 09:45 AM-11:15 AM, Deep Tissue Repair Therapy (90 Minutes)…" at bounding box center [496, 230] width 796 height 314
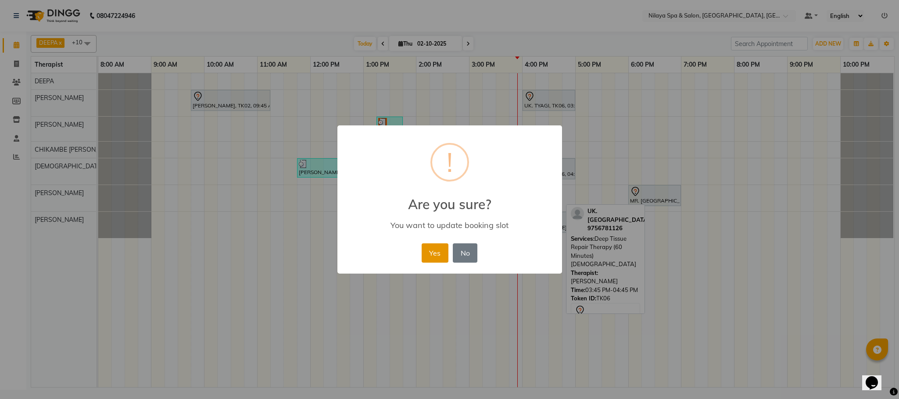
click at [434, 247] on button "Yes" at bounding box center [435, 253] width 27 height 19
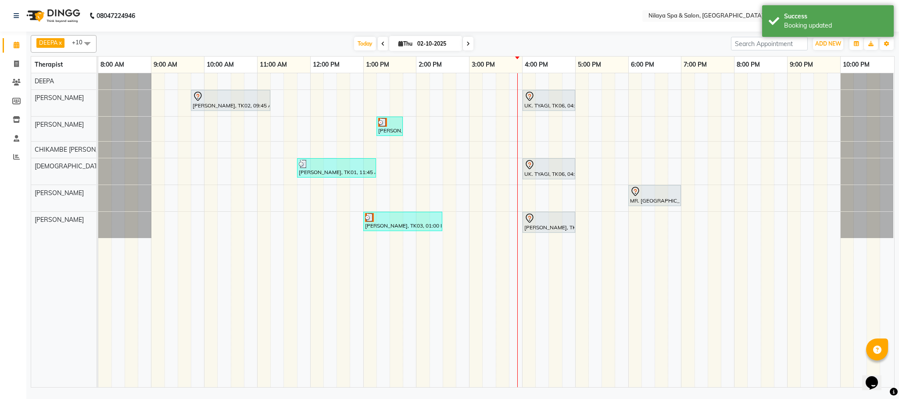
click at [605, 99] on div "[PERSON_NAME], TK02, 09:45 AM-11:15 AM, Deep Tissue Repair Therapy (90 Minutes)…" at bounding box center [496, 230] width 796 height 314
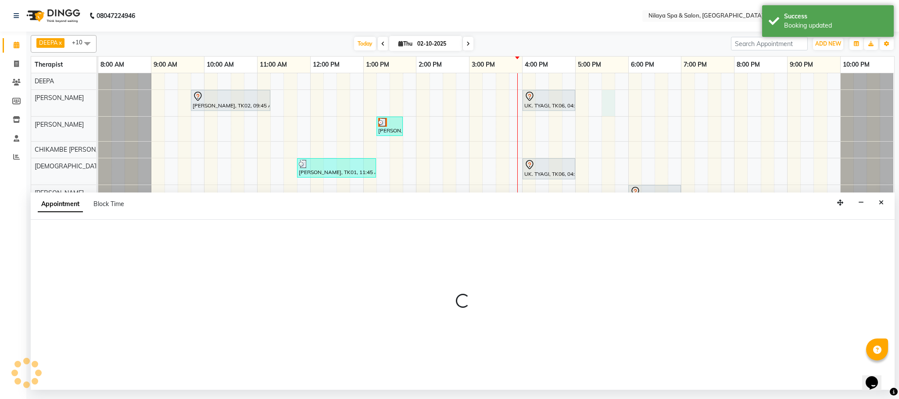
select select "72261"
select select "1050"
select select "tentative"
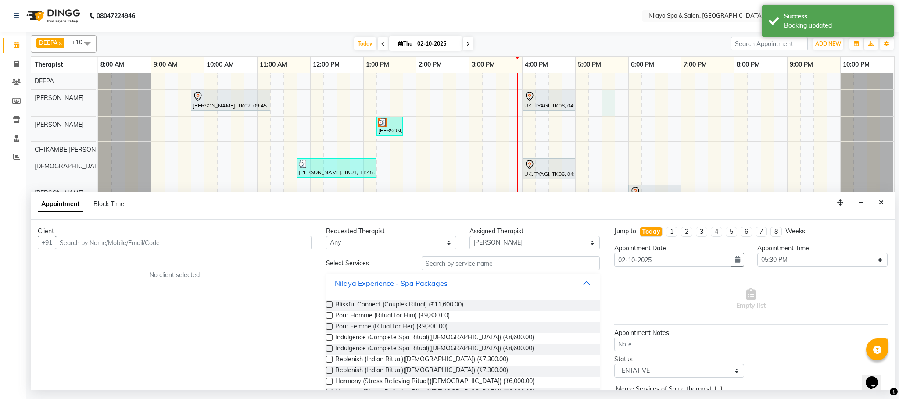
click at [86, 243] on input "text" at bounding box center [184, 243] width 256 height 14
click at [72, 244] on input "text" at bounding box center [184, 243] width 256 height 14
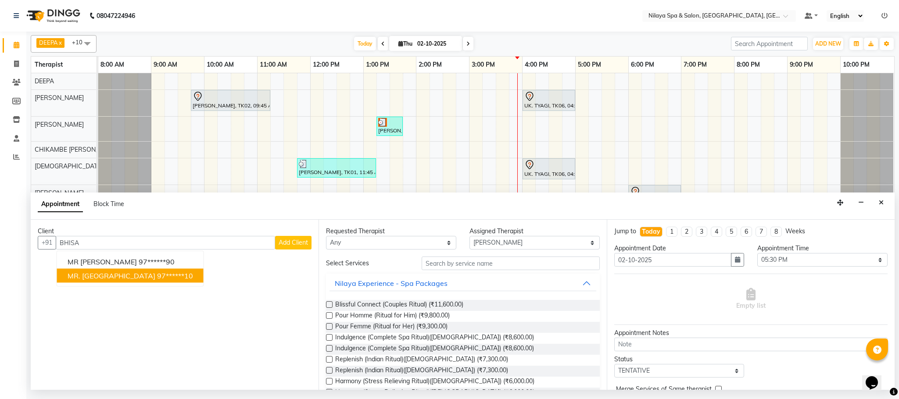
click at [157, 278] on ngb-highlight "97******10" at bounding box center [175, 276] width 36 height 9
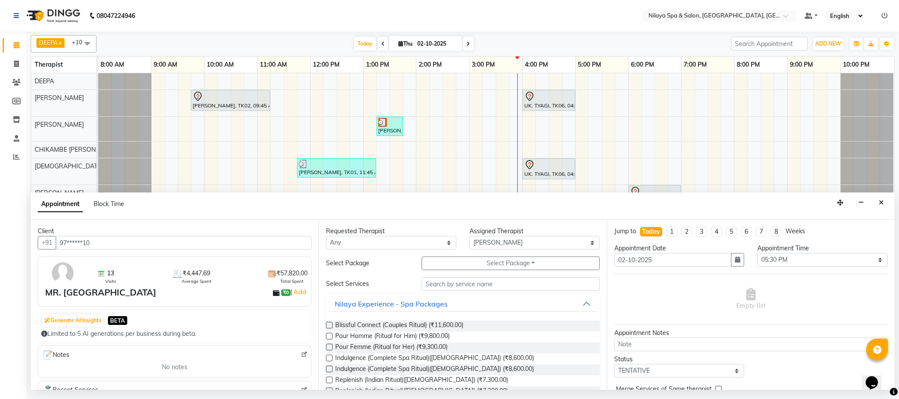
type input "97******10"
click at [432, 284] on input "text" at bounding box center [511, 284] width 178 height 14
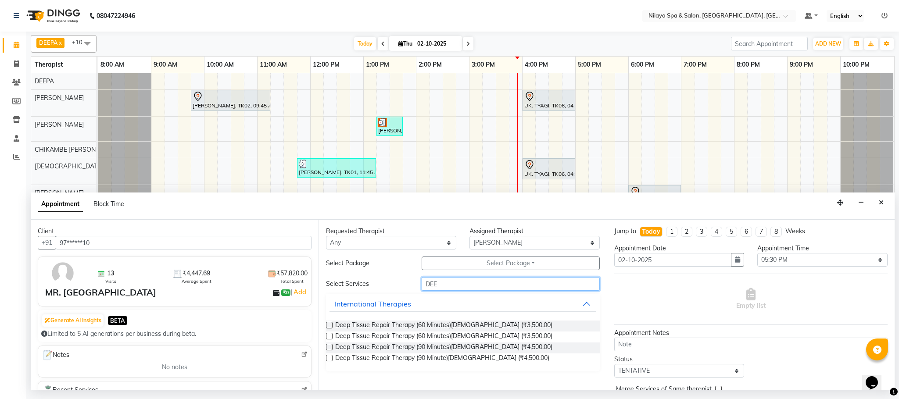
type input "DEE"
click at [332, 349] on label at bounding box center [329, 347] width 7 height 7
click at [332, 349] on input "checkbox" at bounding box center [329, 348] width 6 height 6
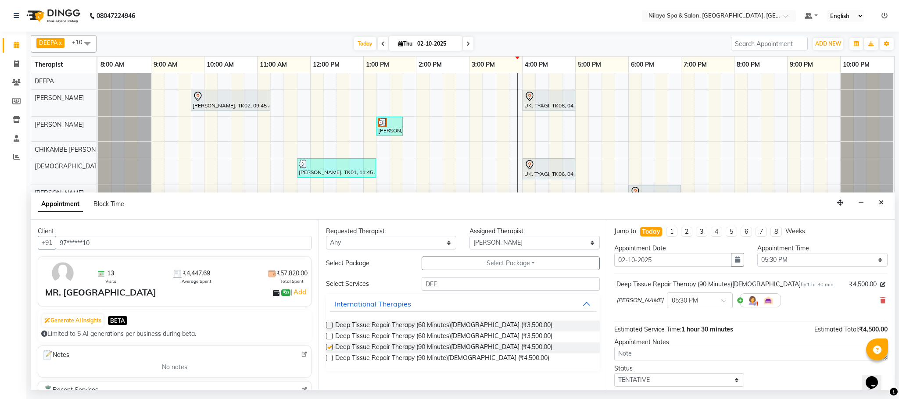
checkbox input "false"
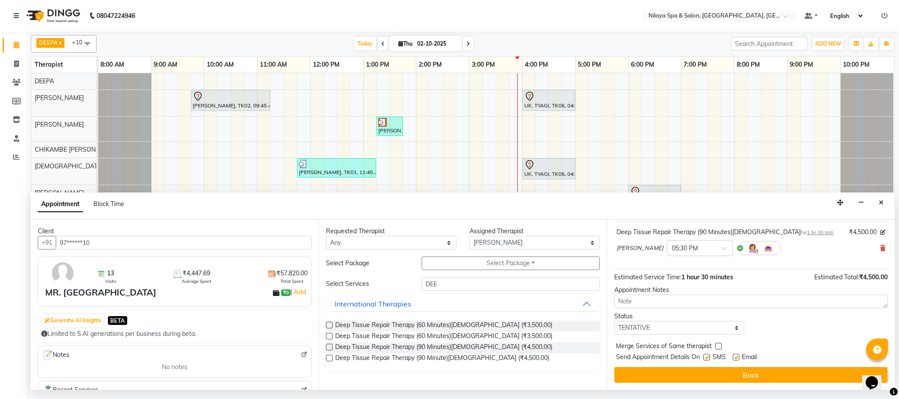
click at [730, 377] on button "Book" at bounding box center [750, 375] width 273 height 16
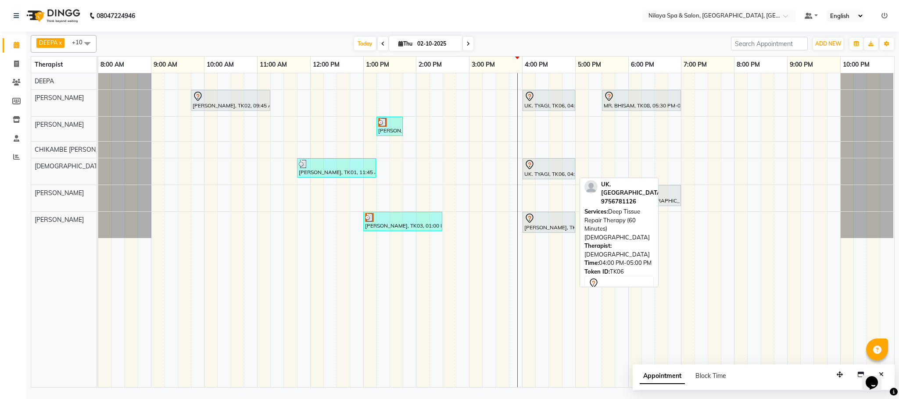
click at [539, 175] on div "UK. TYAGI, TK06, 04:00 PM-05:00 PM, Deep Tissue Repair Therapy (60 Minutes)[DEM…" at bounding box center [549, 169] width 51 height 18
click at [540, 172] on div "UK. TYAGI, TK06, 04:00 PM-05:00 PM, Deep Tissue Repair Therapy (60 Minutes)[DEM…" at bounding box center [549, 169] width 51 height 18
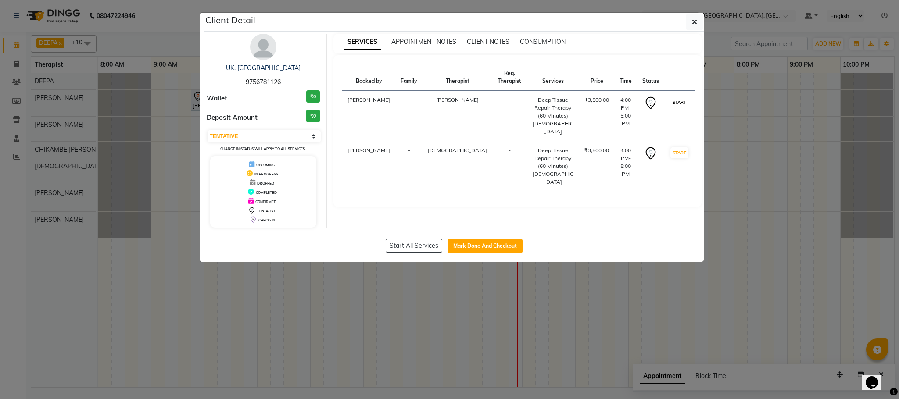
click at [674, 97] on button "START" at bounding box center [680, 102] width 18 height 11
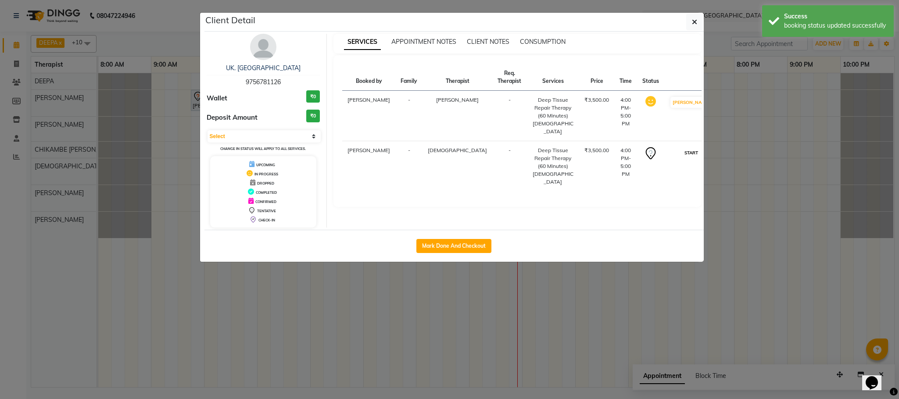
click at [682, 148] on button "START" at bounding box center [691, 152] width 18 height 11
select select "1"
drag, startPoint x: 620, startPoint y: 276, endPoint x: 600, endPoint y: 299, distance: 30.1
click at [616, 280] on ngb-modal-window "Client Detail UK. TYAGI 9756781126 Wallet ₹0 Deposit Amount ₹0 Select IN SERVIC…" at bounding box center [449, 199] width 899 height 399
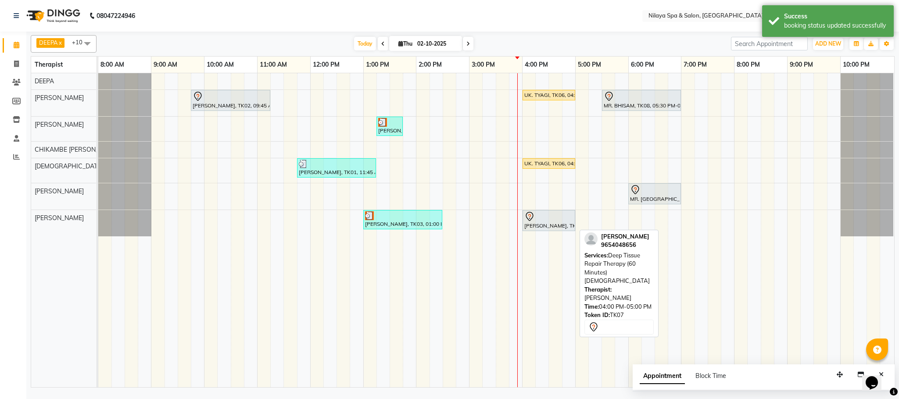
click at [549, 228] on div "[PERSON_NAME], TK07, 04:00 PM-05:00 PM, Deep Tissue Repair Therapy (60 Minutes)…" at bounding box center [549, 221] width 51 height 18
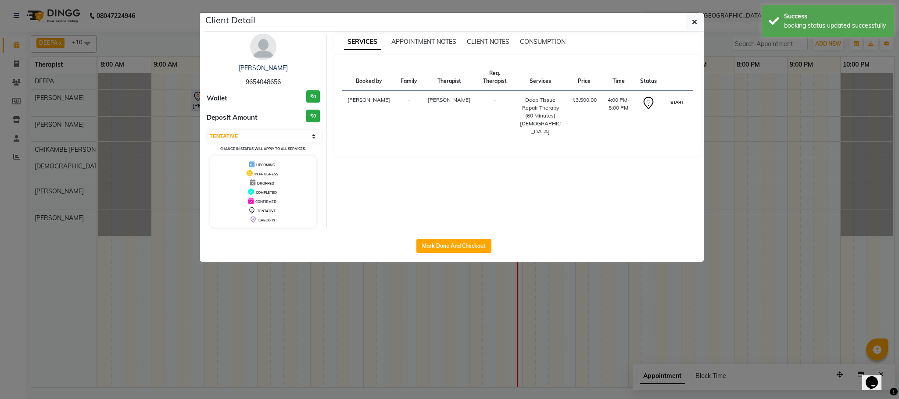
click at [673, 97] on button "START" at bounding box center [677, 102] width 18 height 11
select select "1"
click at [563, 298] on ngb-modal-window "Client Detail [PERSON_NAME] 9654048656 Wallet ₹0 Deposit Amount ₹0 Select IN SE…" at bounding box center [449, 199] width 899 height 399
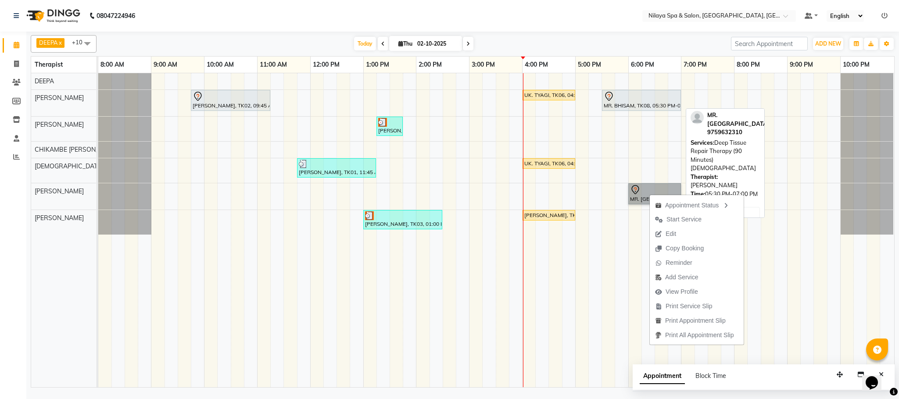
click at [642, 111] on link "MR. BHISAM, TK08, 05:30 PM-07:00 PM, Deep Tissue Repair Therapy (90 Minutes)[DE…" at bounding box center [641, 100] width 79 height 21
select select "7"
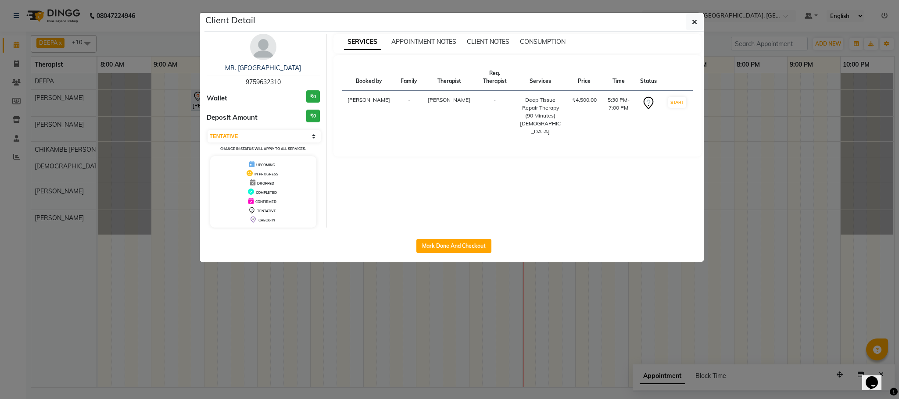
click at [635, 96] on td at bounding box center [648, 116] width 27 height 50
click at [698, 17] on button "button" at bounding box center [694, 22] width 17 height 17
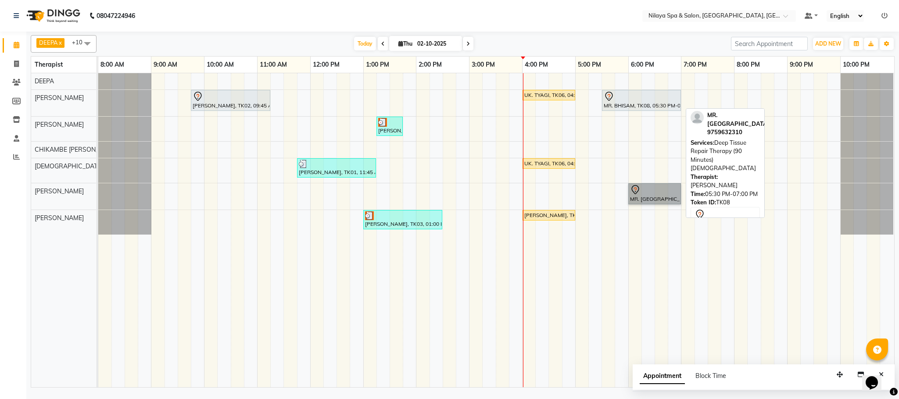
click at [635, 101] on div at bounding box center [641, 96] width 75 height 11
select select "7"
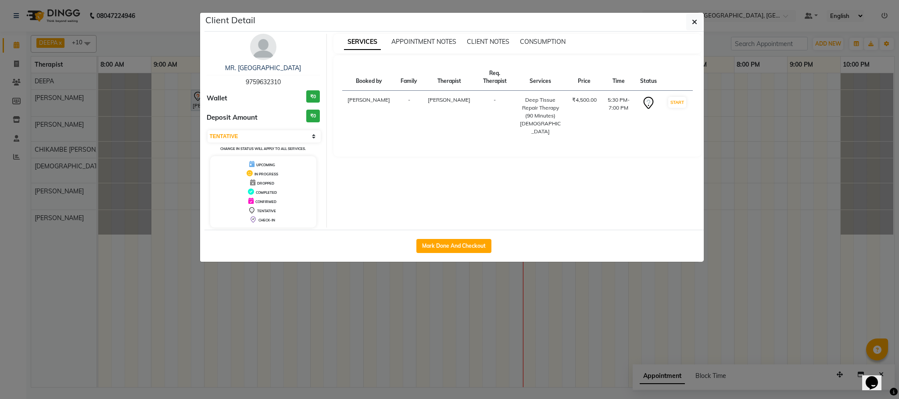
click at [686, 4] on ngb-modal-window "Client Detail MR. BHISAM 9759632310 Wallet ₹0 Deposit Amount ₹0 Select IN SERVI…" at bounding box center [449, 199] width 899 height 399
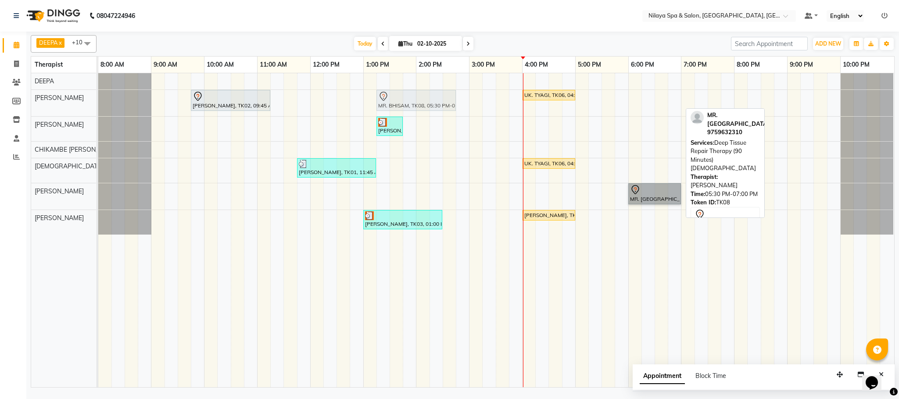
drag, startPoint x: 639, startPoint y: 108, endPoint x: 418, endPoint y: 108, distance: 221.2
click at [98, 108] on div "[PERSON_NAME], TK02, 09:45 AM-11:15 AM, Deep Tissue Repair Therapy (90 Minutes)…" at bounding box center [98, 103] width 0 height 26
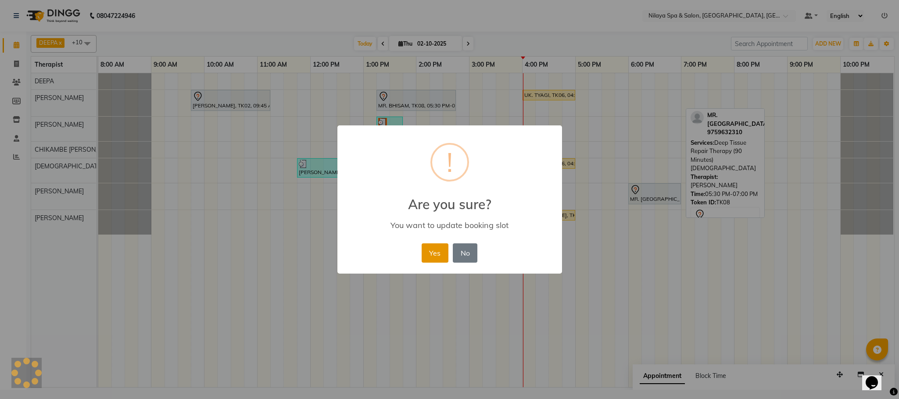
click at [434, 261] on button "Yes" at bounding box center [435, 253] width 27 height 19
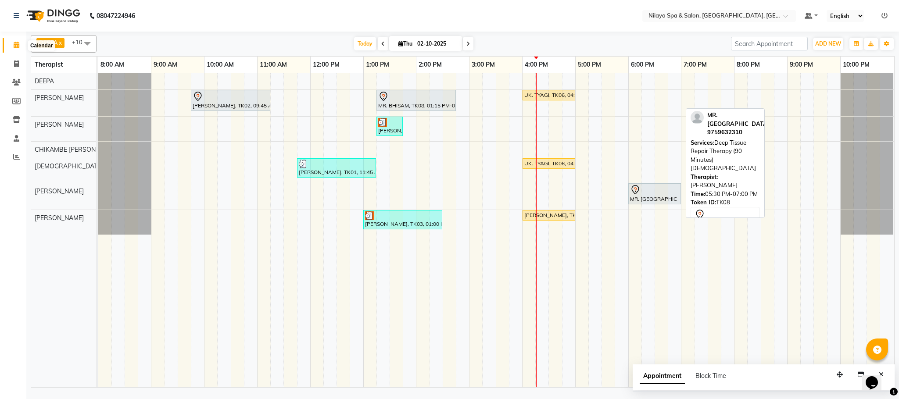
click at [14, 46] on icon at bounding box center [17, 45] width 6 height 7
